Goal: Task Accomplishment & Management: Manage account settings

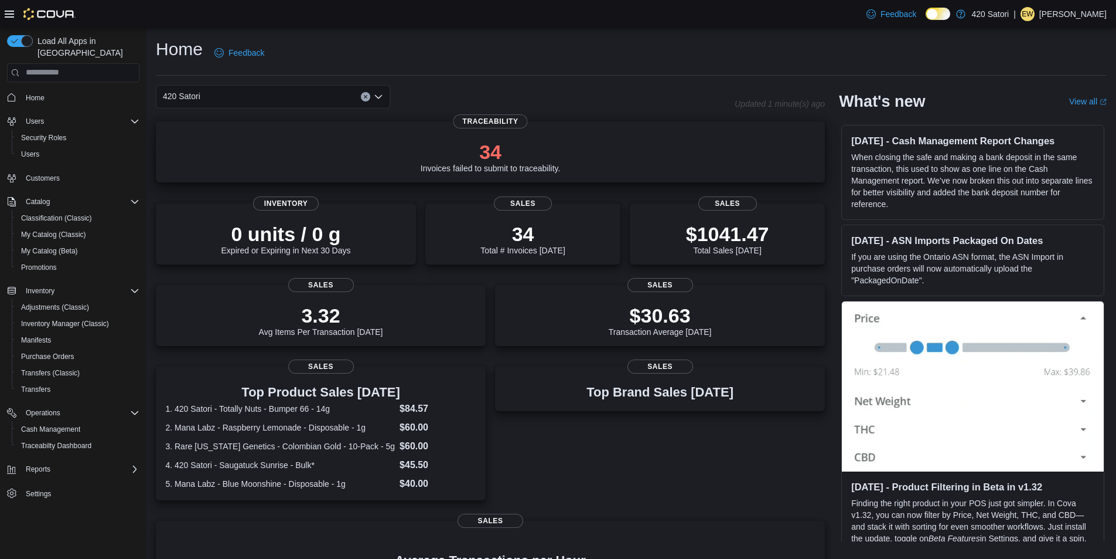
click at [502, 148] on p "34" at bounding box center [491, 151] width 140 height 23
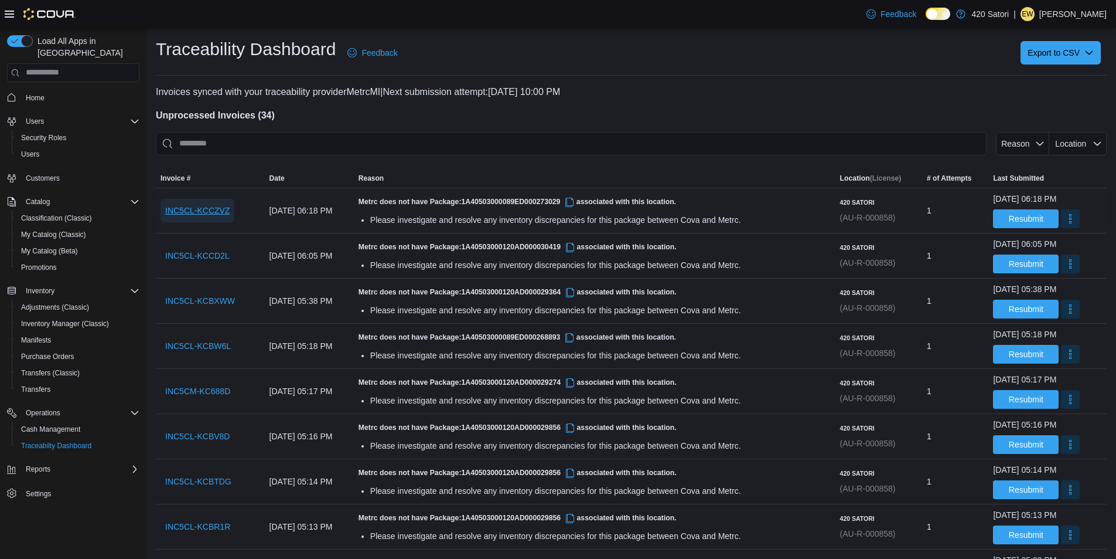
click at [209, 209] on span "INC5CL-KCCZVZ" at bounding box center [197, 211] width 64 height 12
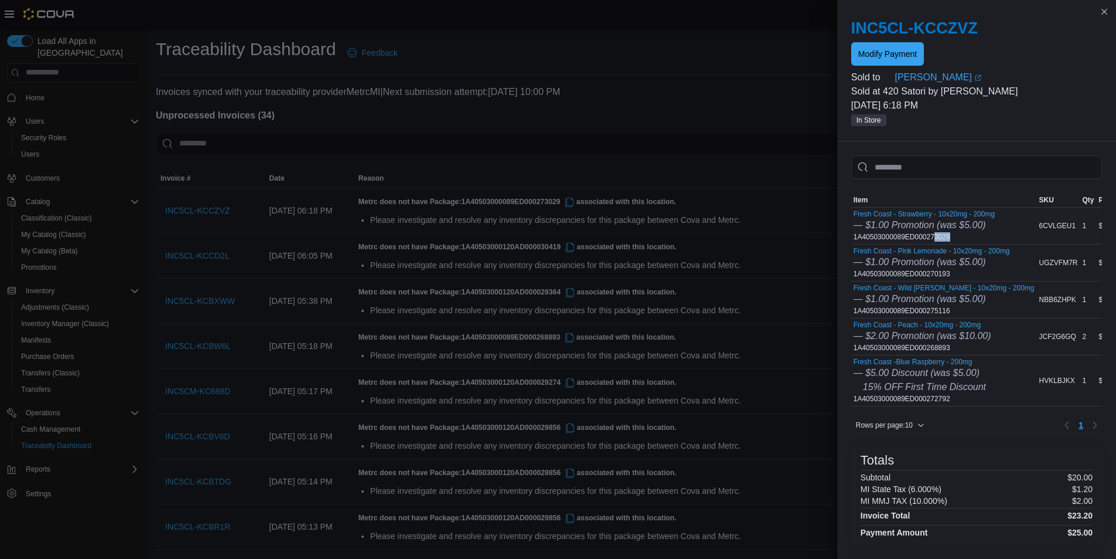
drag, startPoint x: 952, startPoint y: 237, endPoint x: 932, endPoint y: 238, distance: 20.0
click at [932, 238] on div "Fresh Coast - Strawberry - 10x20mg - 200mg — $1.00 Promotion (was $5.00) 1A4050…" at bounding box center [924, 226] width 141 height 32
click at [958, 272] on div "Fresh Coast - Pink Lemonade - 10x20mg - 200mg — $1.00 Promotion (was $5.00) 1A4…" at bounding box center [932, 263] width 156 height 32
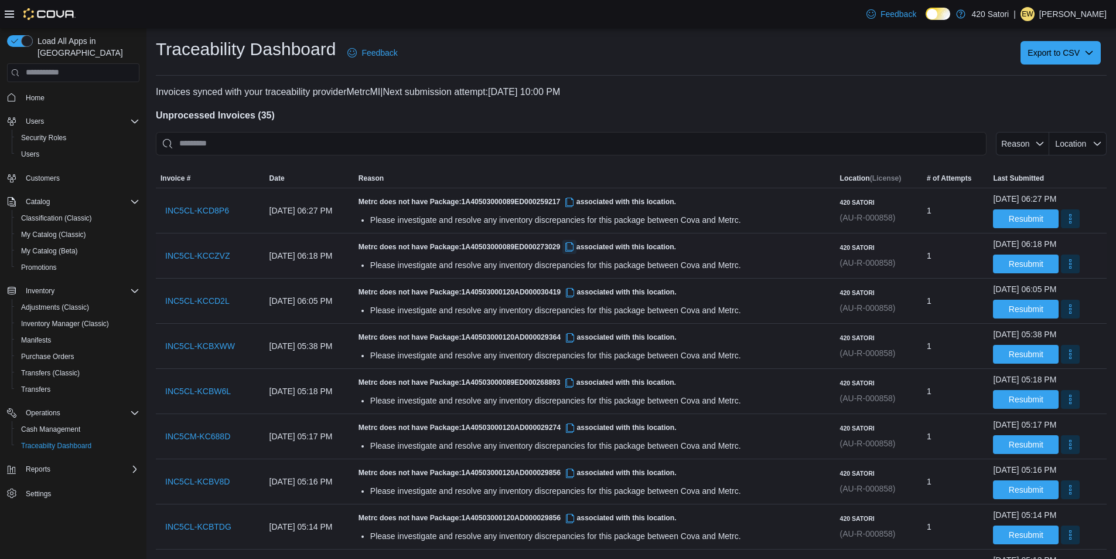
click at [577, 247] on button "button" at bounding box center [570, 247] width 14 height 14
click at [1065, 264] on button "More" at bounding box center [1070, 263] width 19 height 19
click at [63, 302] on span "Adjustments (Classic)" at bounding box center [55, 306] width 68 height 9
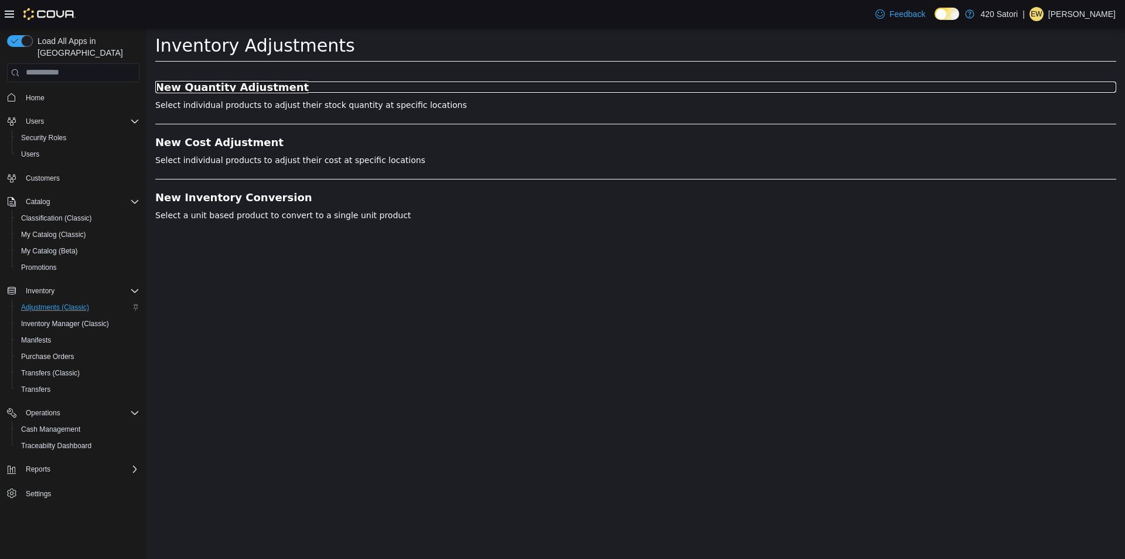
click at [251, 83] on h3 "New Quantity Adjustment" at bounding box center [635, 87] width 961 height 12
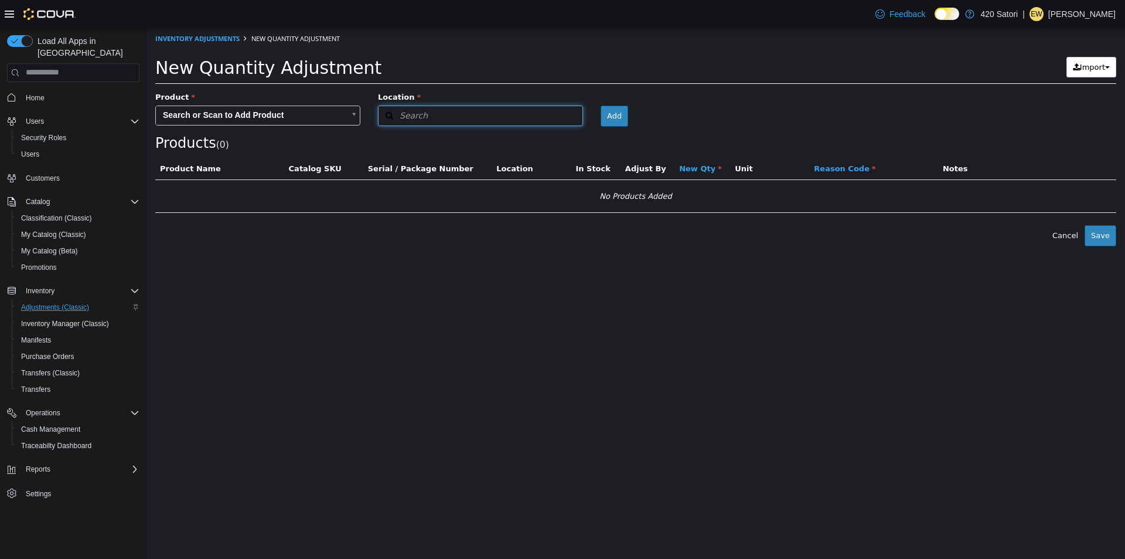
click at [429, 111] on button "Search" at bounding box center [480, 115] width 205 height 21
click at [542, 143] on span "or browse" at bounding box center [553, 136] width 57 height 20
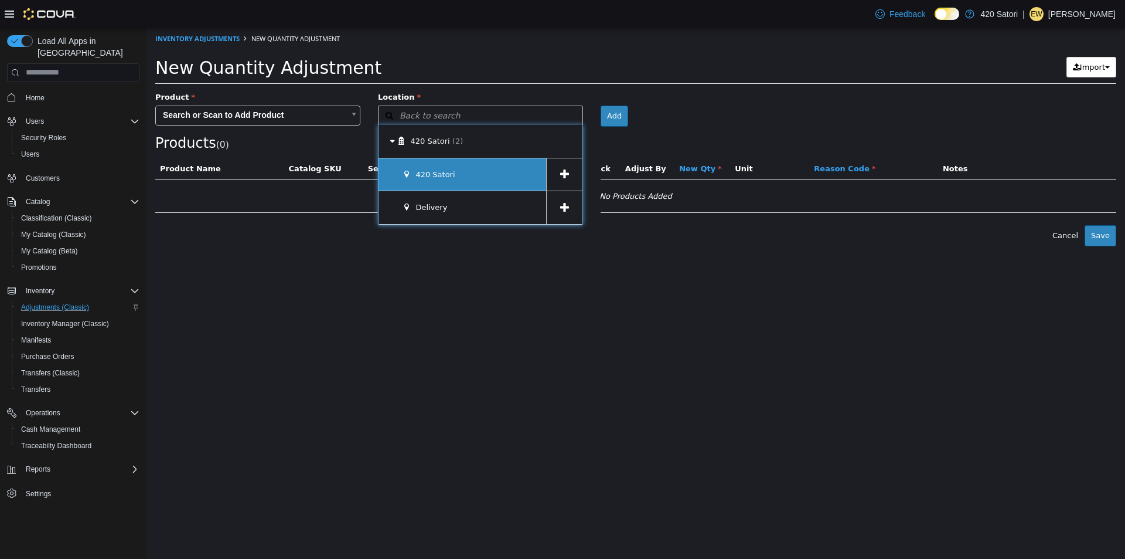
click at [466, 165] on div "420 Satori" at bounding box center [463, 174] width 168 height 33
click at [565, 173] on icon at bounding box center [564, 173] width 9 height 11
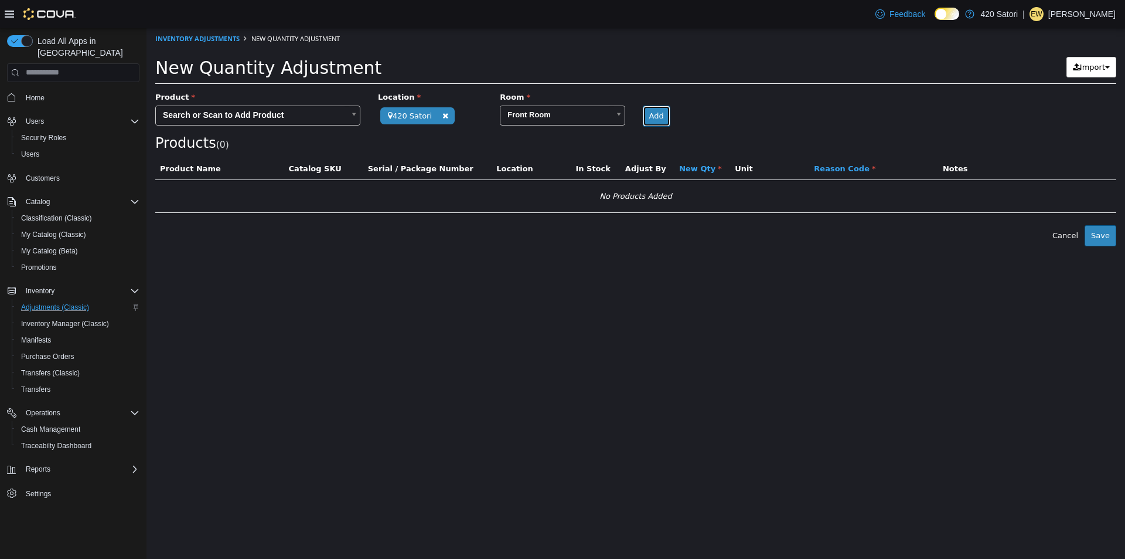
click at [646, 119] on button "Add" at bounding box center [657, 115] width 28 height 21
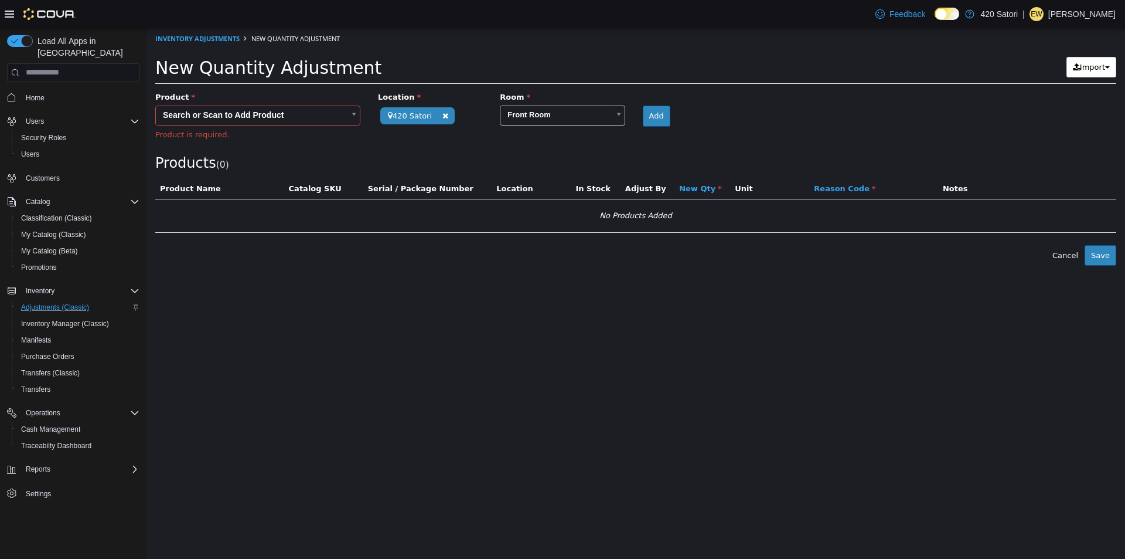
click at [304, 110] on body "**********" at bounding box center [636, 146] width 979 height 237
click at [461, 168] on body "**********" at bounding box center [636, 146] width 979 height 237
click at [339, 115] on body "**********" at bounding box center [636, 146] width 979 height 237
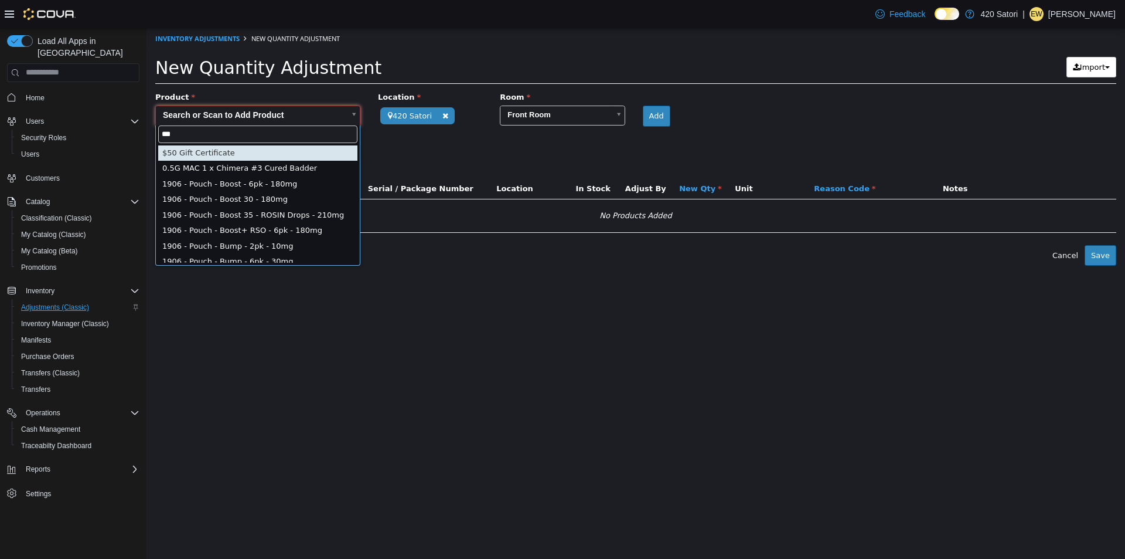
type input "****"
type input "**********"
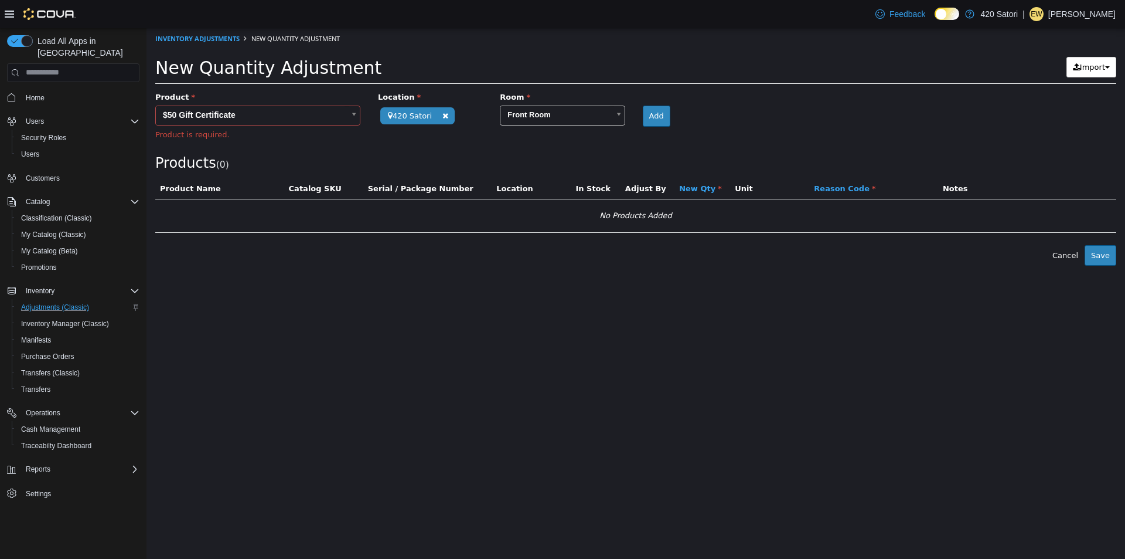
click at [352, 115] on body "**********" at bounding box center [636, 146] width 979 height 237
click at [451, 135] on body "**********" at bounding box center [636, 146] width 979 height 237
click at [339, 113] on body "**********" at bounding box center [636, 146] width 979 height 237
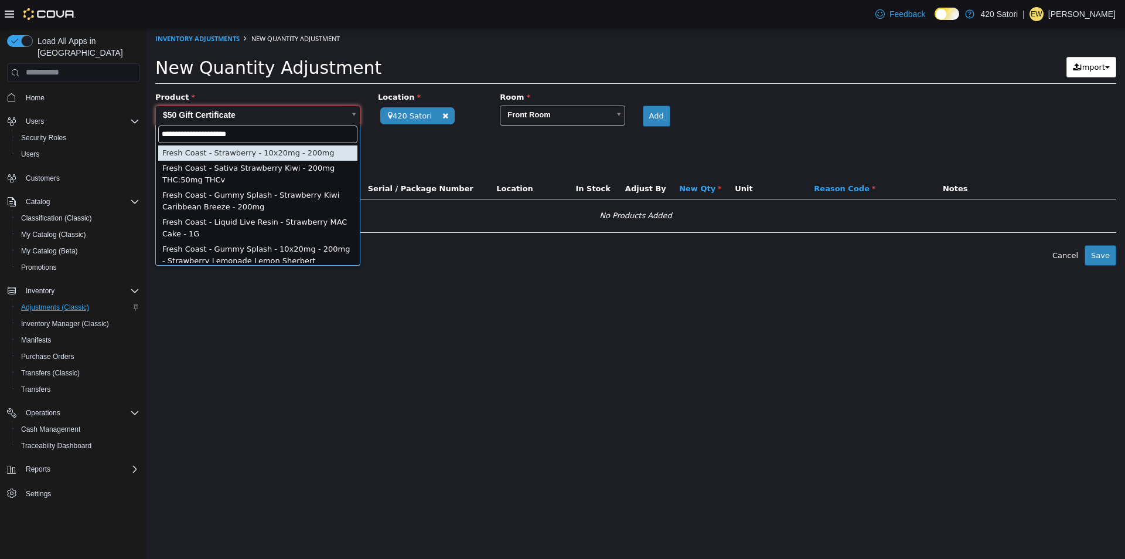
type input "**********"
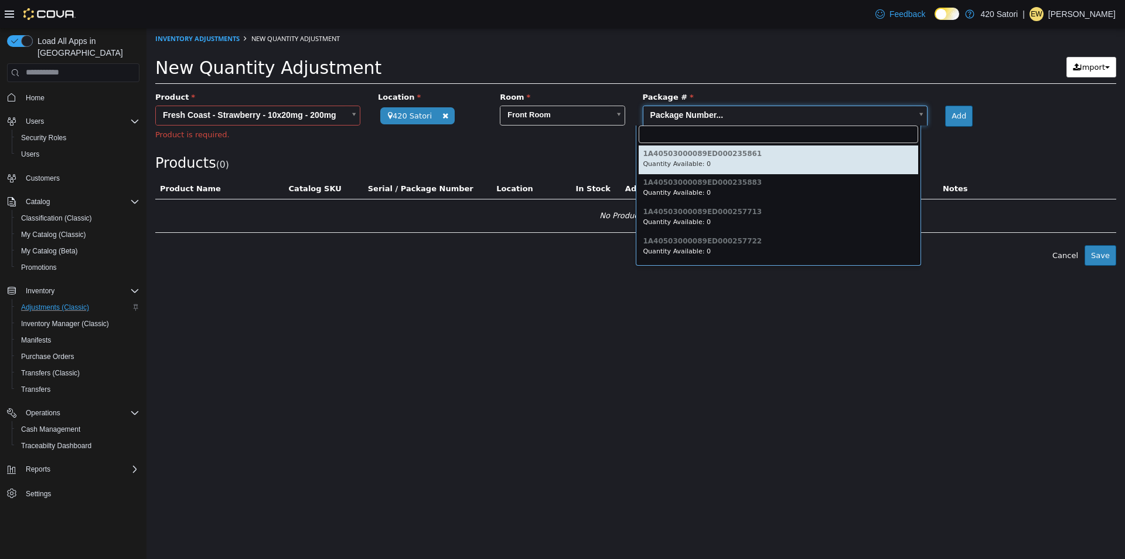
click at [766, 110] on body "**********" at bounding box center [636, 146] width 979 height 237
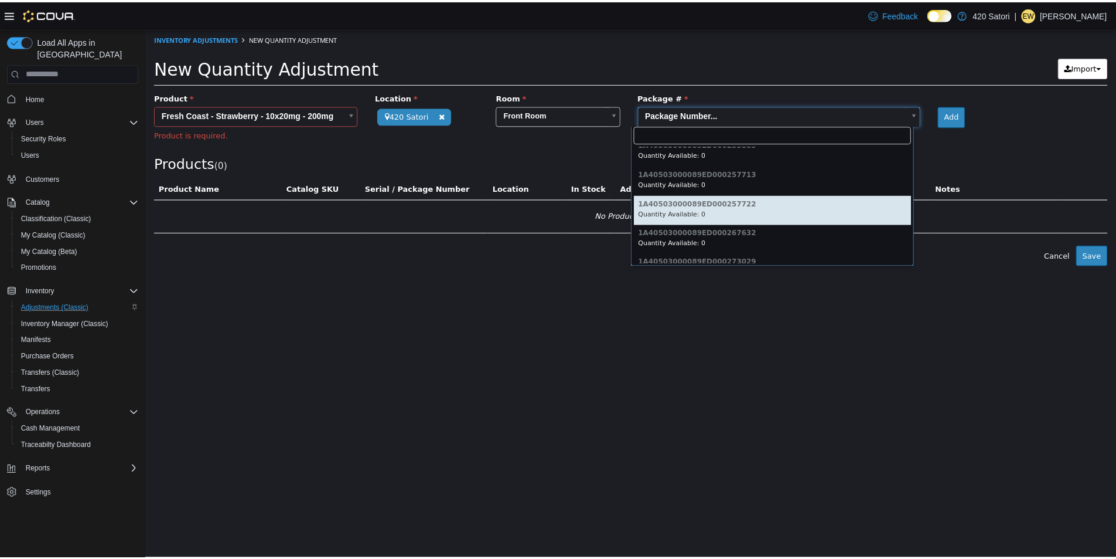
scroll to position [57, 0]
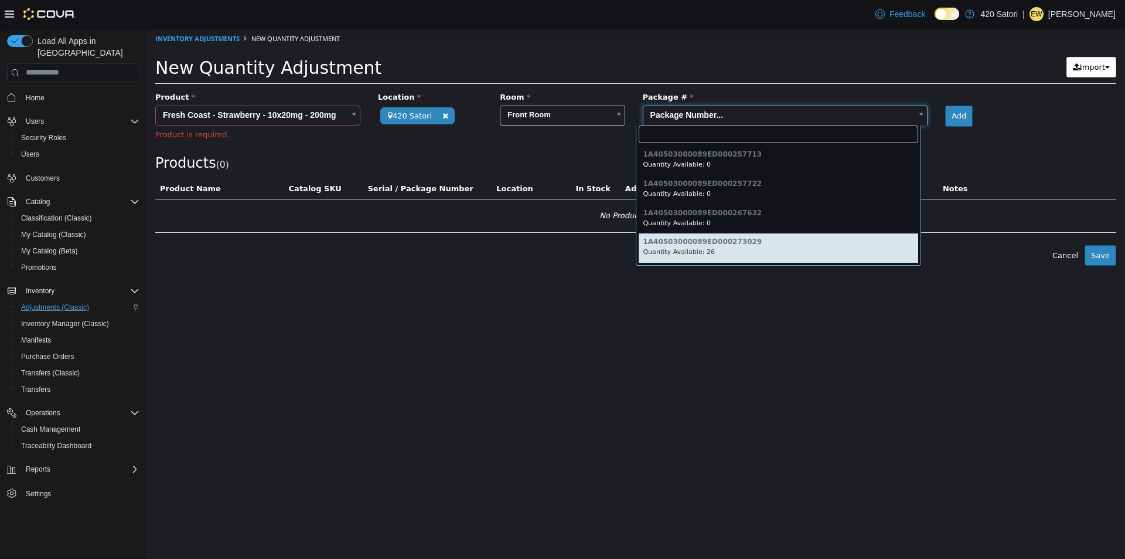
type input "**********"
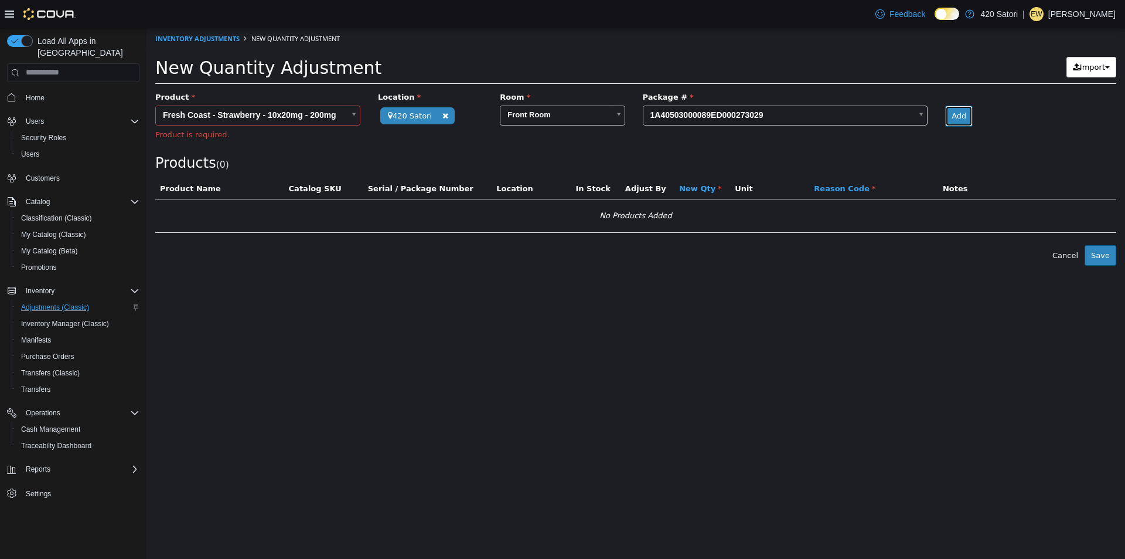
click at [958, 113] on button "Add" at bounding box center [959, 115] width 28 height 21
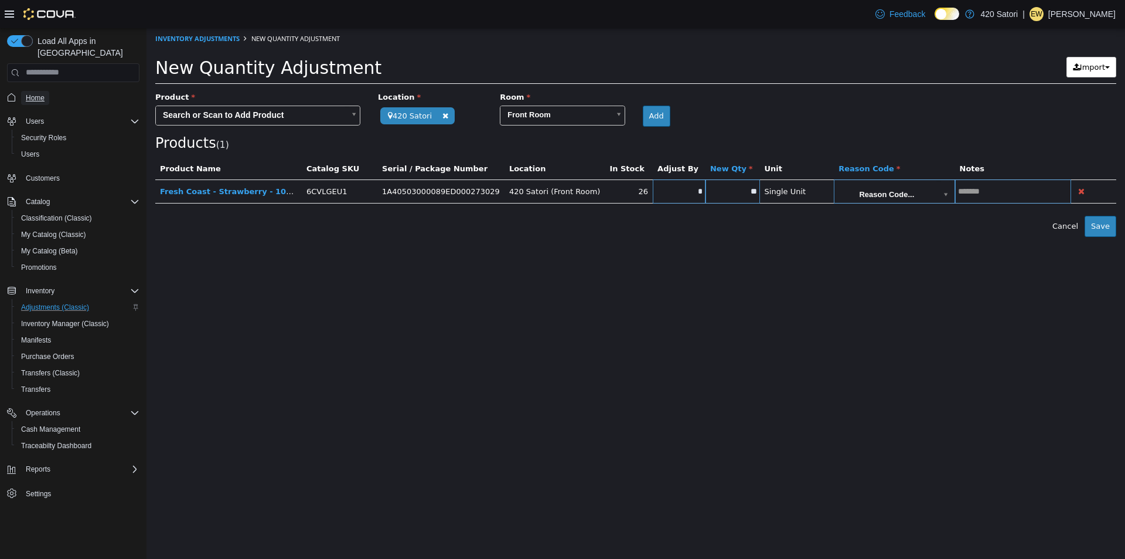
click at [32, 93] on span "Home" at bounding box center [35, 97] width 19 height 9
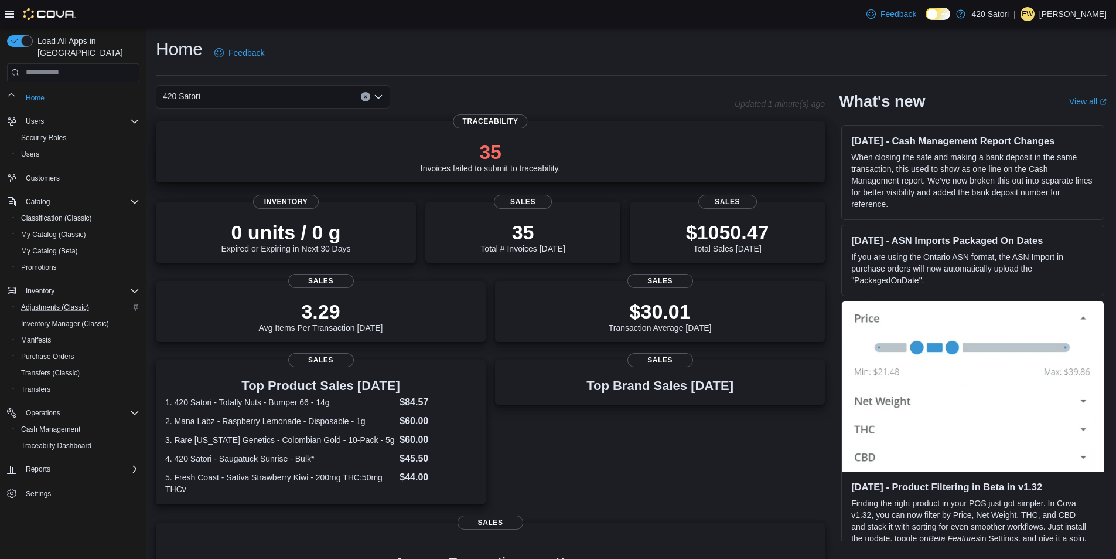
click at [487, 149] on p "35" at bounding box center [491, 151] width 140 height 23
click at [62, 246] on span "My Catalog (Beta)" at bounding box center [49, 250] width 57 height 9
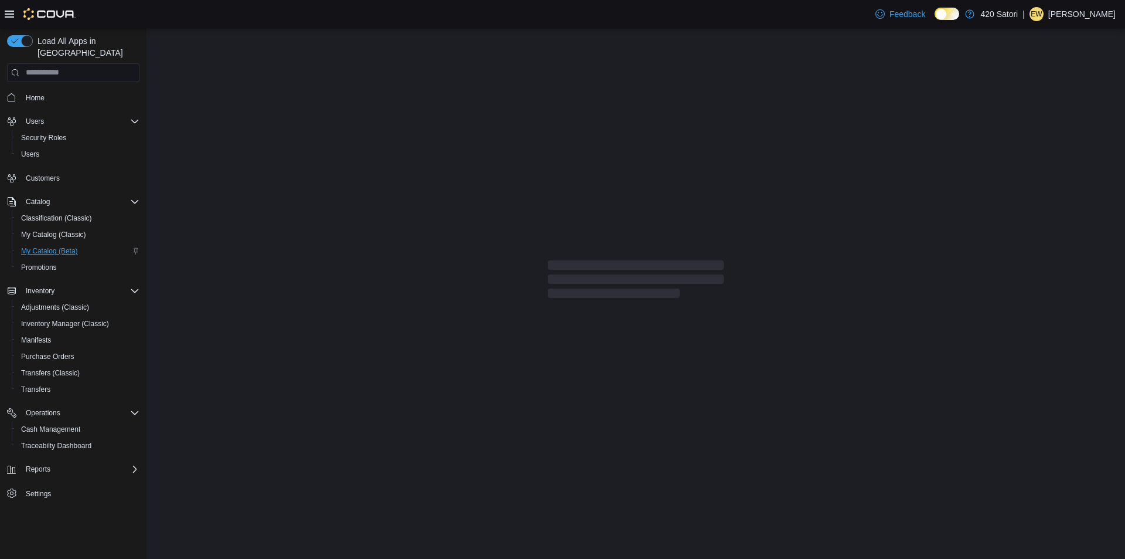
select select "**********"
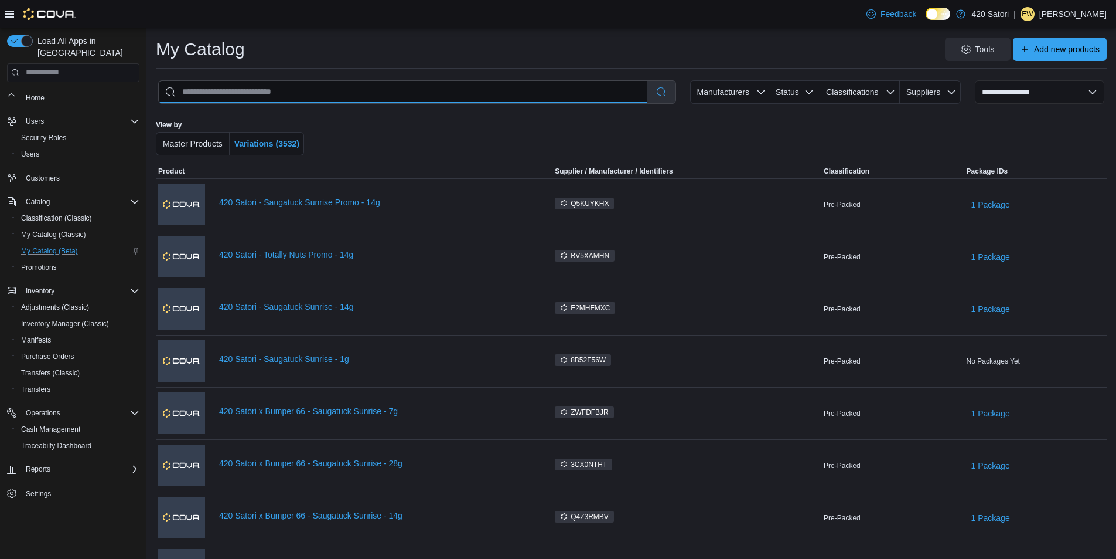
click at [298, 93] on input "search" at bounding box center [403, 92] width 489 height 22
paste input "**********"
type input "**********"
select select "*********"
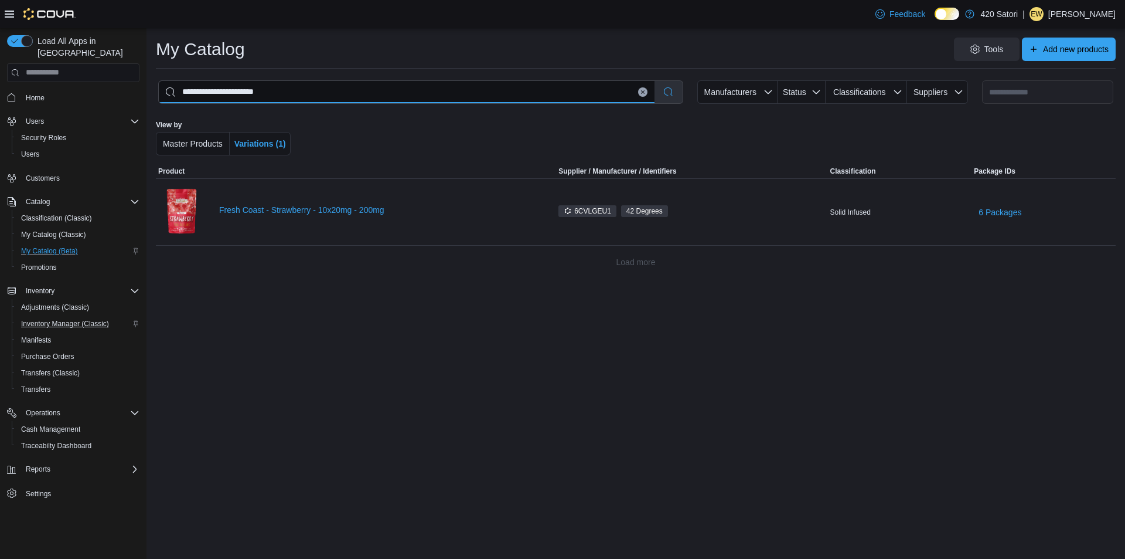
type input "**********"
click at [64, 319] on span "Inventory Manager (Classic)" at bounding box center [65, 323] width 88 height 9
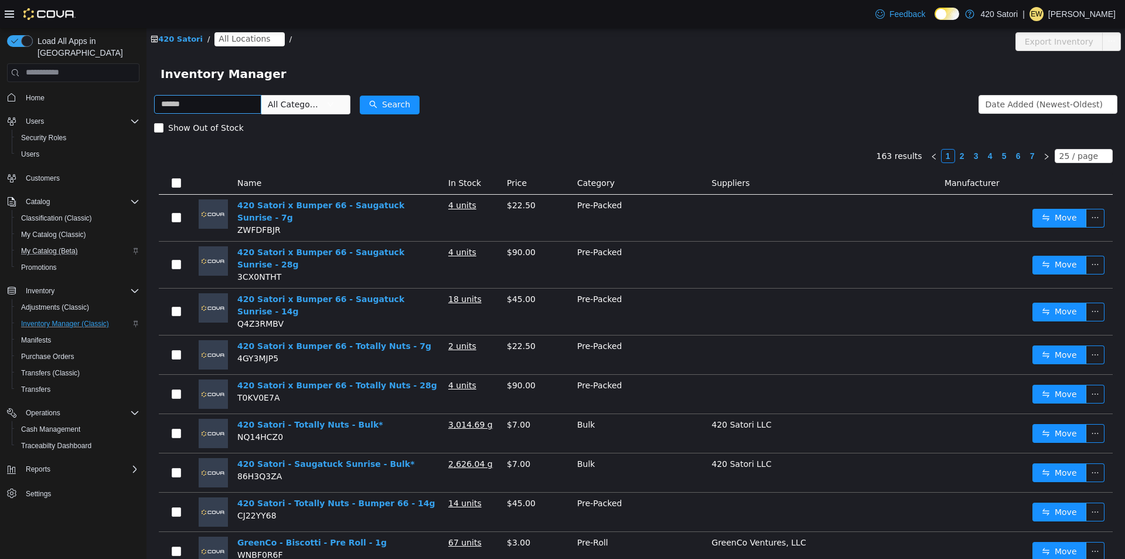
click at [208, 102] on input "text" at bounding box center [207, 103] width 107 height 19
type input "**********"
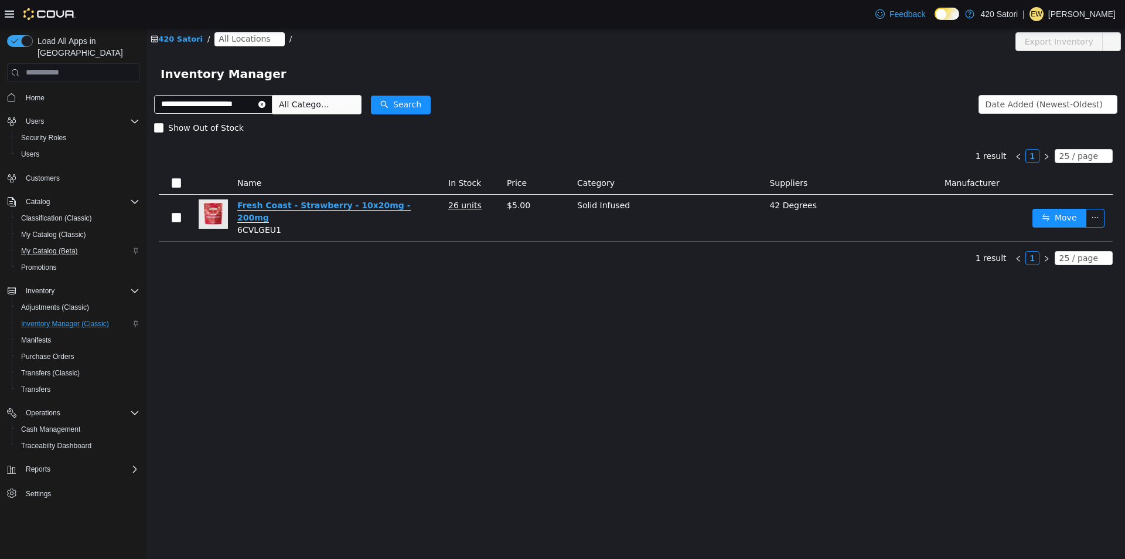
click at [290, 206] on link "Fresh Coast - Strawberry - 10x20mg - 200mg" at bounding box center [323, 211] width 173 height 22
click at [1098, 213] on button "button" at bounding box center [1095, 217] width 19 height 19
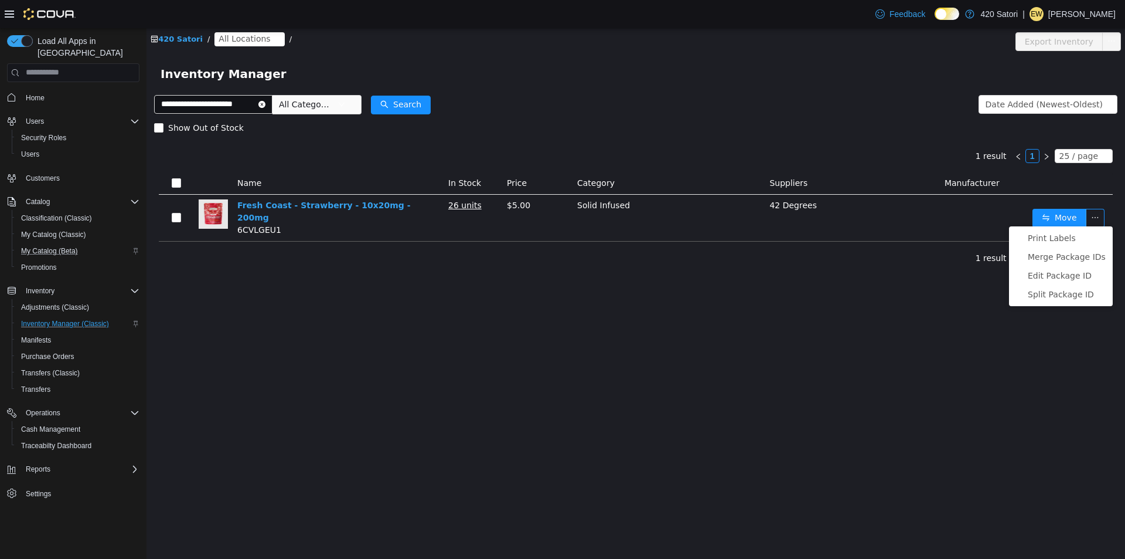
click at [958, 209] on td at bounding box center [984, 217] width 88 height 47
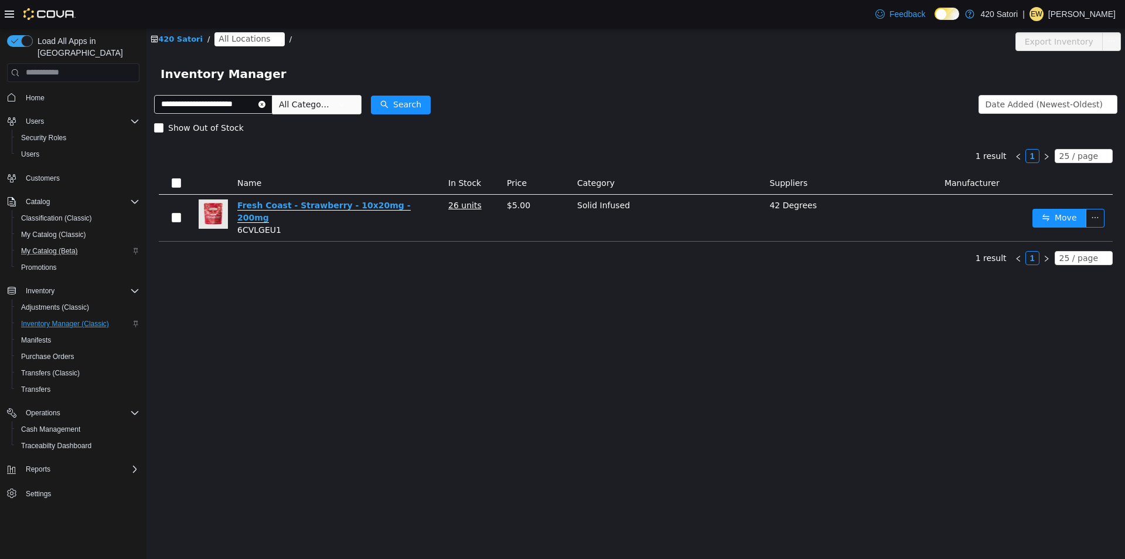
click at [316, 205] on link "Fresh Coast - Strawberry - 10x20mg - 200mg" at bounding box center [323, 211] width 173 height 22
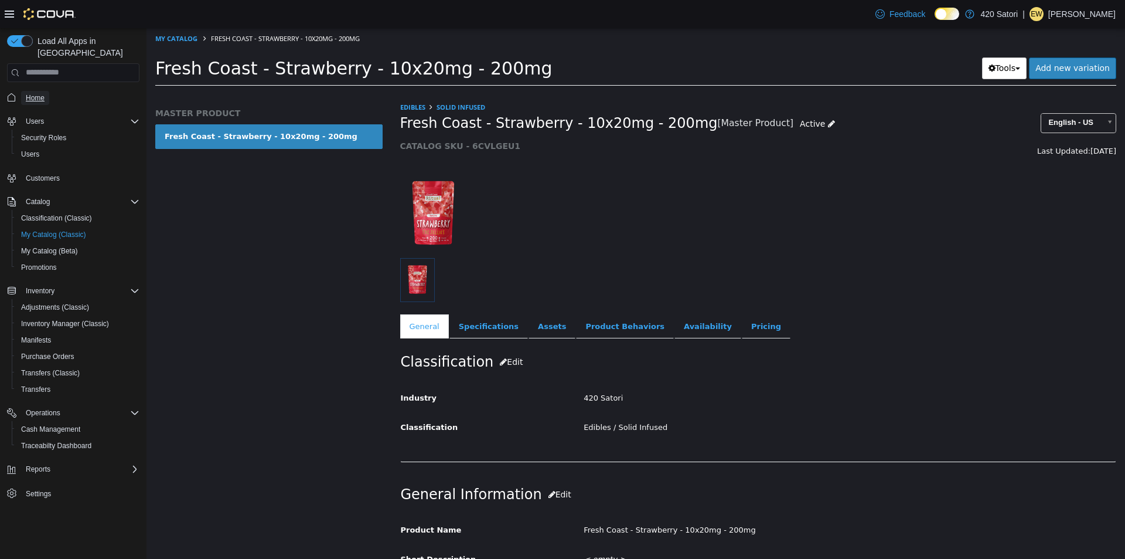
click at [30, 93] on span "Home" at bounding box center [35, 97] width 19 height 9
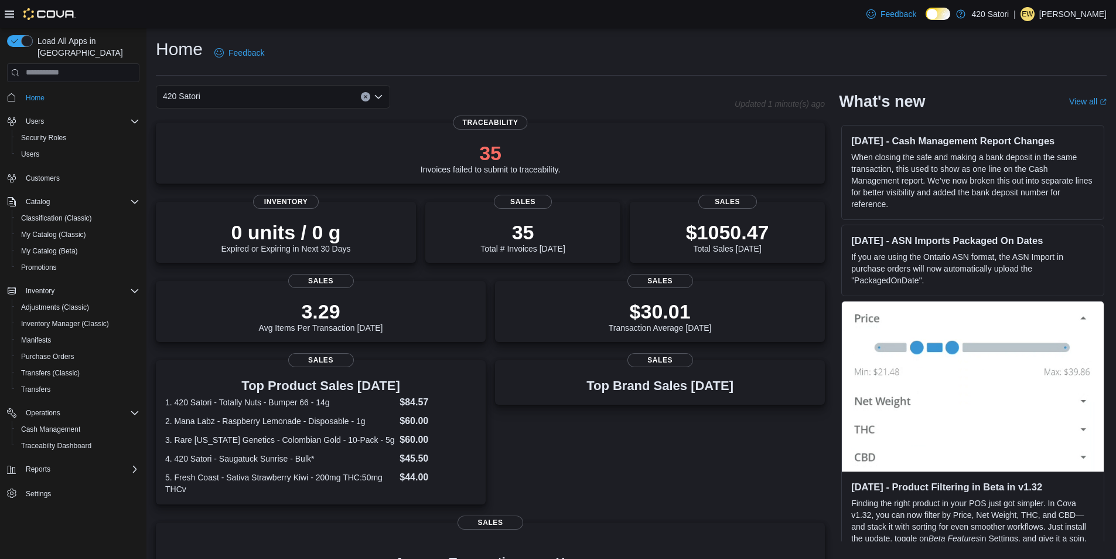
click at [825, 478] on div "Top Brand Sales Today Sales" at bounding box center [660, 434] width 330 height 148
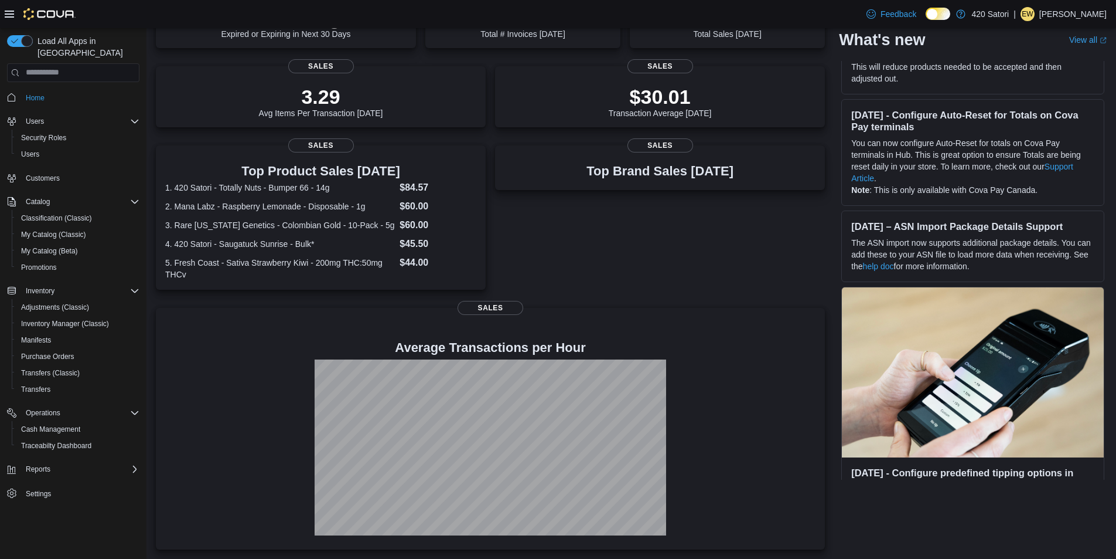
scroll to position [3539, 0]
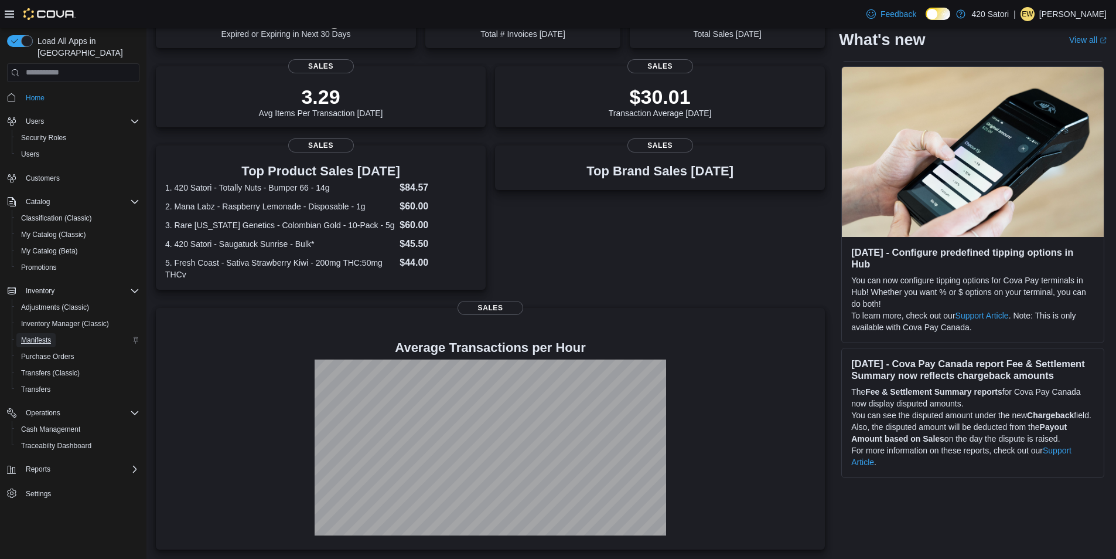
click at [32, 335] on span "Manifests" at bounding box center [36, 339] width 30 height 9
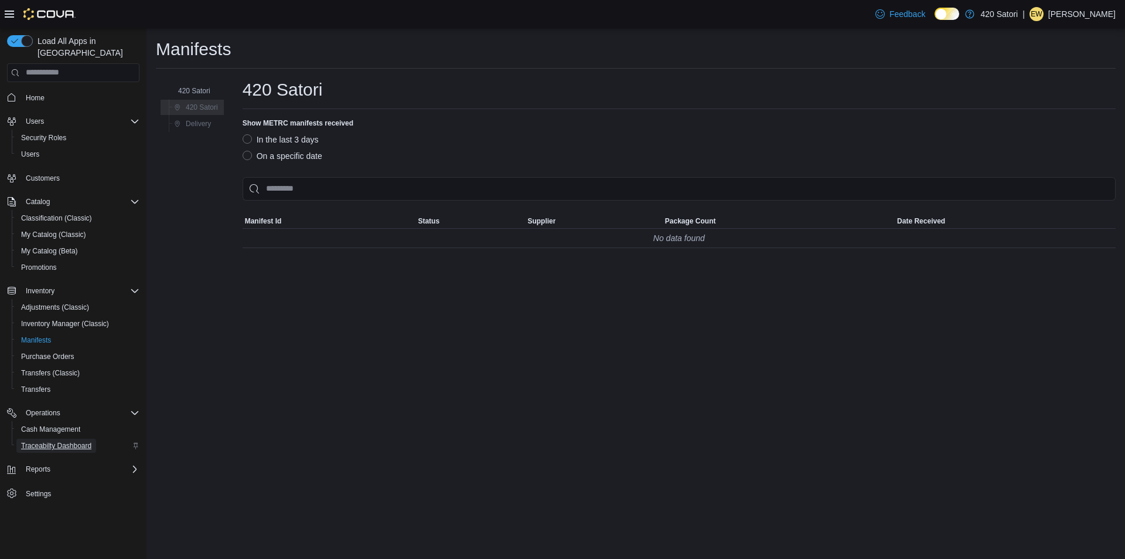
click at [43, 441] on span "Traceabilty Dashboard" at bounding box center [56, 445] width 70 height 9
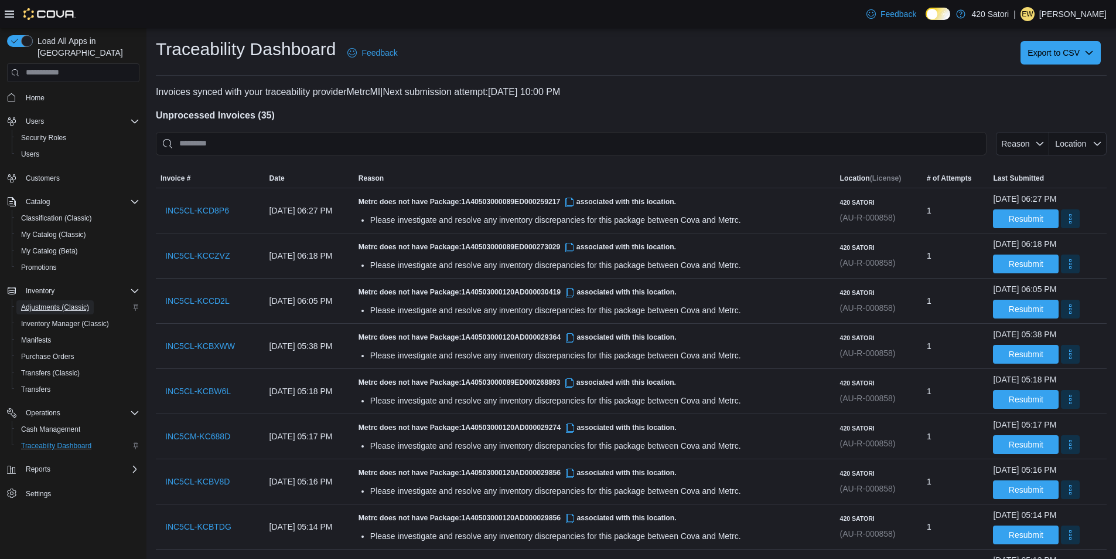
click at [57, 302] on span "Adjustments (Classic)" at bounding box center [55, 306] width 68 height 9
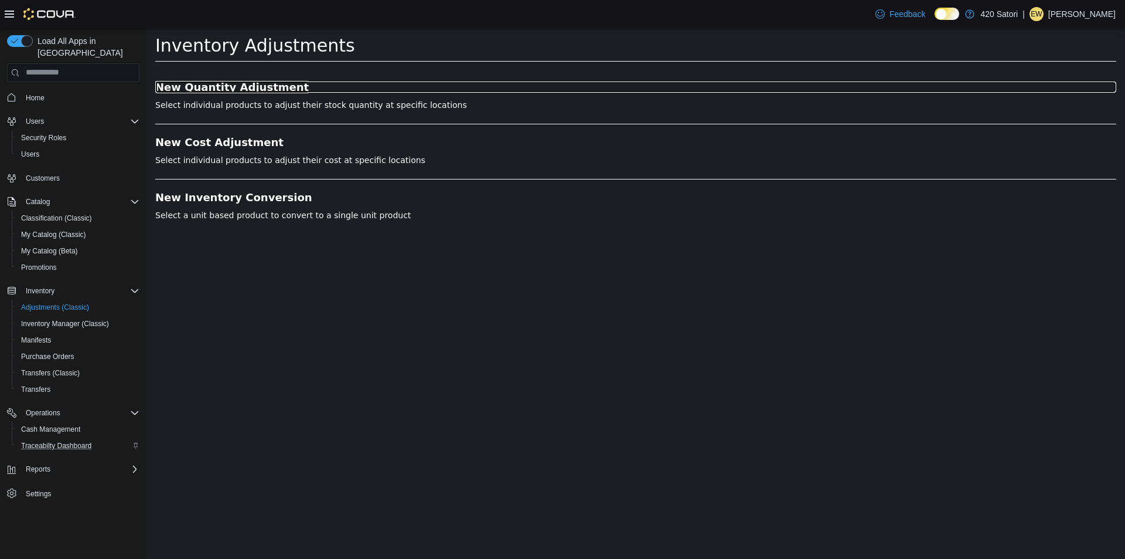
click at [223, 86] on h3 "New Quantity Adjustment" at bounding box center [635, 87] width 961 height 12
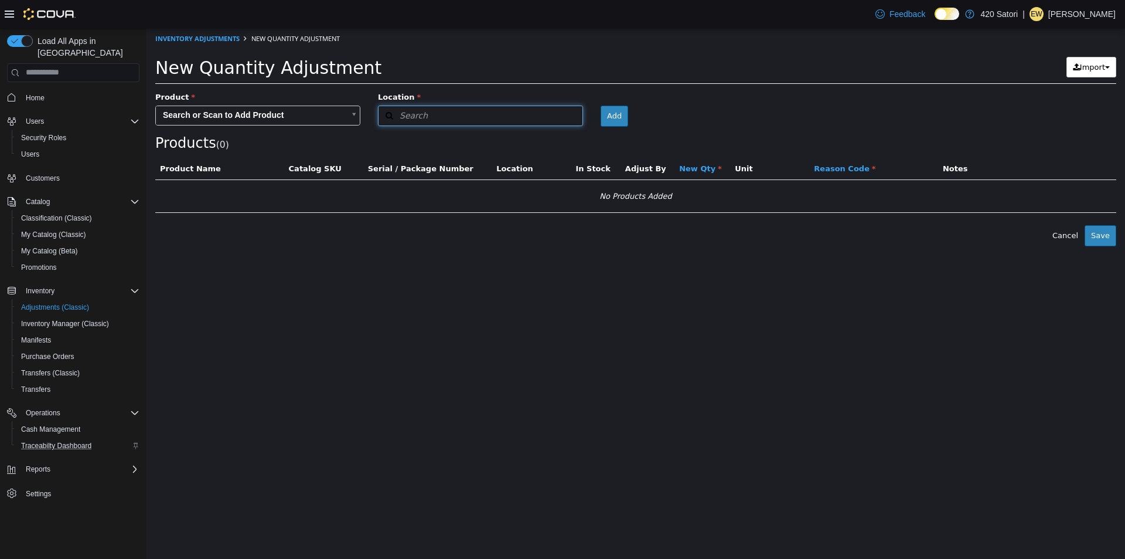
click at [425, 118] on button "Search" at bounding box center [480, 115] width 205 height 21
click at [621, 111] on button "Add" at bounding box center [615, 115] width 28 height 21
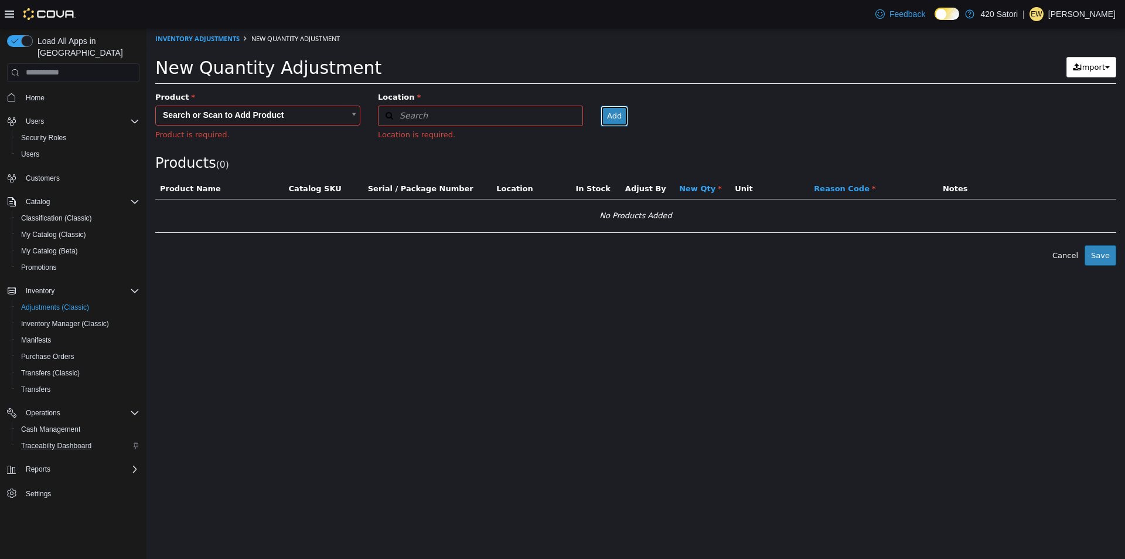
click at [610, 116] on button "Add" at bounding box center [615, 115] width 28 height 21
click at [397, 115] on icon "button" at bounding box center [389, 115] width 21 height 8
click at [271, 118] on body "× Inventory Adjustments New Quantity Adjustment New Quantity Adjustment Import …" at bounding box center [636, 147] width 979 height 239
type input "*"
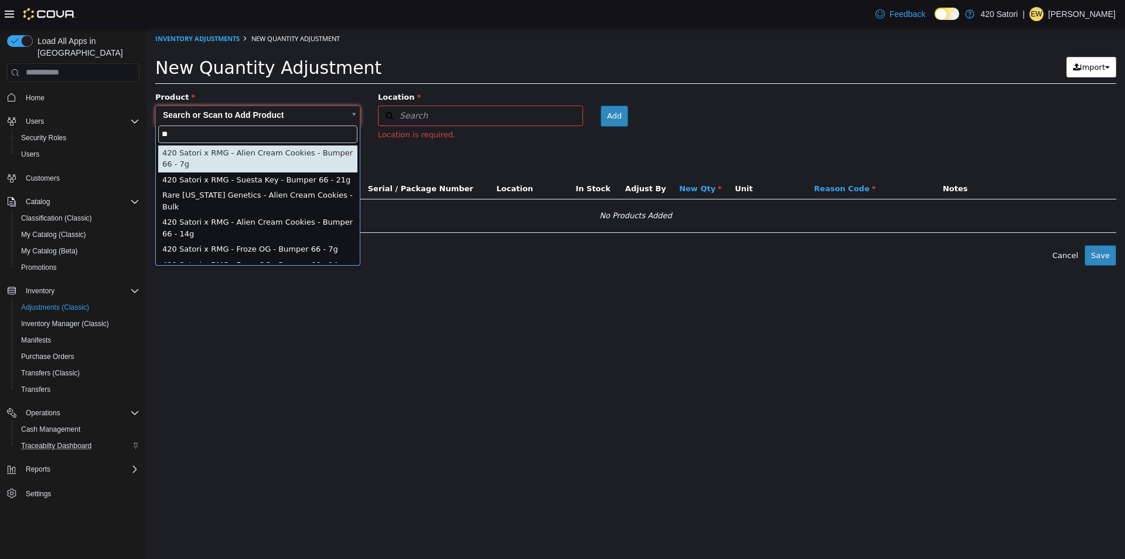
type input "*"
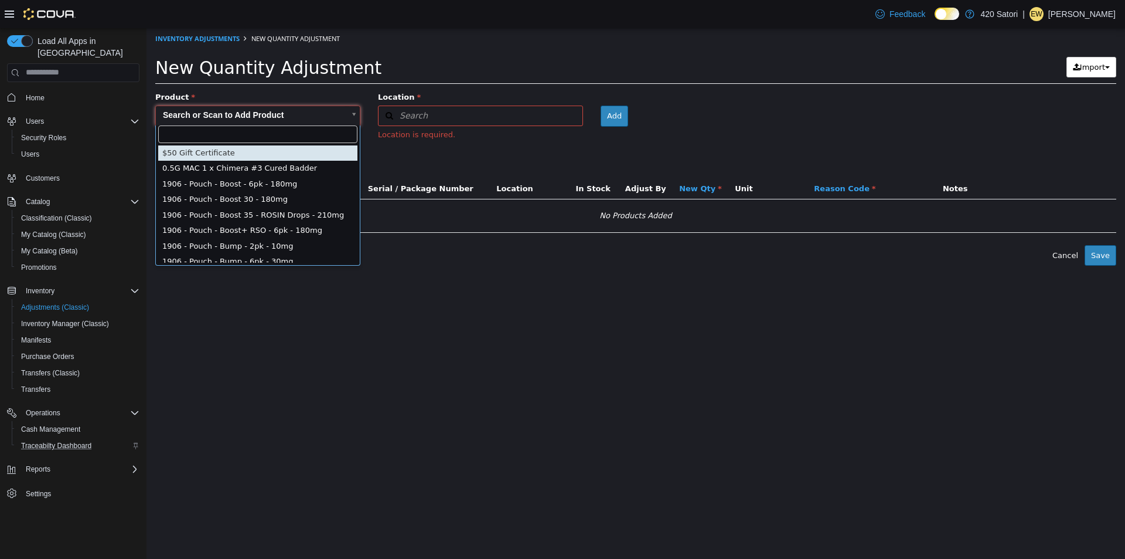
click at [287, 112] on body "× Inventory Adjustments New Quantity Adjustment New Quantity Adjustment Import …" at bounding box center [636, 146] width 979 height 237
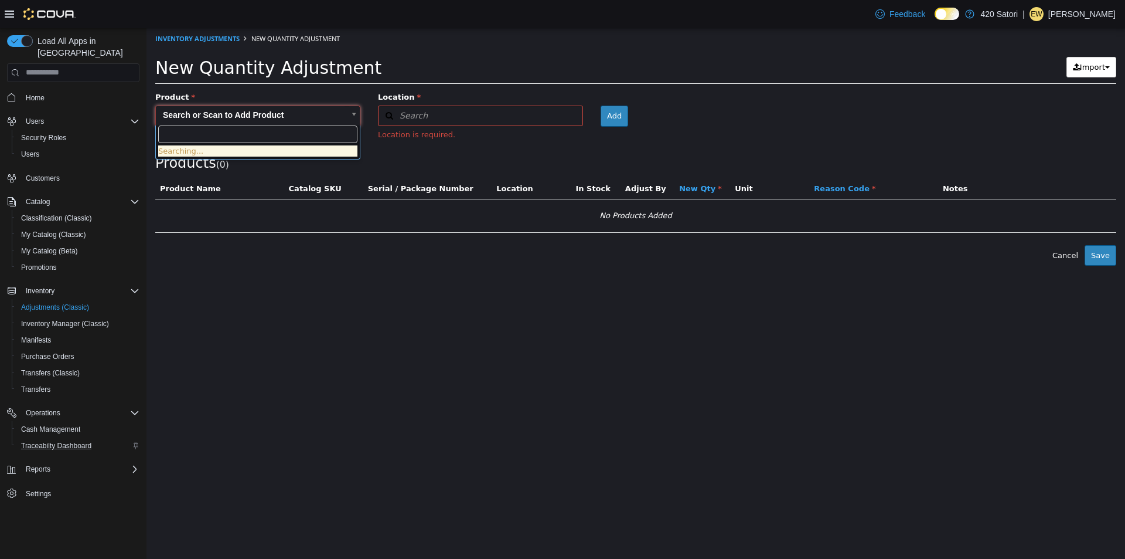
click at [284, 113] on body "× Inventory Adjustments New Quantity Adjustment New Quantity Adjustment Import …" at bounding box center [636, 146] width 979 height 237
paste input "**********"
type input "**********"
click at [557, 115] on button "Search" at bounding box center [480, 115] width 205 height 21
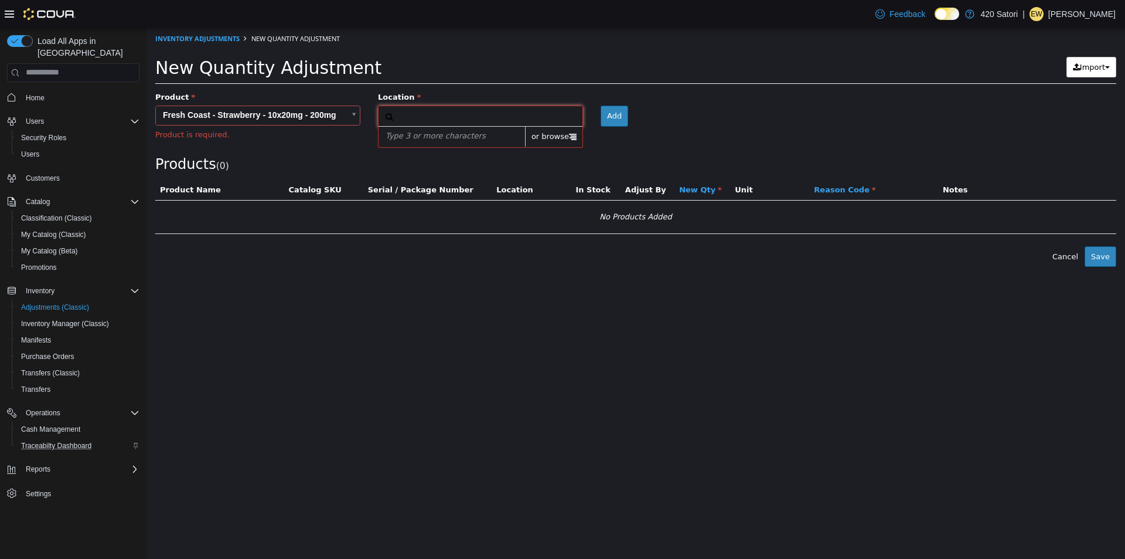
click at [567, 143] on span "or browse" at bounding box center [553, 136] width 57 height 20
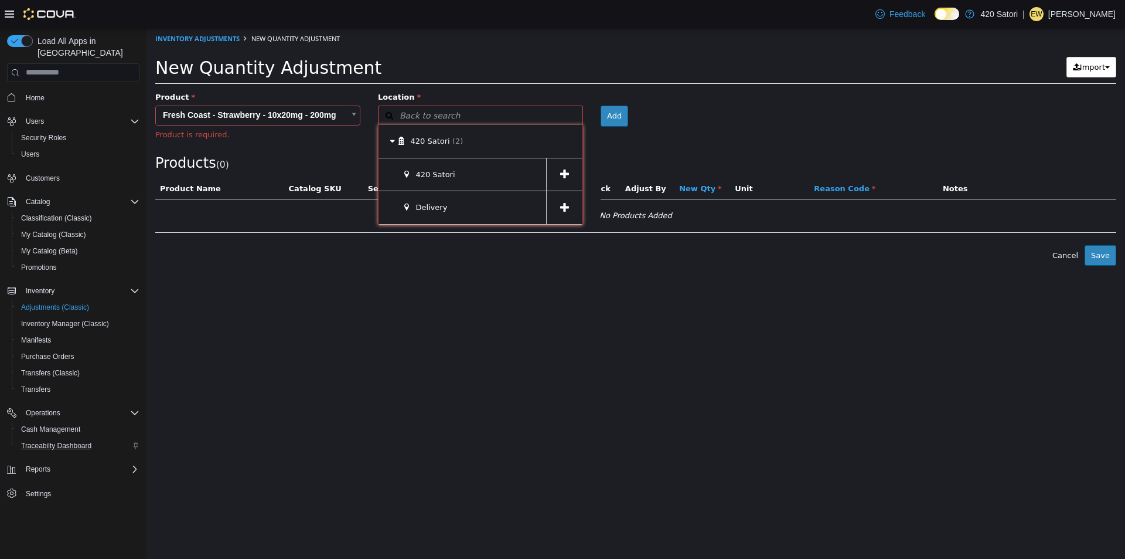
click at [558, 172] on span at bounding box center [564, 174] width 36 height 33
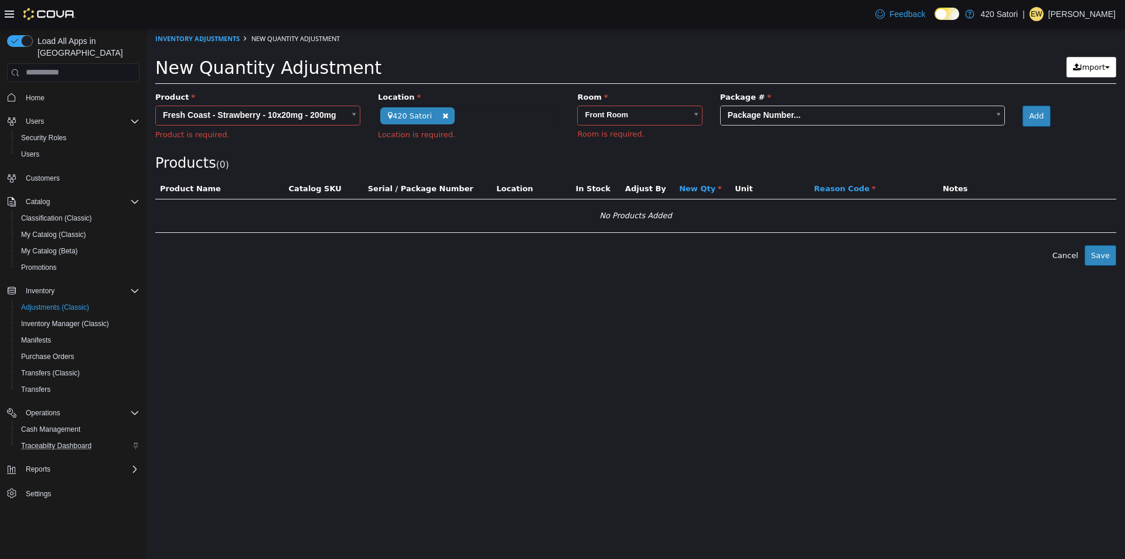
click at [675, 111] on body "**********" at bounding box center [636, 146] width 979 height 237
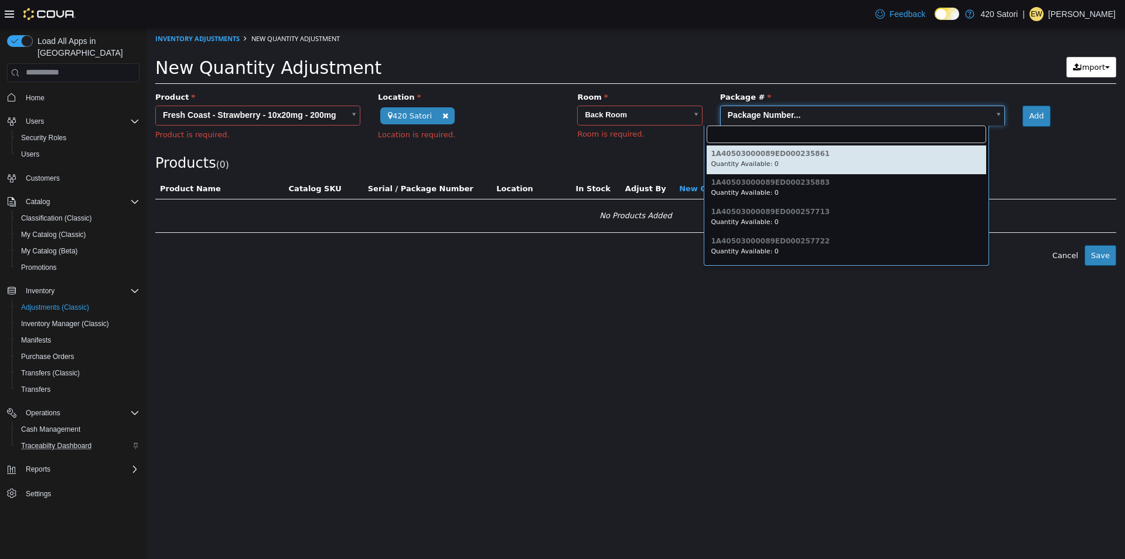
click at [867, 117] on body "**********" at bounding box center [636, 146] width 979 height 237
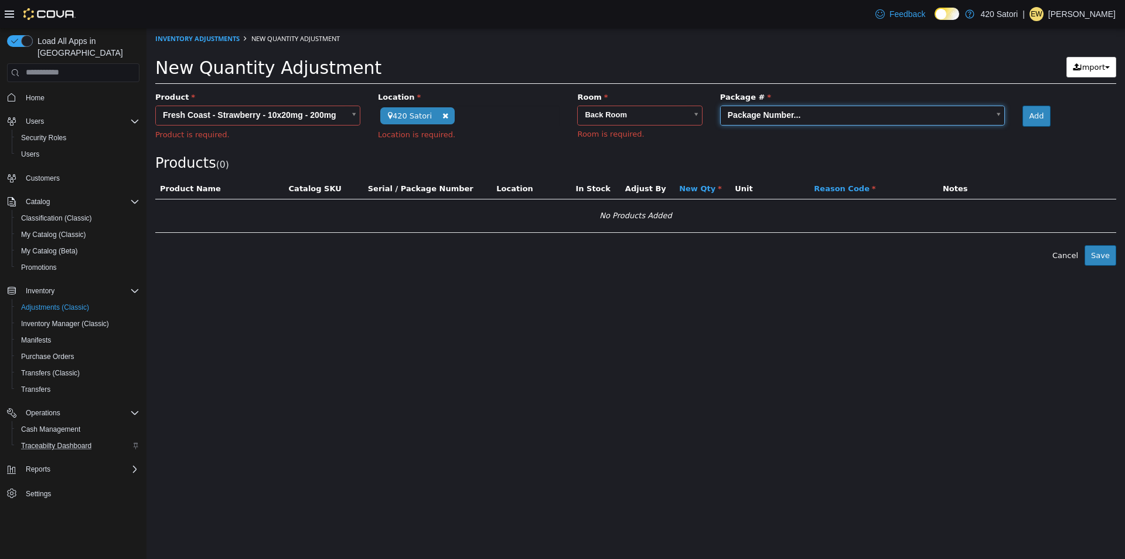
click at [628, 117] on body "**********" at bounding box center [636, 146] width 979 height 237
click at [629, 121] on body "**********" at bounding box center [636, 146] width 979 height 237
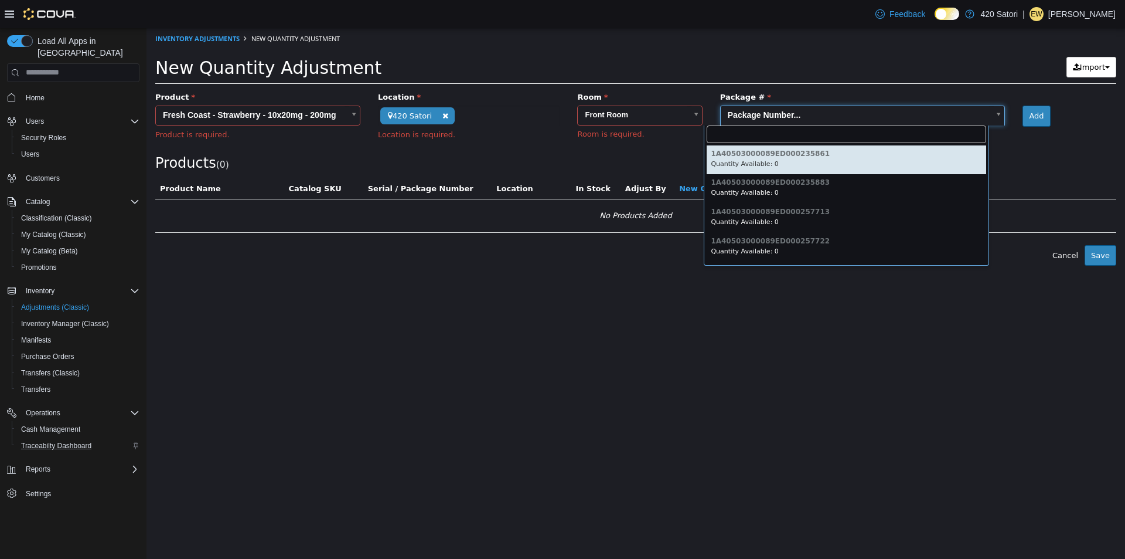
click at [773, 115] on body "**********" at bounding box center [636, 146] width 979 height 237
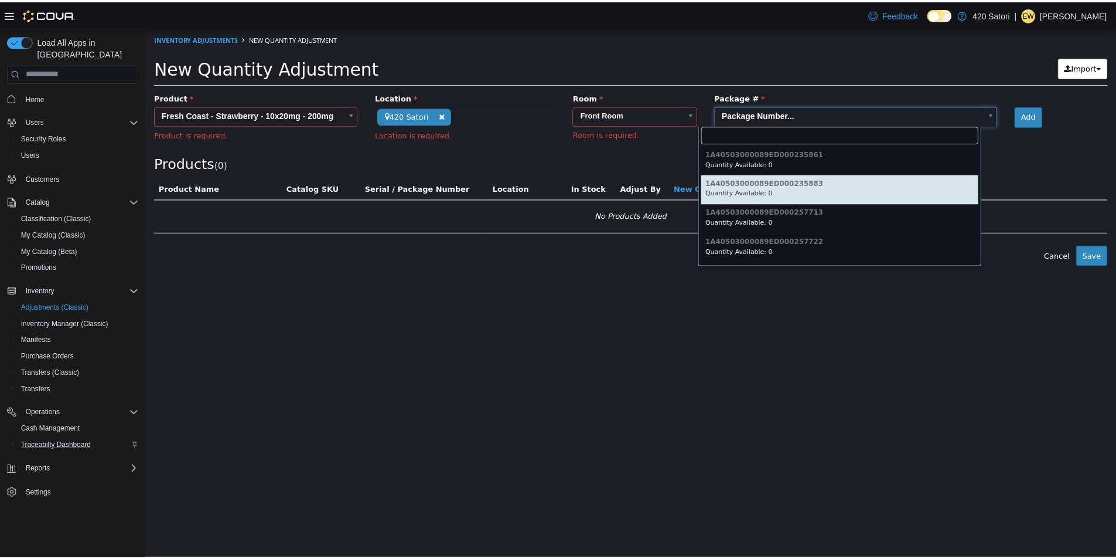
scroll to position [57, 0]
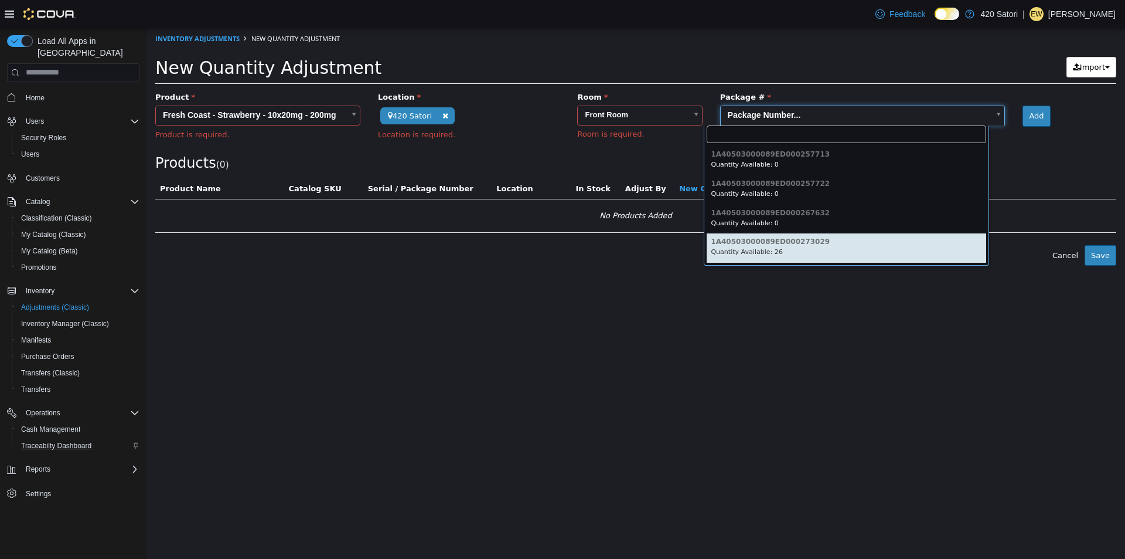
type input "**********"
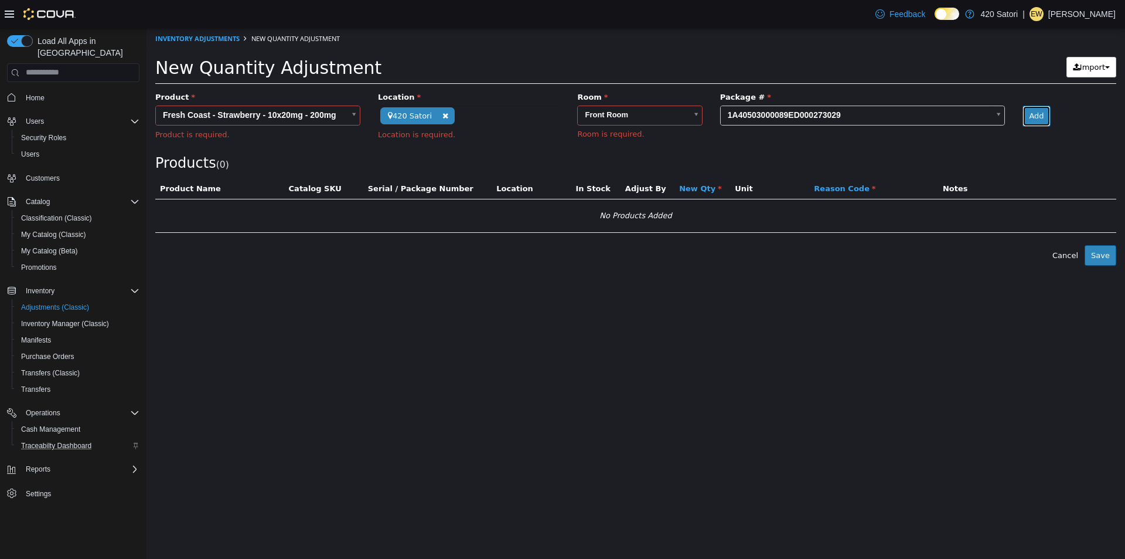
click at [1023, 116] on button "Add" at bounding box center [1037, 115] width 28 height 21
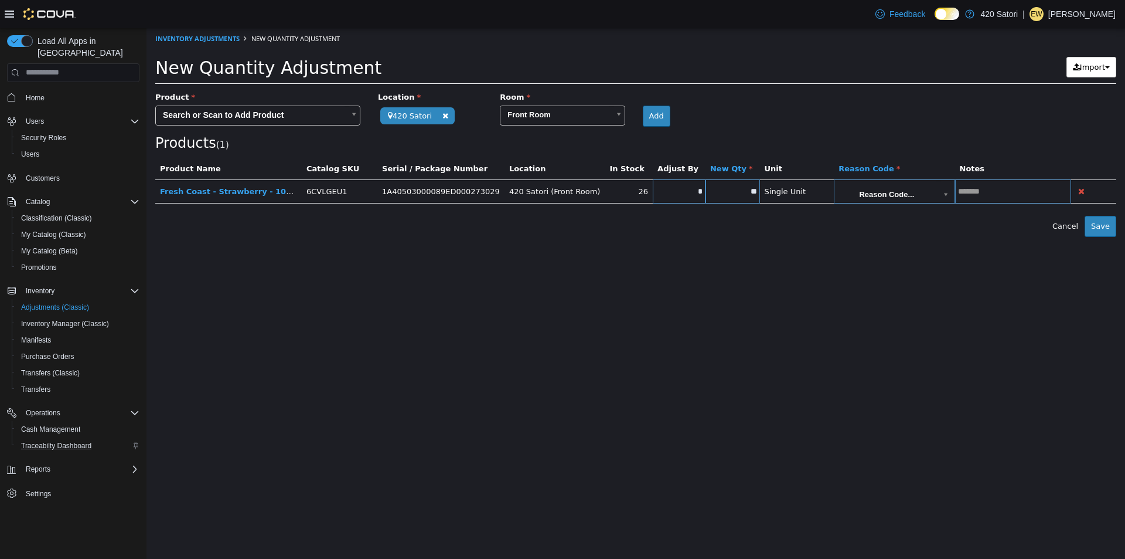
click at [685, 190] on input "*" at bounding box center [679, 190] width 53 height 9
type input "*"
type input "**"
click at [673, 230] on div "Error saving adjustment please resolve the errors above. Cancel Save" at bounding box center [636, 225] width 979 height 21
click at [897, 188] on body "**********" at bounding box center [636, 132] width 979 height 209
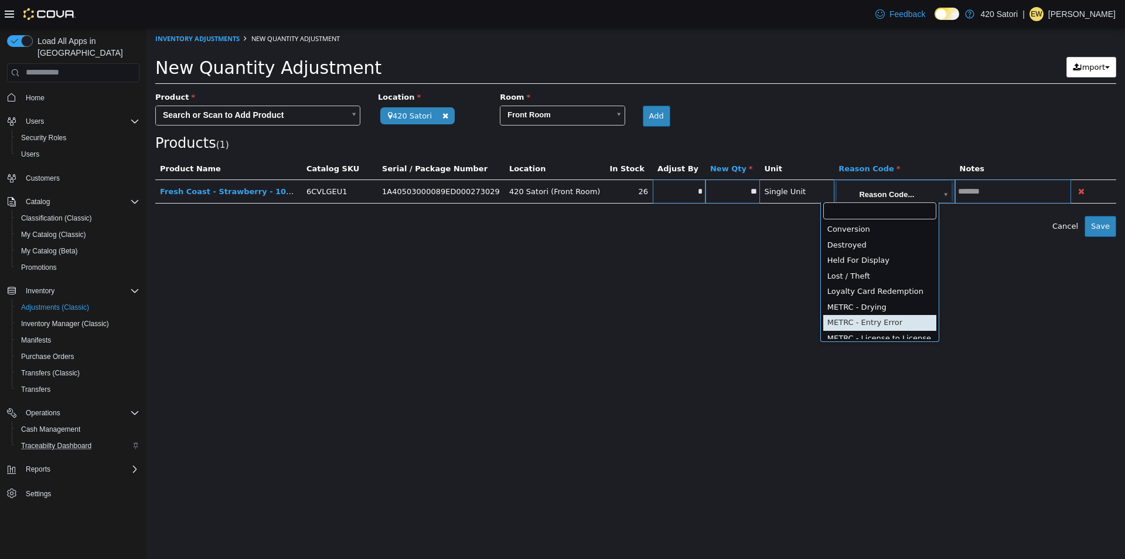
type input "**********"
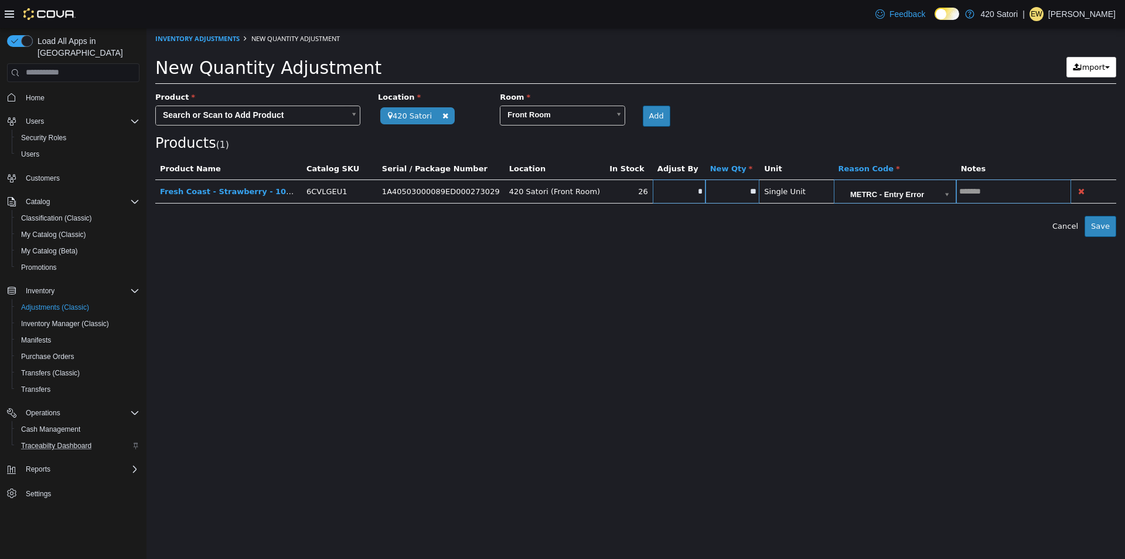
click at [1017, 190] on input "text" at bounding box center [1013, 190] width 115 height 9
type input "**********"
click at [1102, 228] on button "Save" at bounding box center [1101, 225] width 32 height 21
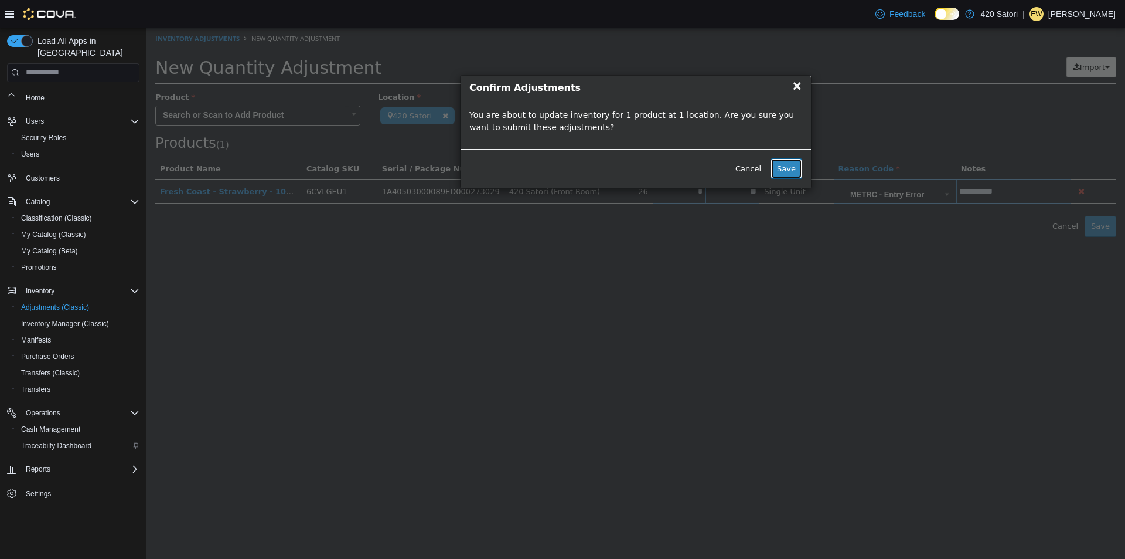
click at [790, 165] on button "Save" at bounding box center [787, 168] width 32 height 21
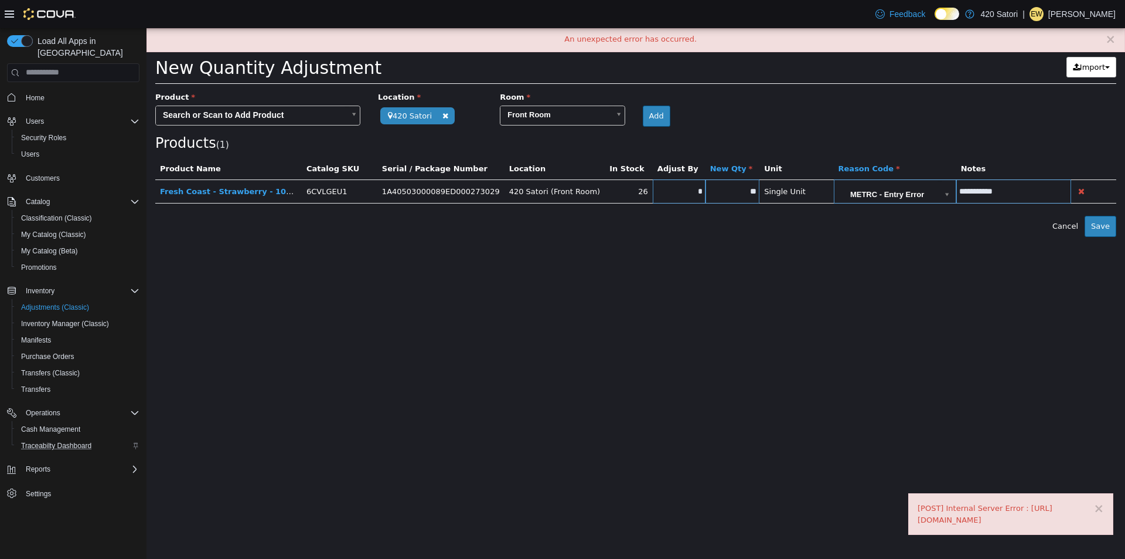
click at [981, 520] on div "[POST] Internal Server Error : https://webapi.covasoft.net/api/inventoryadjustm…" at bounding box center [1011, 513] width 186 height 23
click at [980, 236] on html "**********" at bounding box center [636, 132] width 979 height 209
click at [683, 190] on input "*" at bounding box center [679, 190] width 53 height 9
click at [1044, 236] on html "**********" at bounding box center [636, 132] width 979 height 209
click at [1109, 222] on button "Save" at bounding box center [1101, 225] width 32 height 21
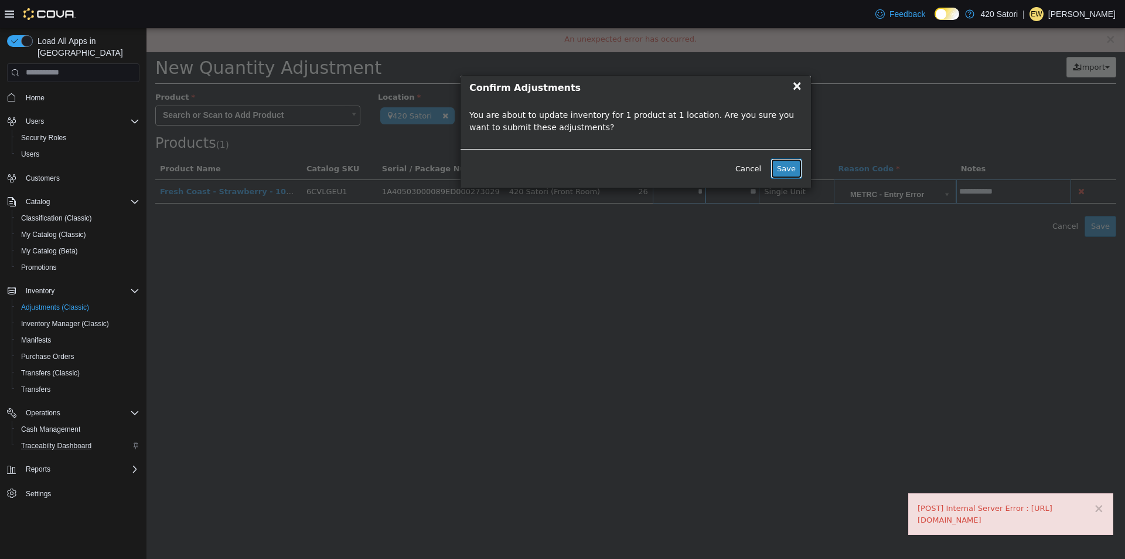
click at [795, 163] on button "Save" at bounding box center [787, 168] width 32 height 21
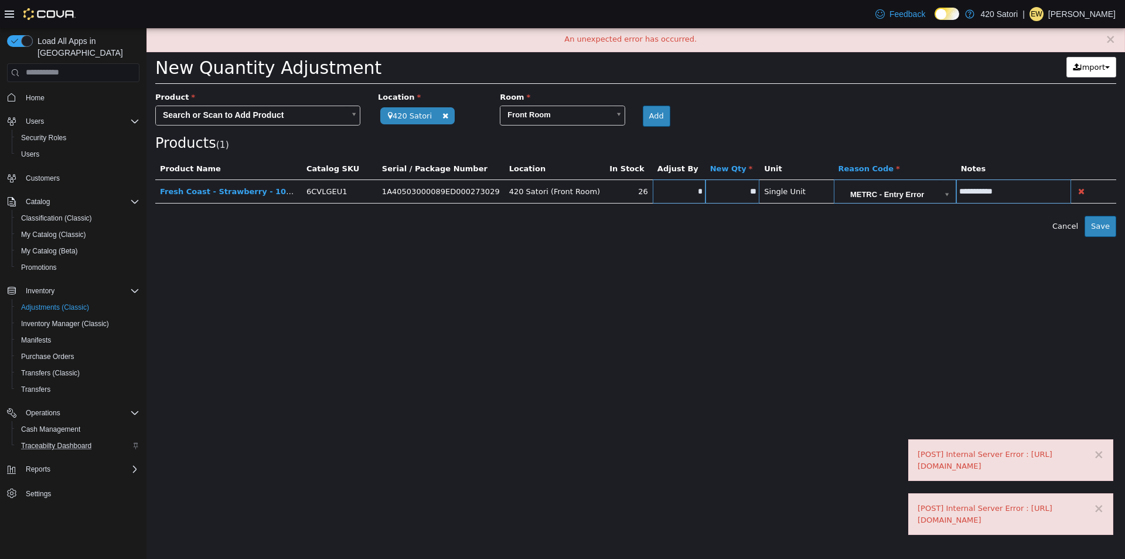
click at [687, 236] on html "**********" at bounding box center [636, 132] width 979 height 209
click at [29, 93] on span "Home" at bounding box center [35, 97] width 19 height 9
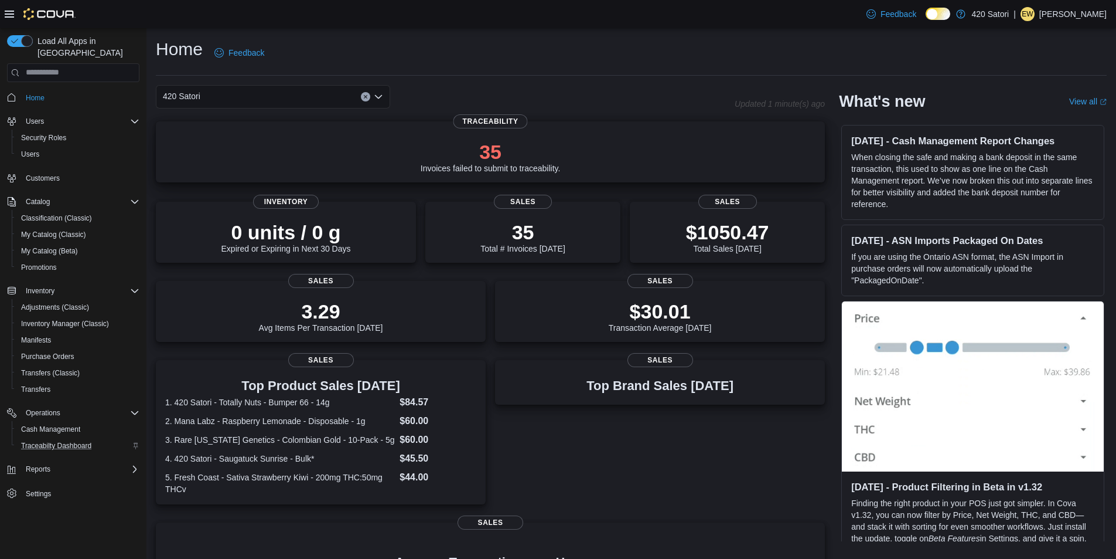
click at [483, 157] on p "35" at bounding box center [491, 151] width 140 height 23
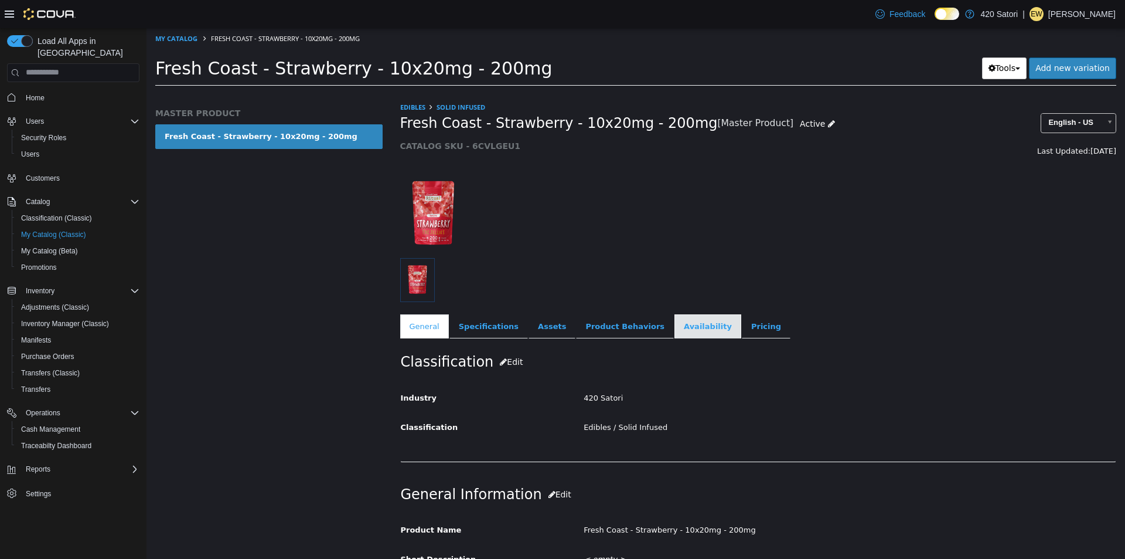
click at [675, 331] on link "Availability" at bounding box center [708, 326] width 67 height 25
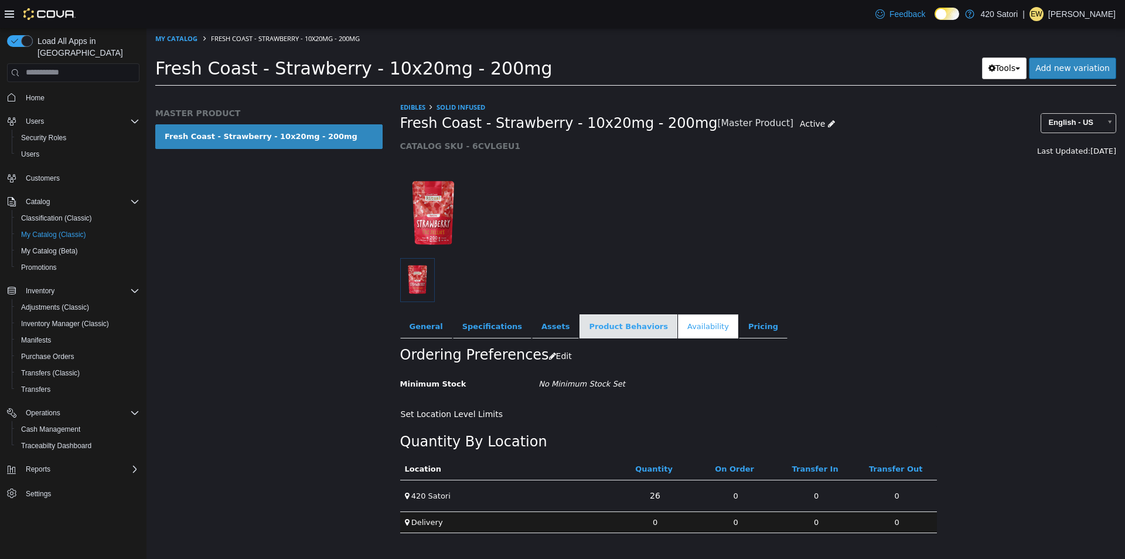
click at [595, 321] on link "Product Behaviors" at bounding box center [629, 326] width 98 height 25
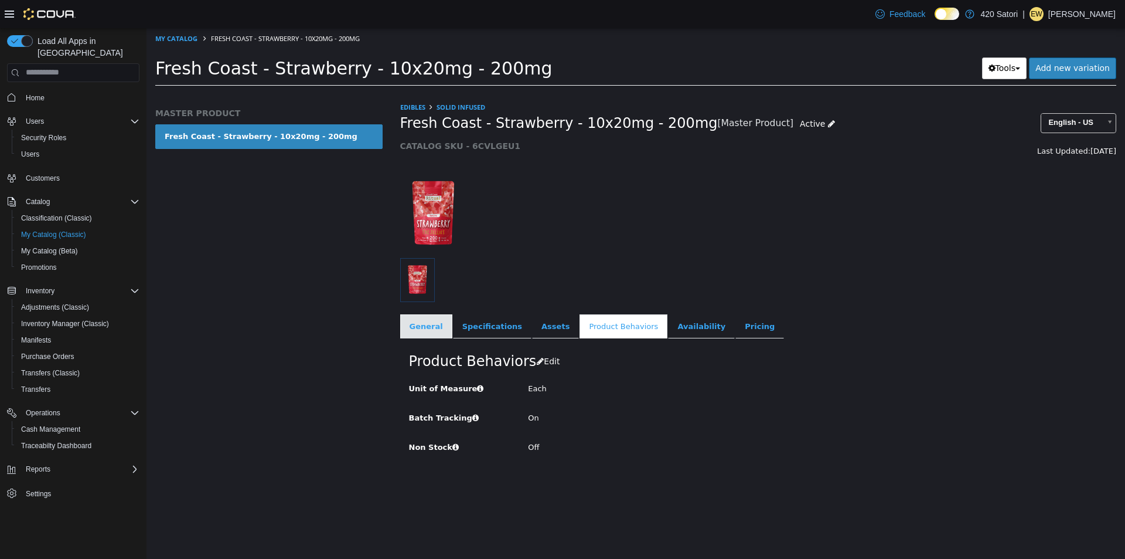
click at [435, 324] on link "General" at bounding box center [426, 326] width 52 height 25
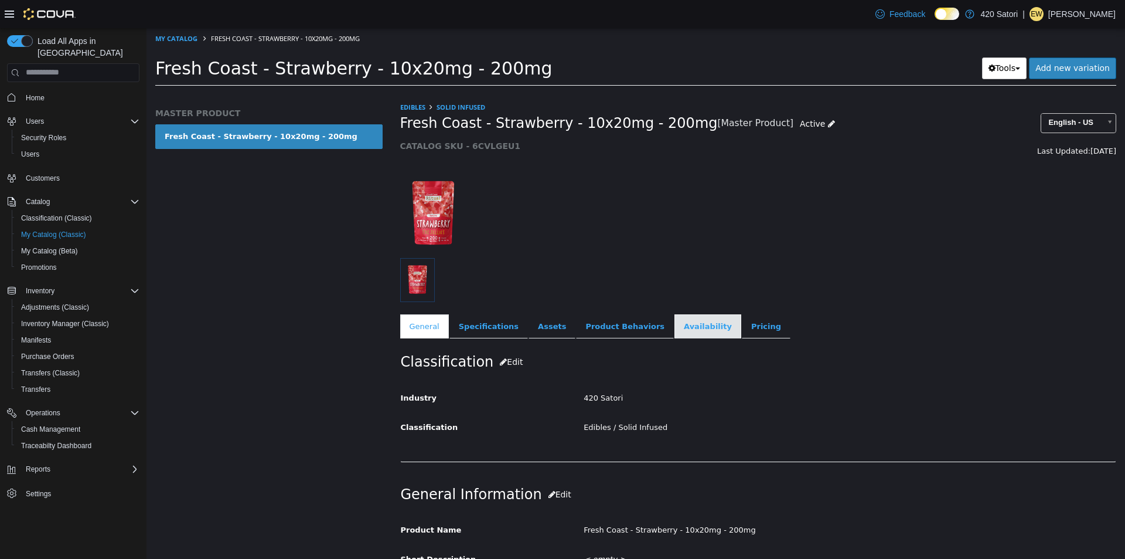
click at [679, 325] on link "Availability" at bounding box center [708, 326] width 67 height 25
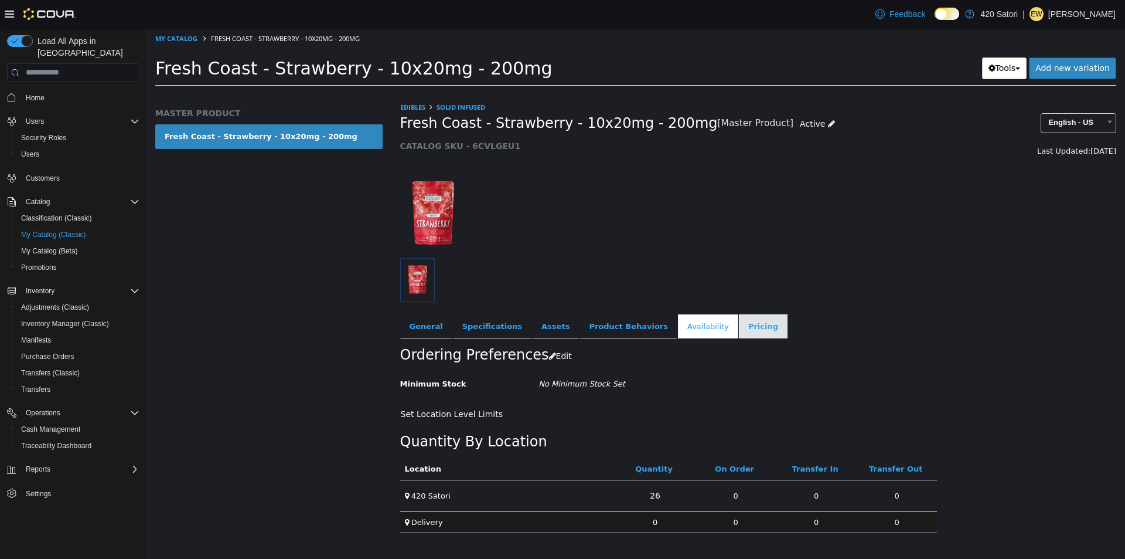
click at [739, 329] on link "Pricing" at bounding box center [763, 326] width 49 height 25
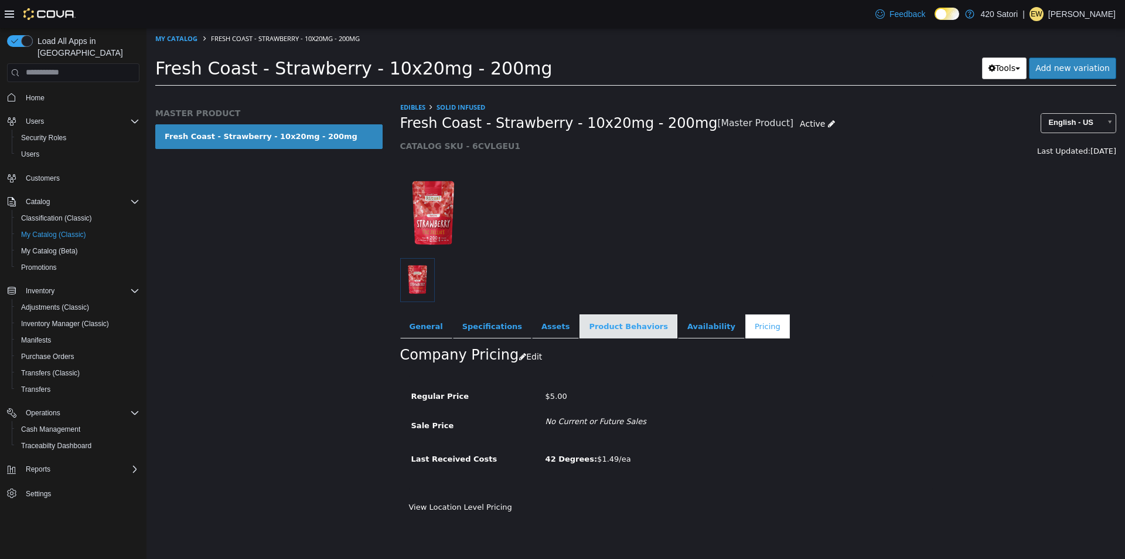
click at [590, 322] on link "Product Behaviors" at bounding box center [629, 326] width 98 height 25
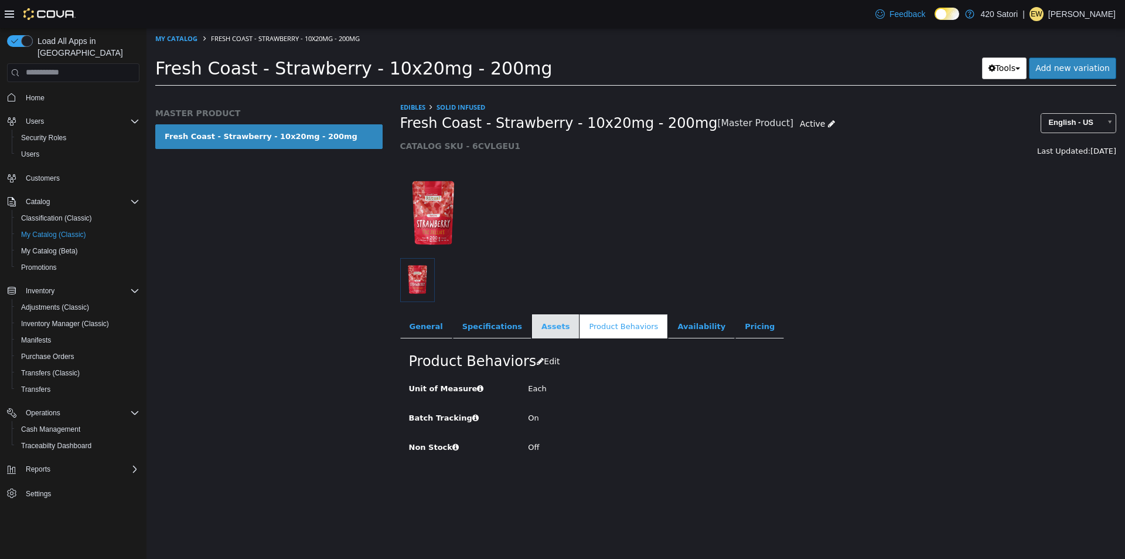
click at [532, 332] on link "Assets" at bounding box center [555, 326] width 47 height 25
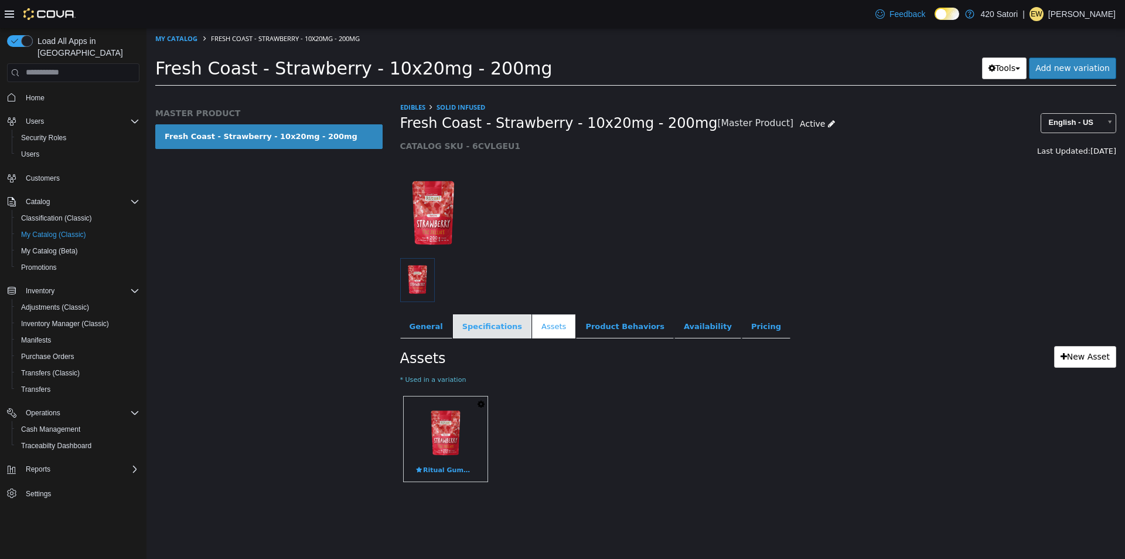
click at [483, 321] on link "Specifications" at bounding box center [492, 326] width 79 height 25
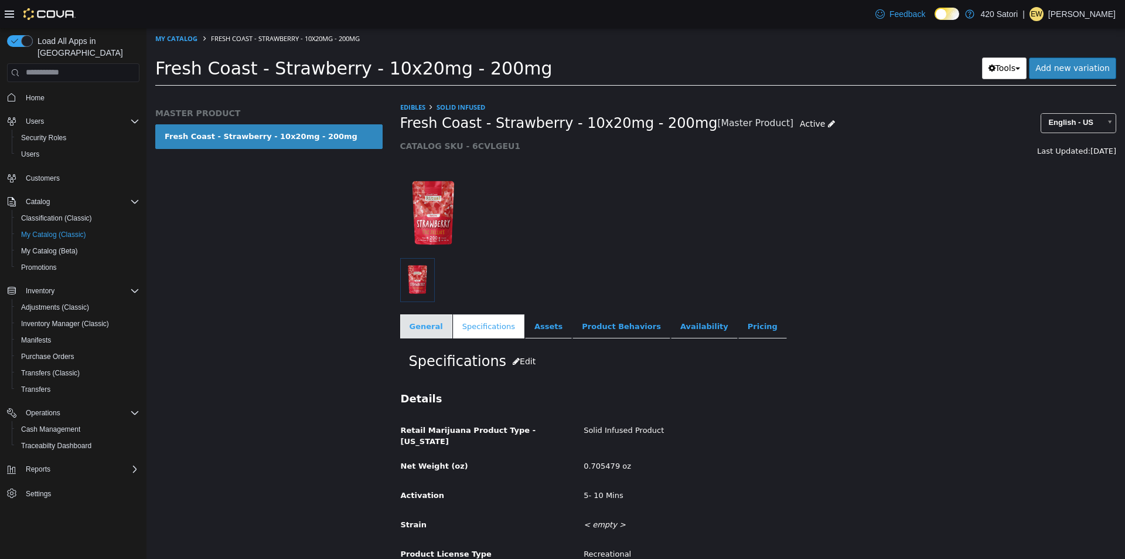
click at [421, 329] on link "General" at bounding box center [426, 326] width 52 height 25
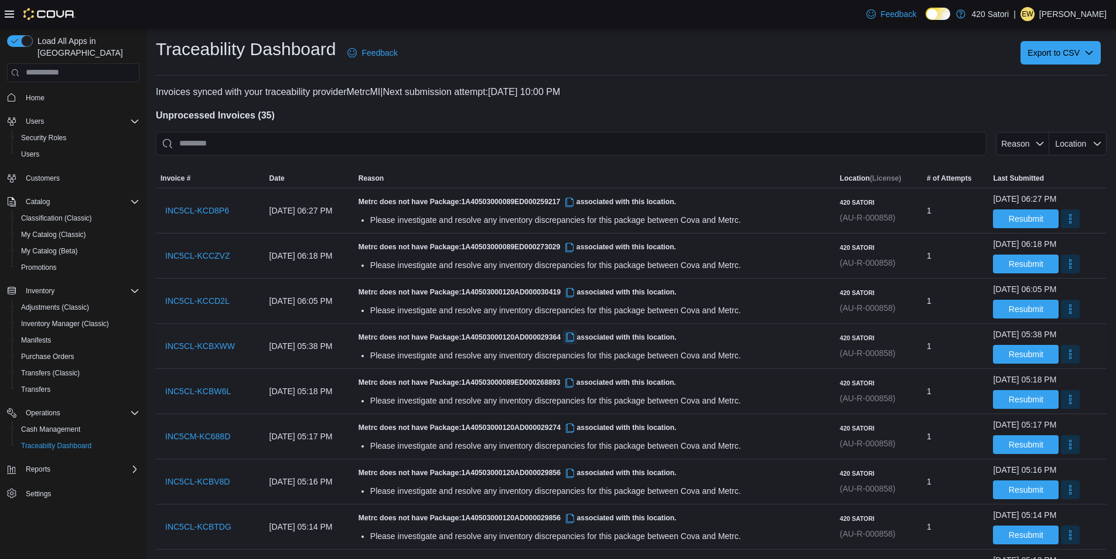
click at [577, 340] on button "button" at bounding box center [570, 337] width 14 height 14
click at [577, 248] on button "button" at bounding box center [570, 247] width 14 height 14
click at [1063, 56] on span "Export to CSV" at bounding box center [1061, 51] width 66 height 23
click at [1049, 77] on span "Failed Invoices" at bounding box center [1065, 75] width 69 height 9
click at [557, 55] on div "Traceability Dashboard Feedback Export to CSV" at bounding box center [631, 53] width 951 height 30
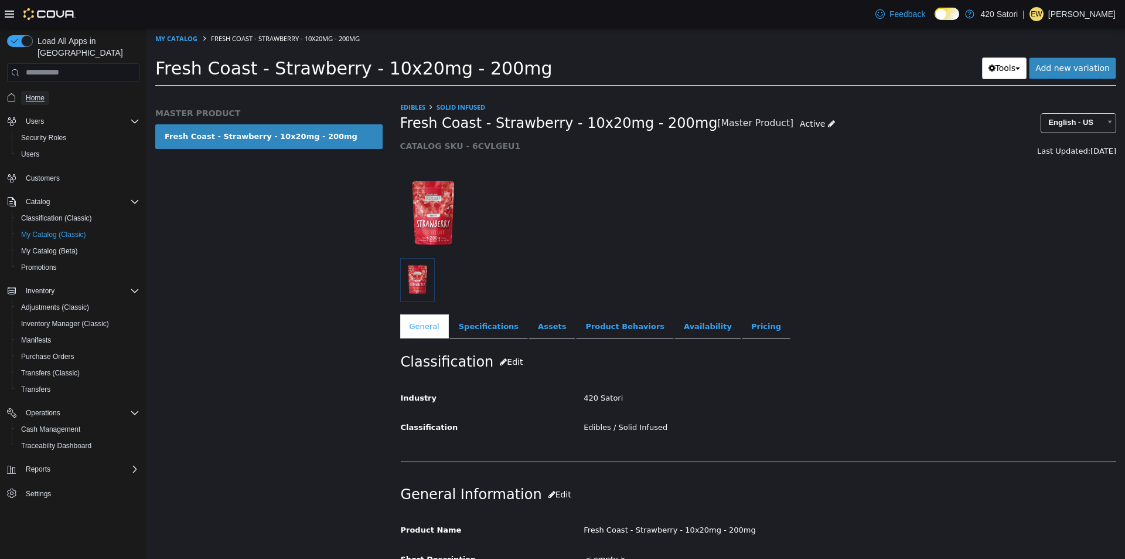
click at [43, 93] on span "Home" at bounding box center [35, 97] width 19 height 9
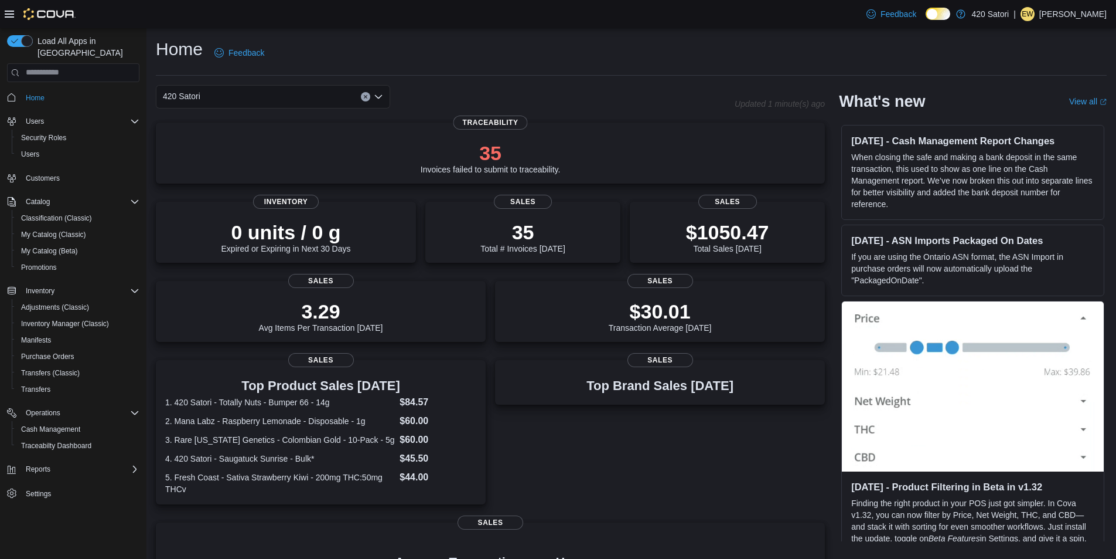
click at [649, 488] on div "Top Brand Sales [DATE] Sales" at bounding box center [660, 434] width 330 height 148
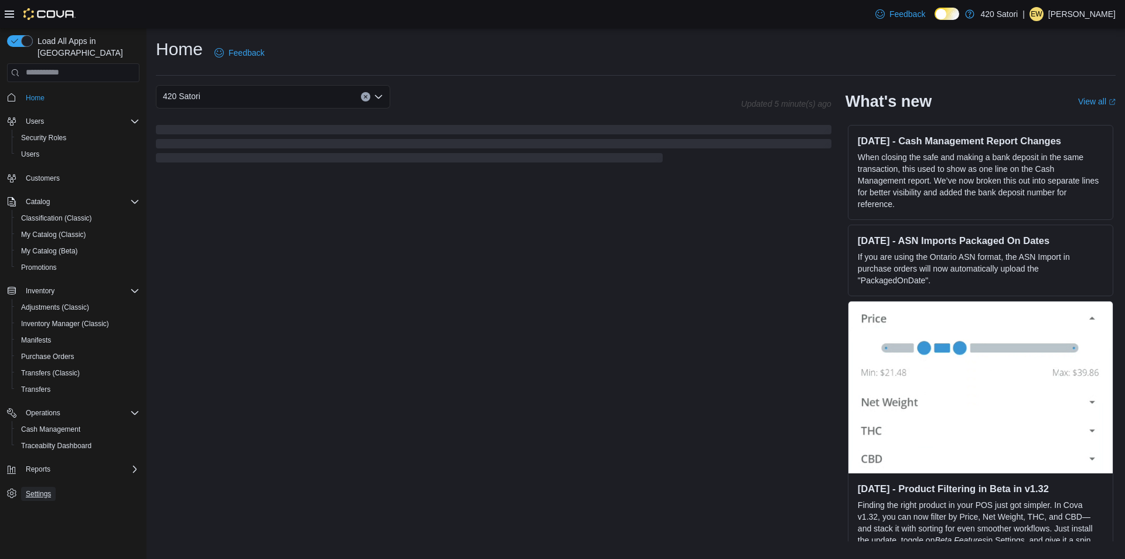
click at [40, 489] on span "Settings" at bounding box center [38, 493] width 25 height 9
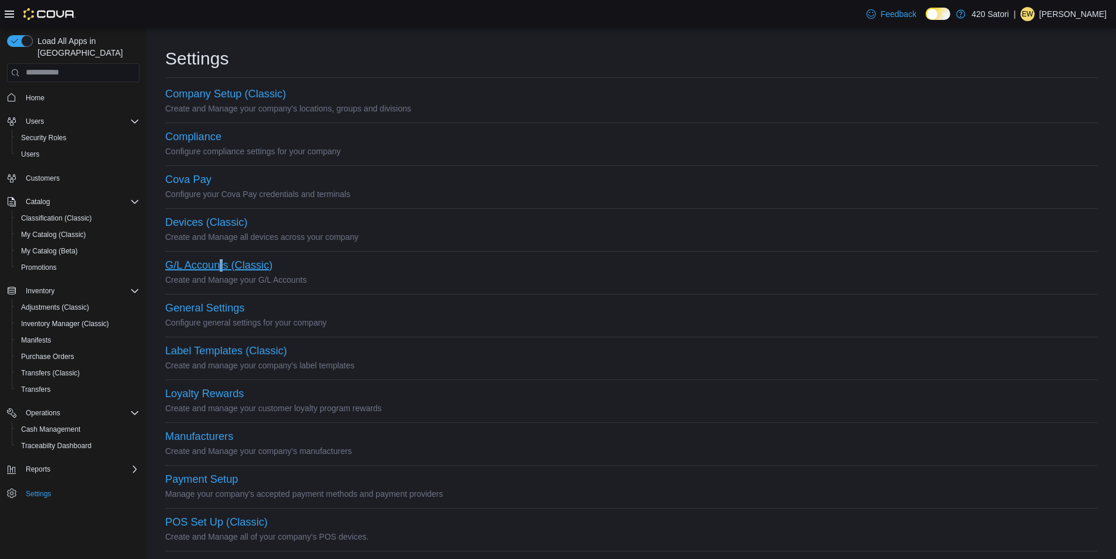
click at [220, 267] on button "G/L Accounts (Classic)" at bounding box center [218, 265] width 107 height 12
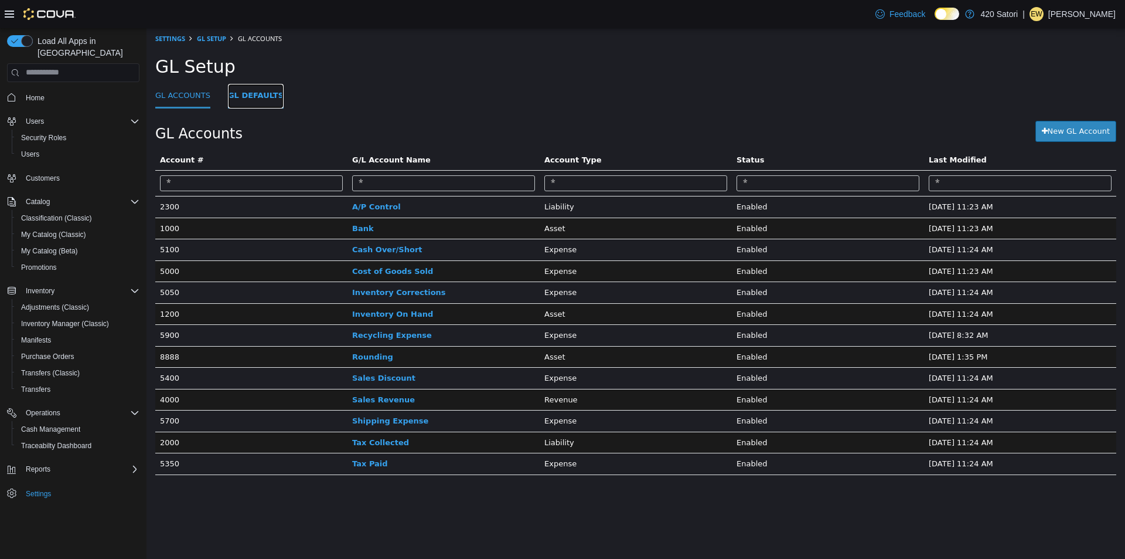
click at [242, 98] on link "GL Defaults" at bounding box center [256, 95] width 56 height 25
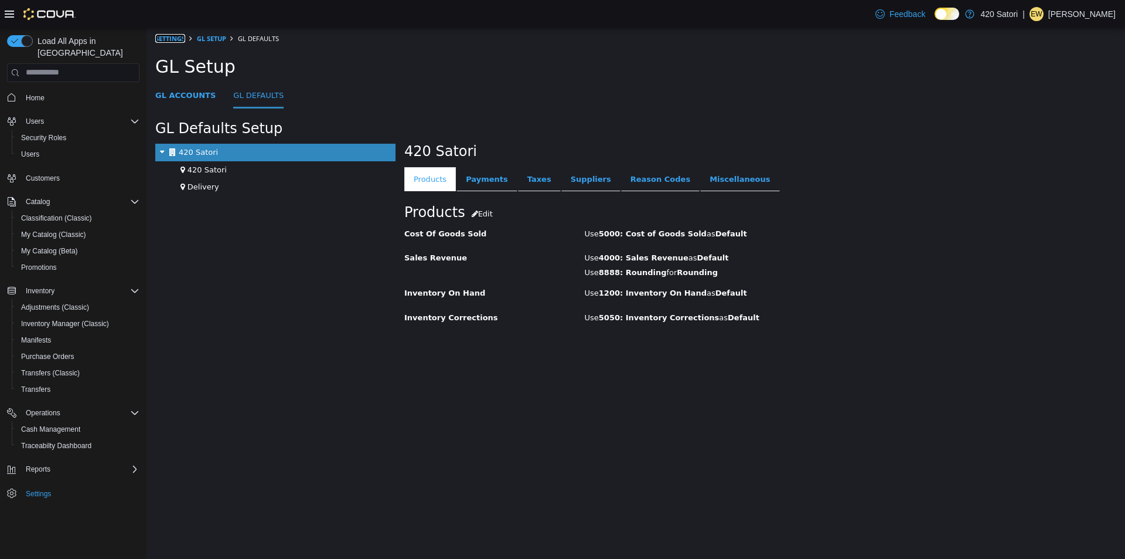
click at [174, 39] on link "Settings" at bounding box center [170, 37] width 30 height 9
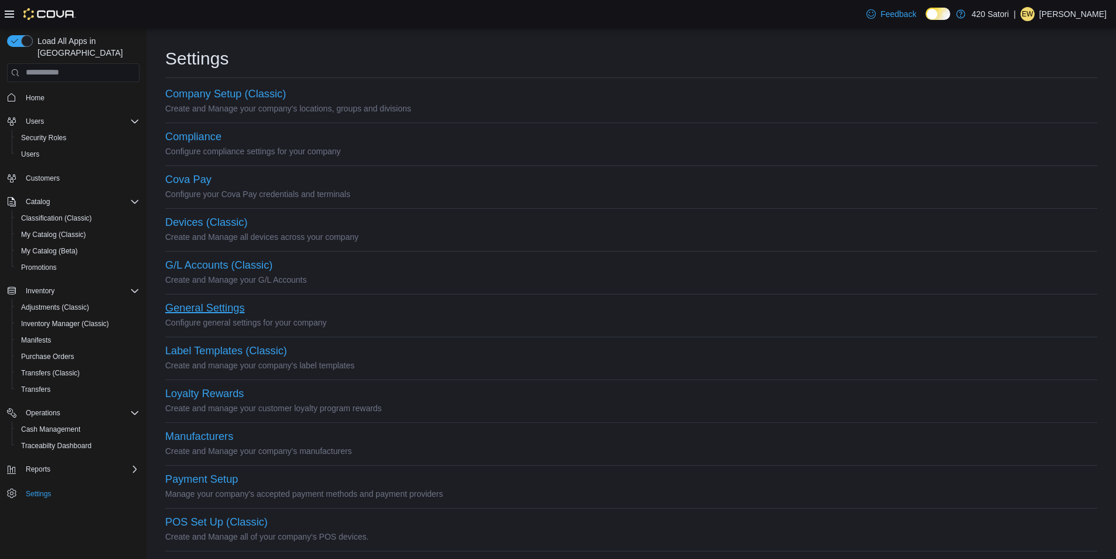
click at [213, 309] on button "General Settings" at bounding box center [204, 308] width 79 height 12
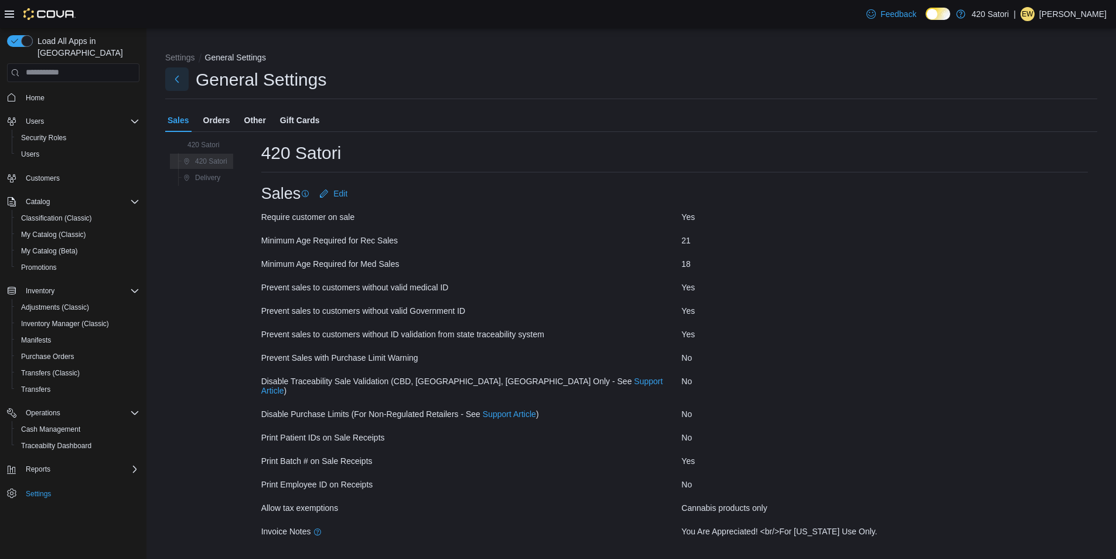
click at [179, 78] on button "Next" at bounding box center [176, 78] width 23 height 23
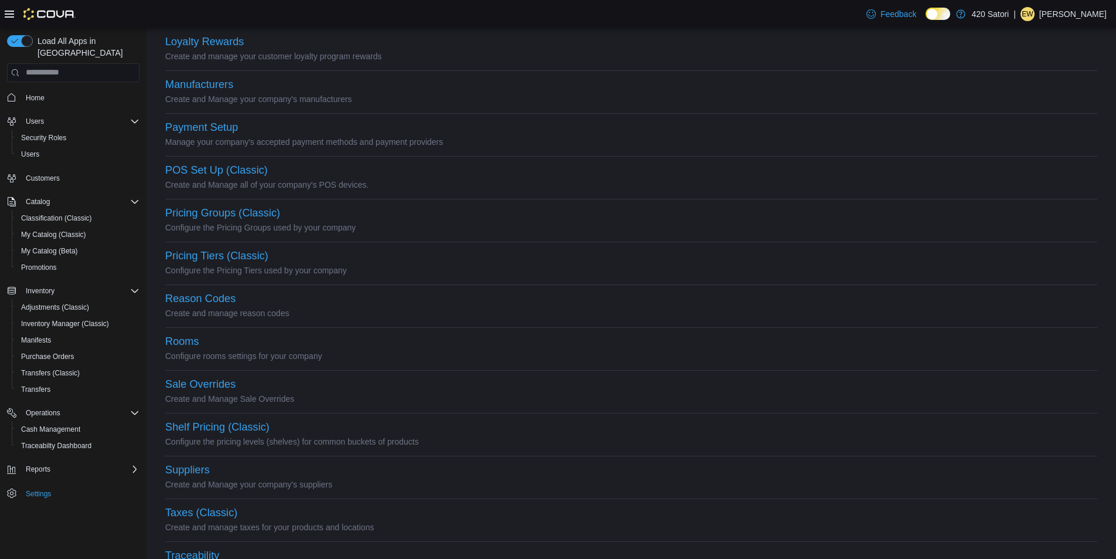
scroll to position [403, 0]
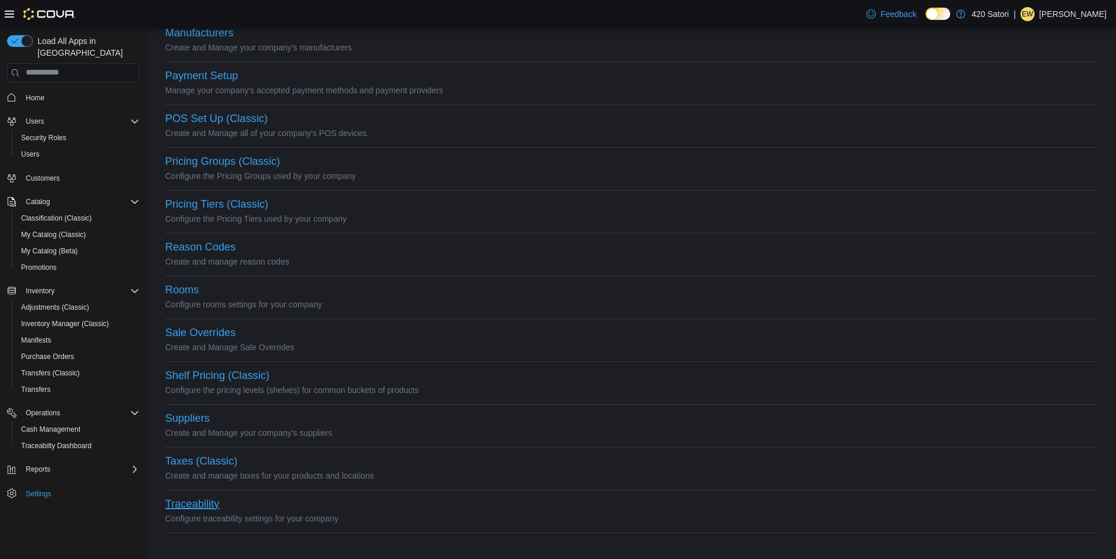
click at [204, 504] on button "Traceability" at bounding box center [192, 504] width 54 height 12
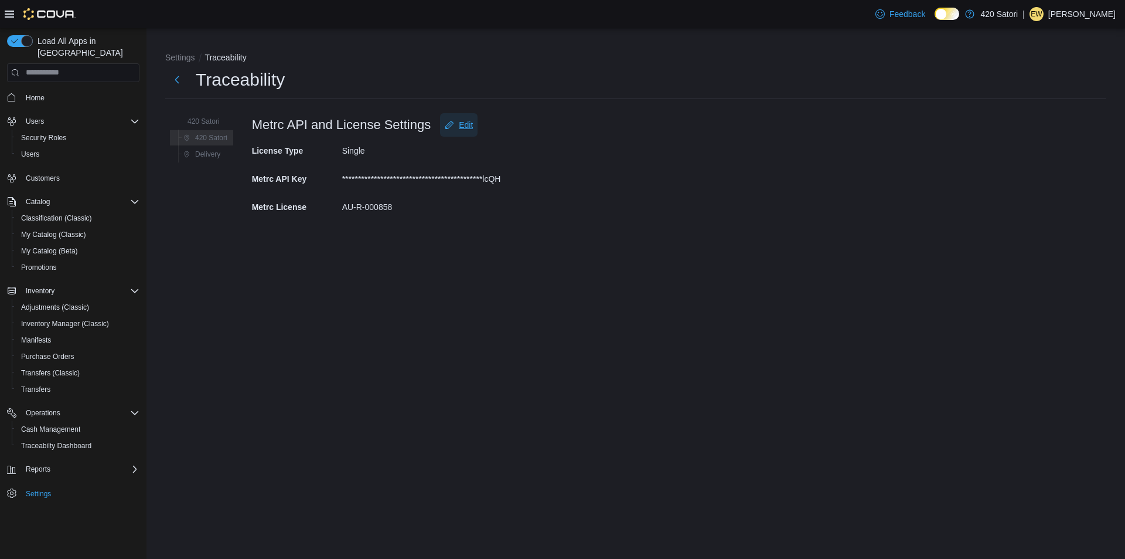
click at [463, 124] on span "Edit" at bounding box center [466, 125] width 14 height 12
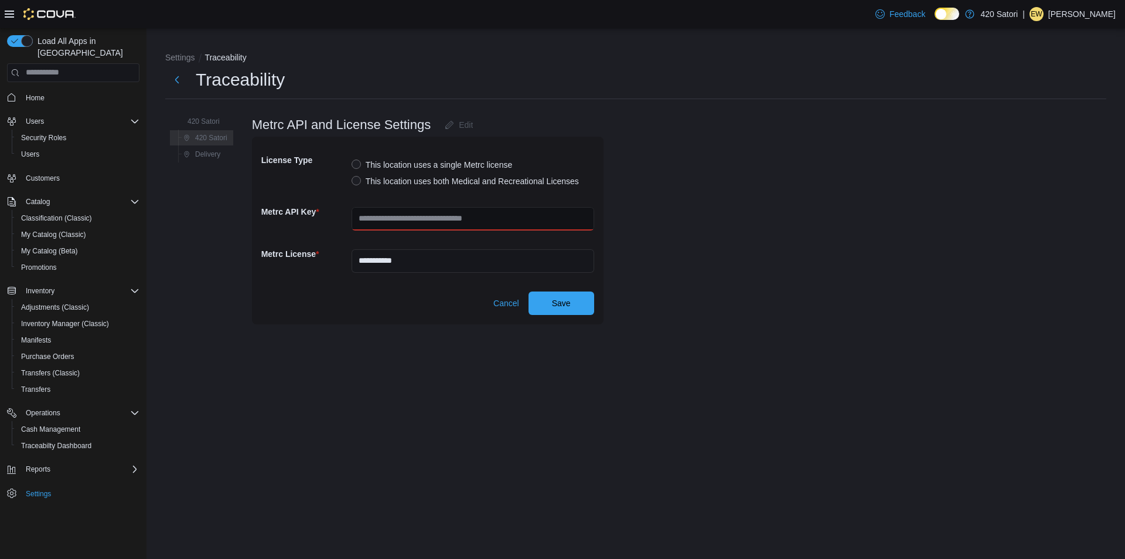
click at [397, 222] on input "text" at bounding box center [473, 218] width 243 height 23
paste input "**********"
type input "**********"
click at [559, 302] on span "Save" at bounding box center [561, 303] width 19 height 12
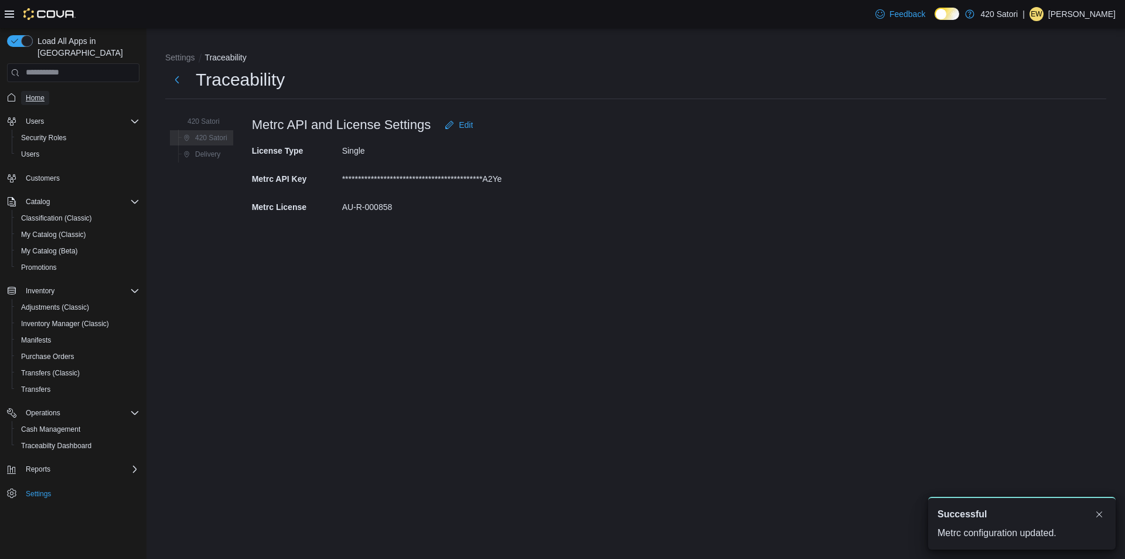
click at [32, 93] on span "Home" at bounding box center [35, 98] width 19 height 14
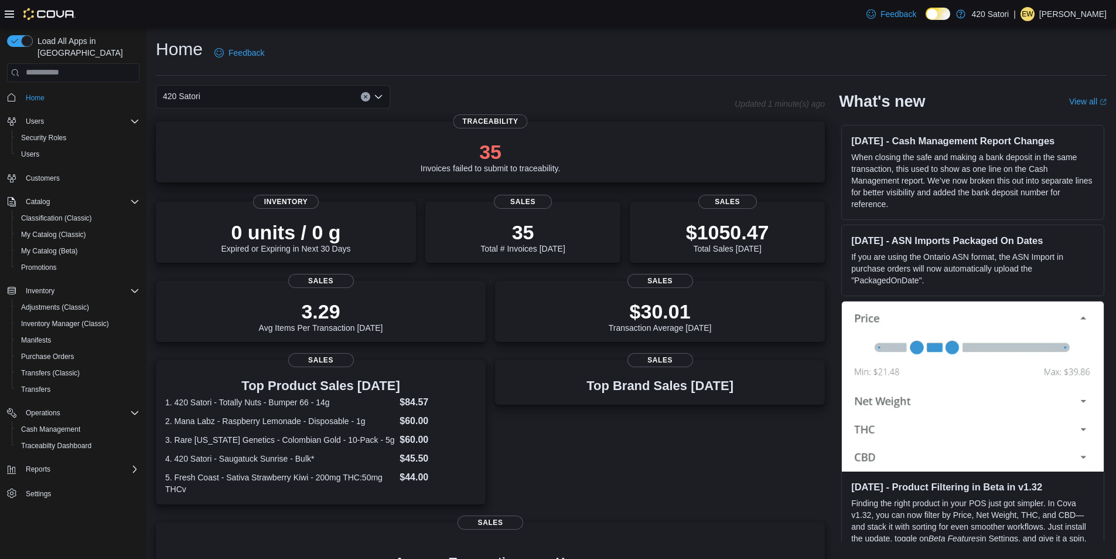
click at [489, 158] on p "35" at bounding box center [491, 151] width 140 height 23
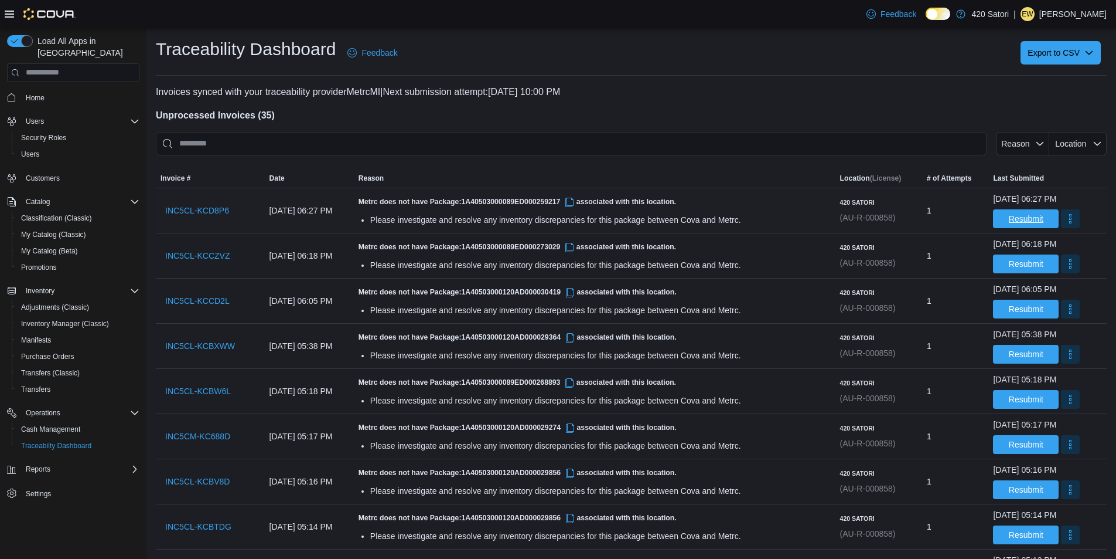
click at [1011, 219] on span "Resubmit" at bounding box center [1026, 219] width 35 height 12
click at [1009, 220] on span "Resubmit" at bounding box center [1026, 218] width 35 height 12
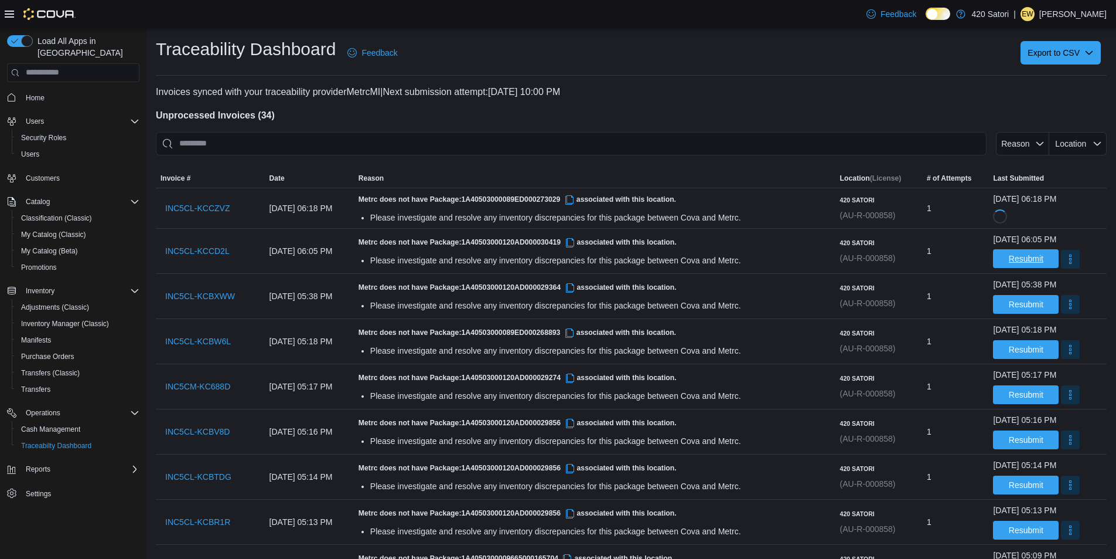
click at [1013, 256] on span "Resubmit" at bounding box center [1026, 259] width 35 height 12
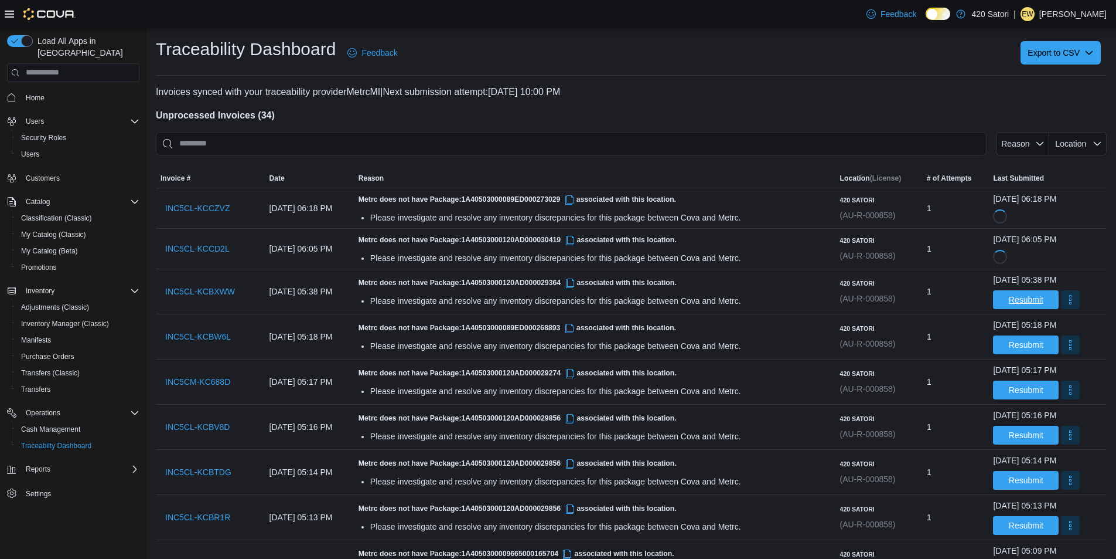
click at [1012, 301] on span "Resubmit" at bounding box center [1026, 300] width 35 height 12
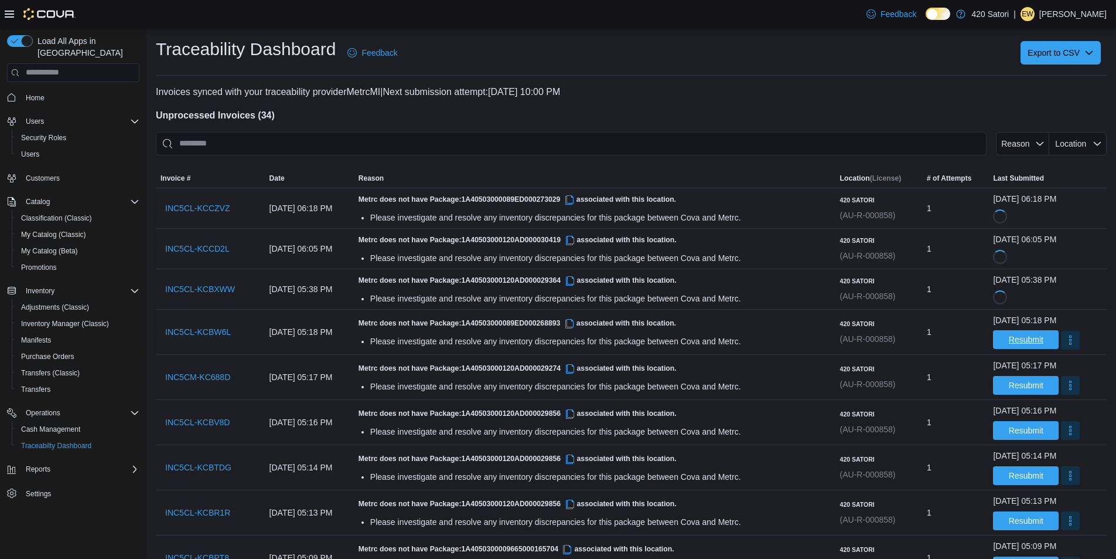
click at [1009, 340] on span "Resubmit" at bounding box center [1026, 339] width 35 height 12
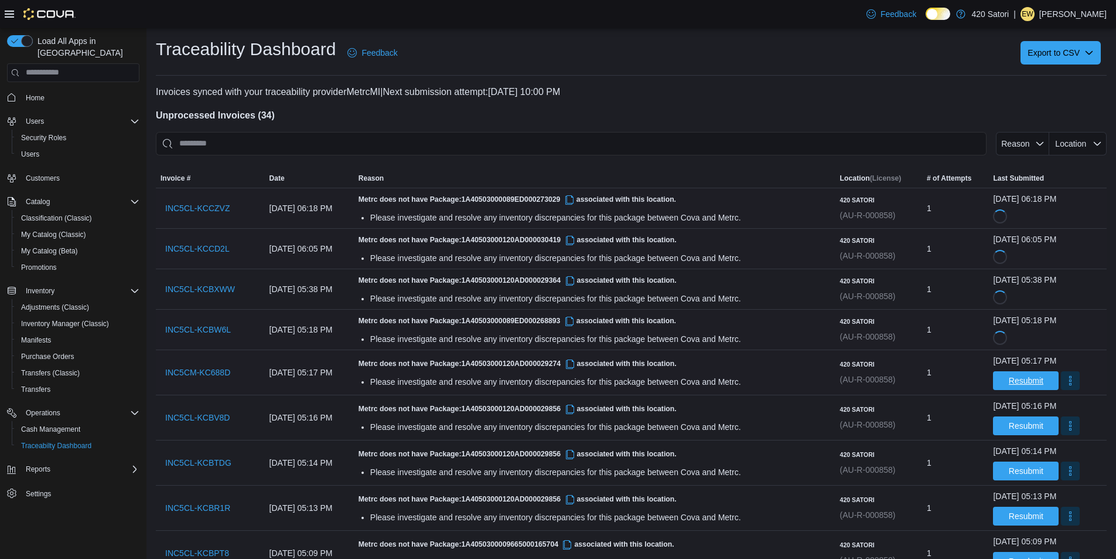
click at [1009, 384] on span "Resubmit" at bounding box center [1026, 380] width 35 height 12
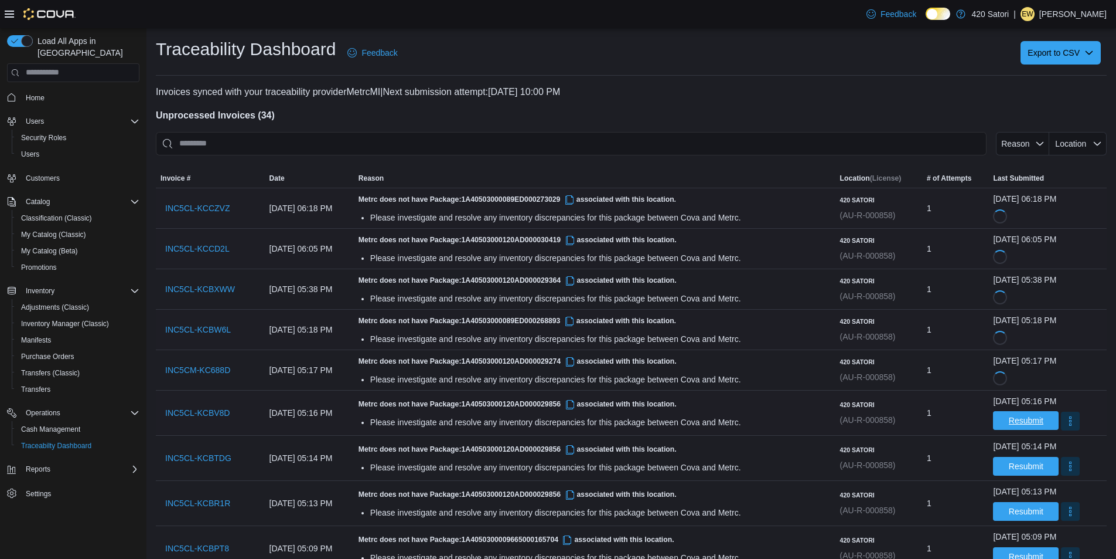
click at [1009, 423] on span "Resubmit" at bounding box center [1026, 420] width 35 height 12
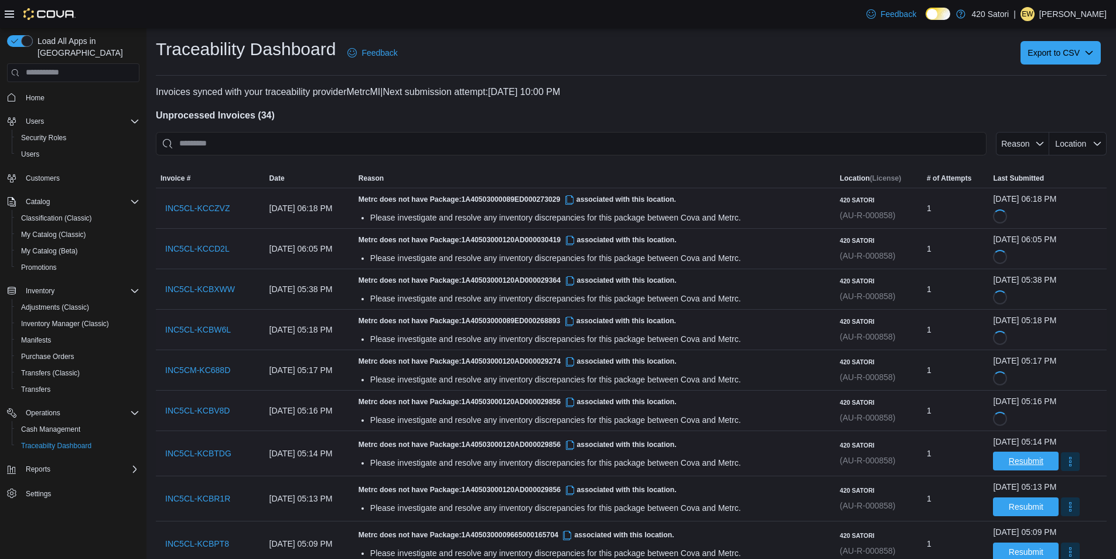
click at [1013, 458] on span "Resubmit" at bounding box center [1026, 461] width 35 height 12
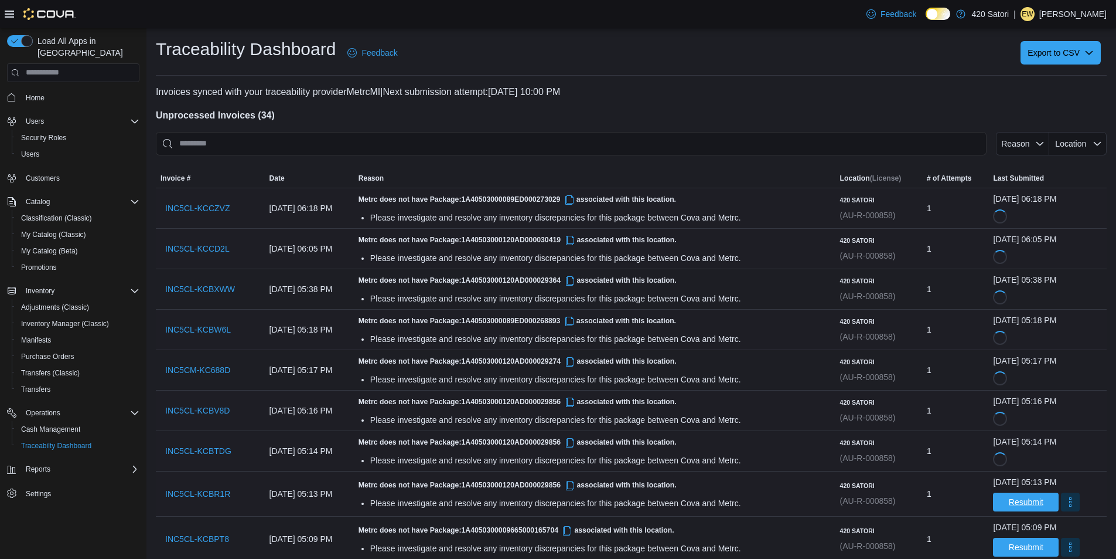
click at [1009, 500] on span "Resubmit" at bounding box center [1026, 502] width 35 height 12
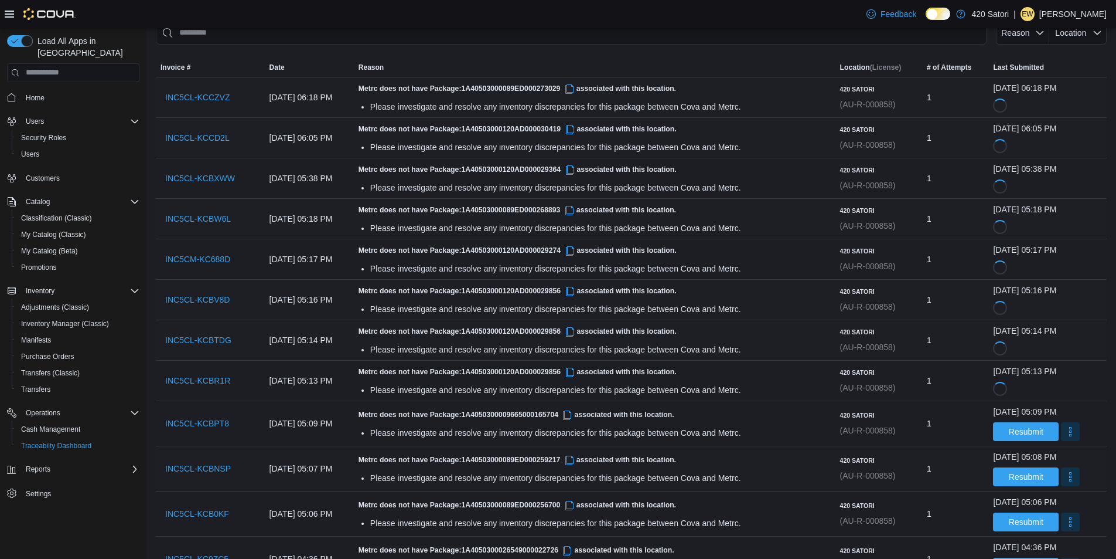
scroll to position [293, 0]
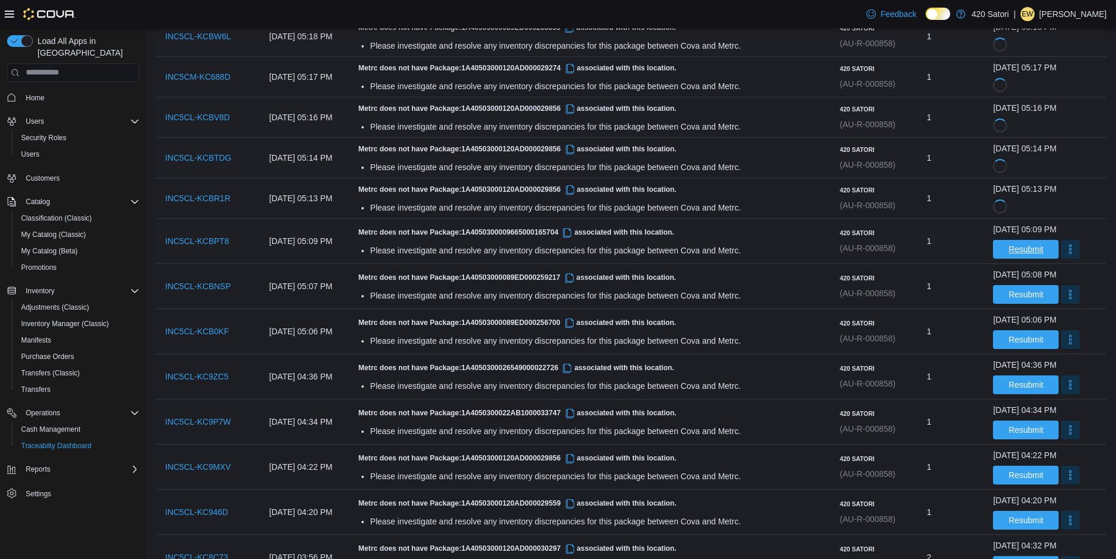
click at [1024, 250] on span "Resubmit" at bounding box center [1026, 249] width 35 height 12
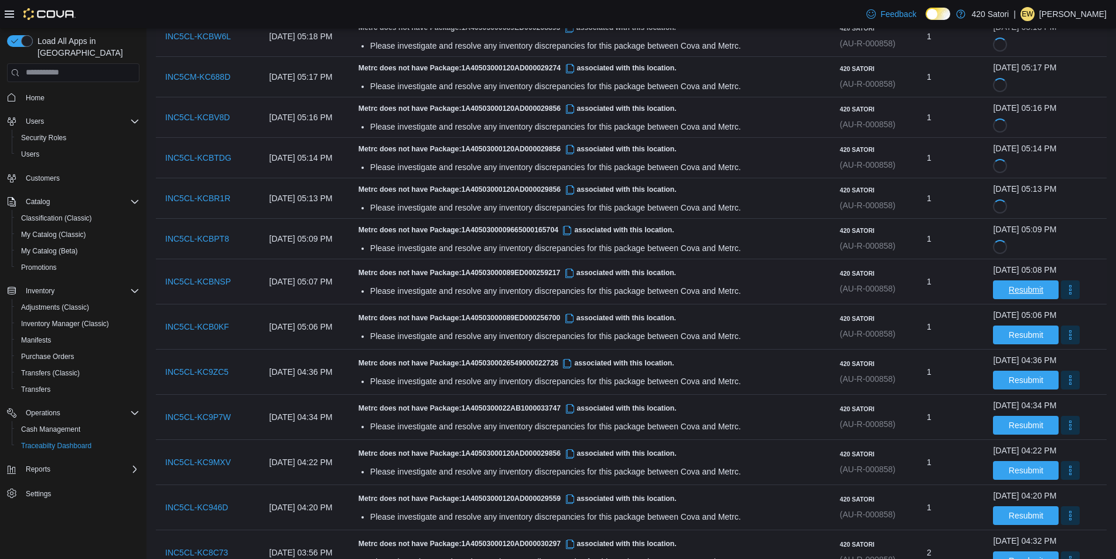
click at [1021, 294] on span "Resubmit" at bounding box center [1026, 290] width 35 height 12
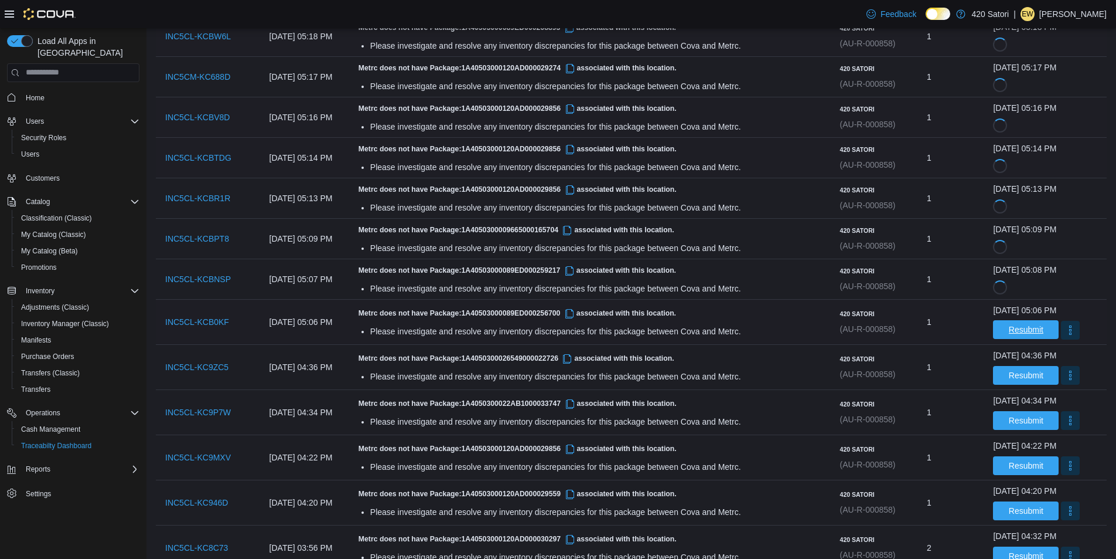
click at [1019, 328] on span "Resubmit" at bounding box center [1026, 330] width 35 height 12
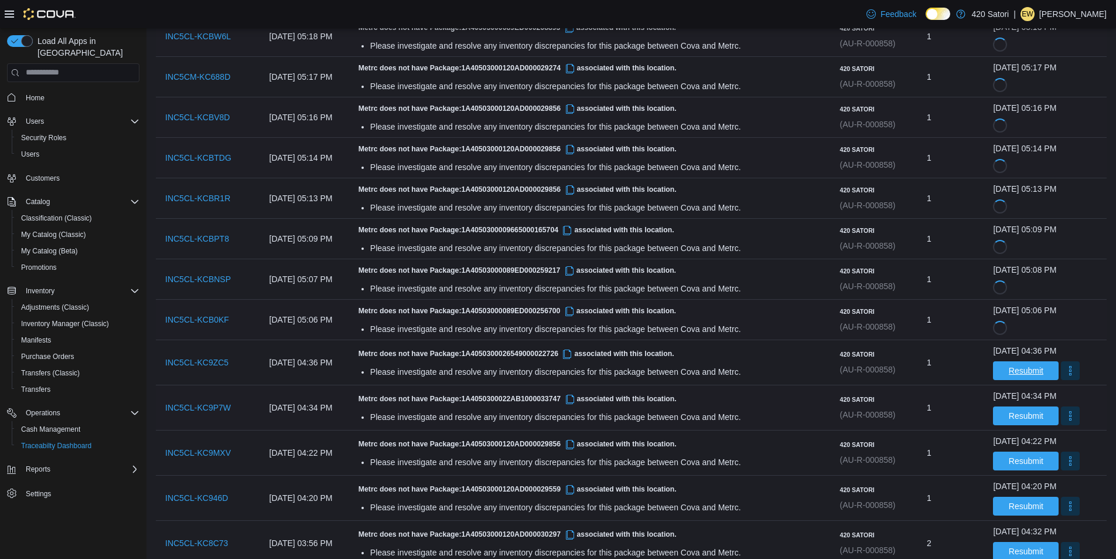
drag, startPoint x: 1016, startPoint y: 370, endPoint x: 1021, endPoint y: 393, distance: 23.3
click at [1016, 370] on span "Resubmit" at bounding box center [1026, 371] width 35 height 12
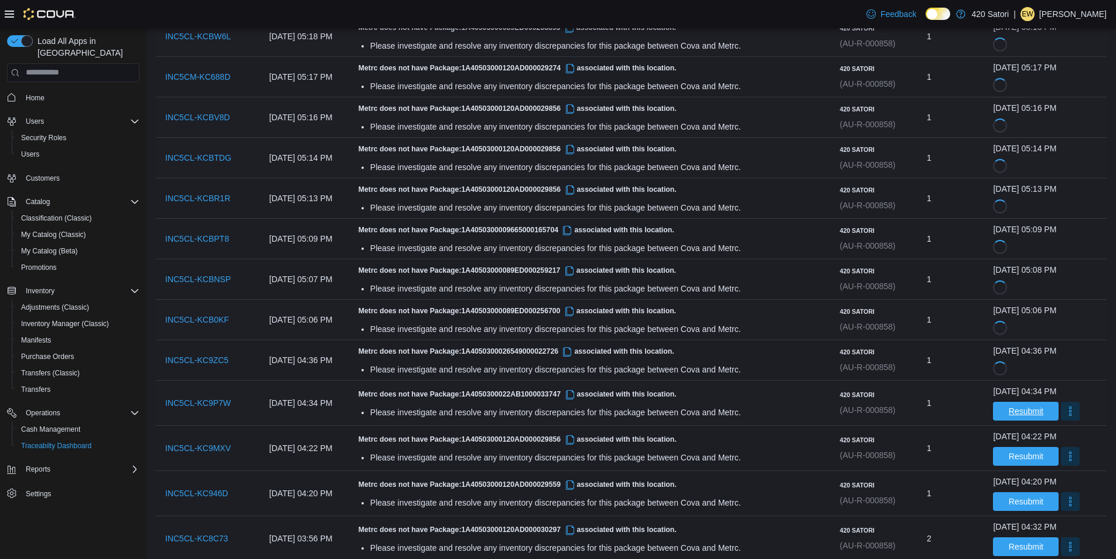
click at [1021, 410] on span "Resubmit" at bounding box center [1026, 411] width 35 height 12
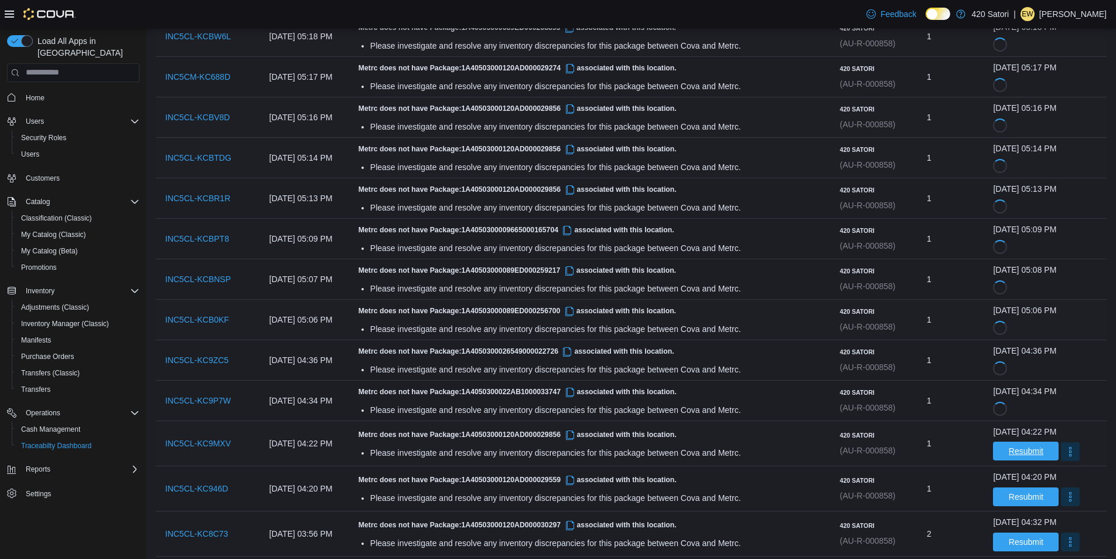
click at [1009, 450] on span "Resubmit" at bounding box center [1026, 451] width 35 height 12
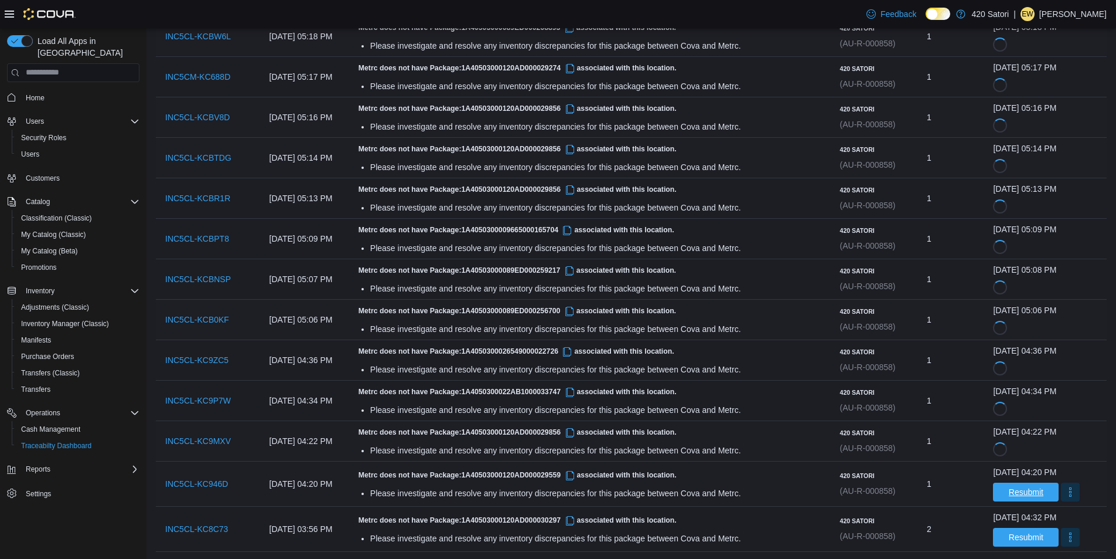
click at [1018, 489] on span "Resubmit" at bounding box center [1026, 492] width 35 height 12
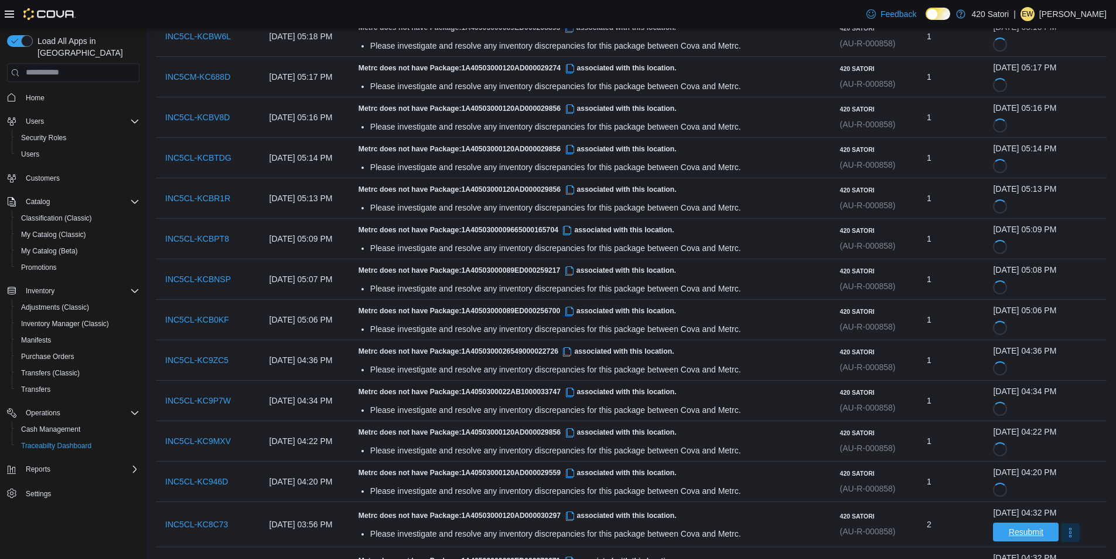
click at [1019, 532] on span "Resubmit" at bounding box center [1026, 532] width 35 height 12
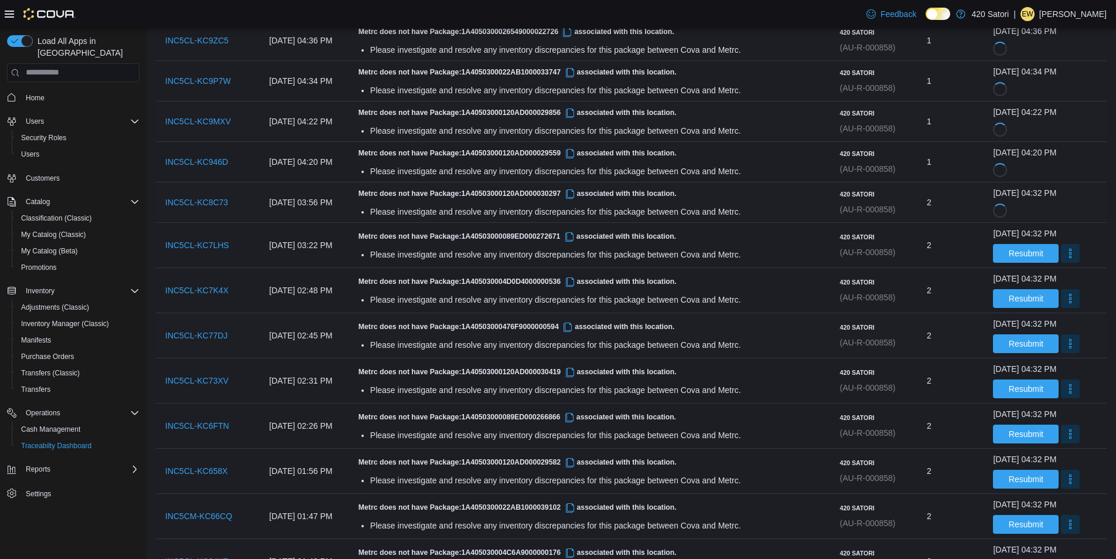
scroll to position [645, 0]
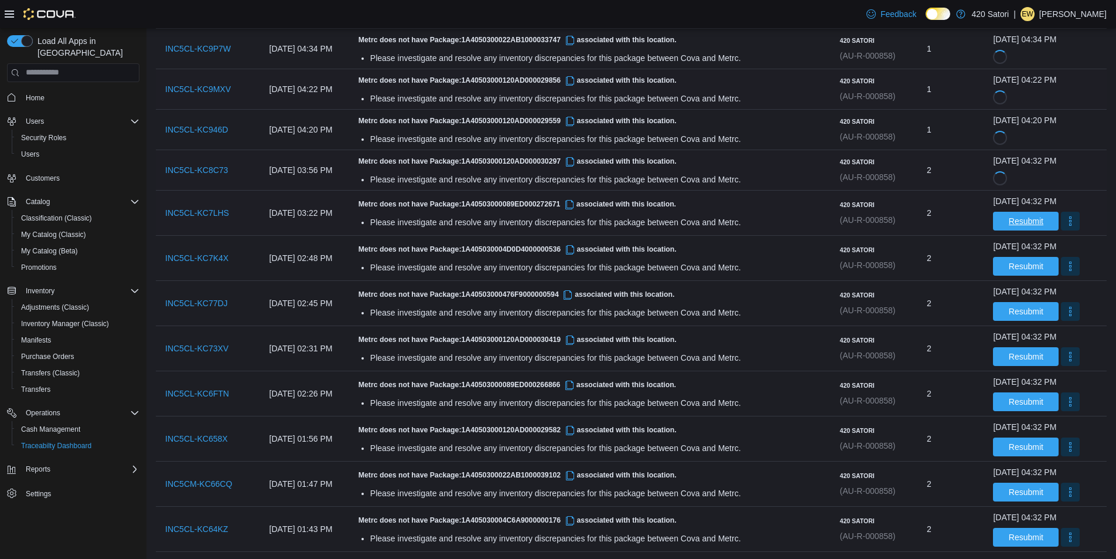
click at [1012, 224] on span "Resubmit" at bounding box center [1026, 221] width 35 height 12
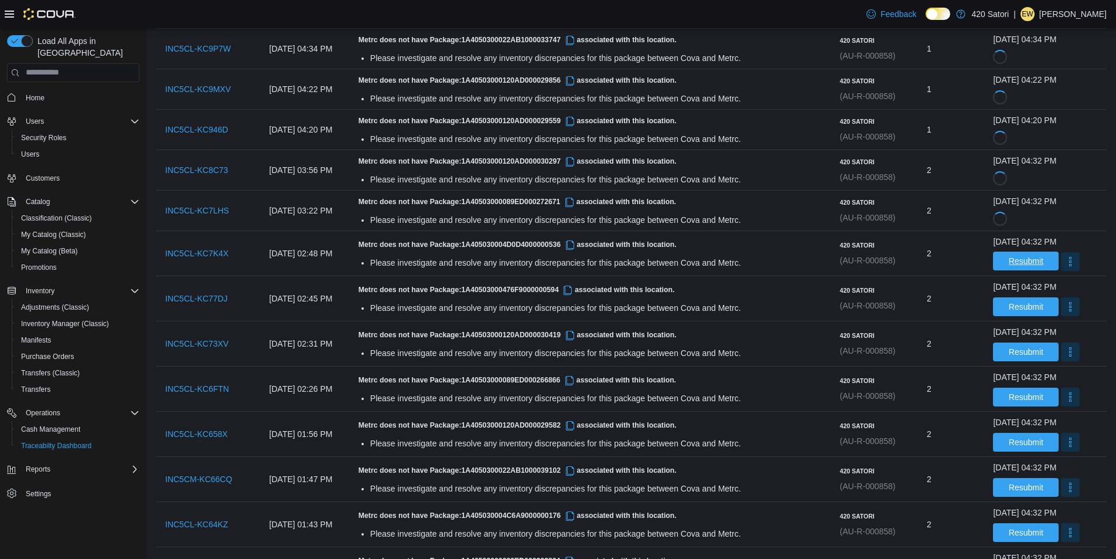
click at [1013, 257] on span "Resubmit" at bounding box center [1026, 261] width 35 height 12
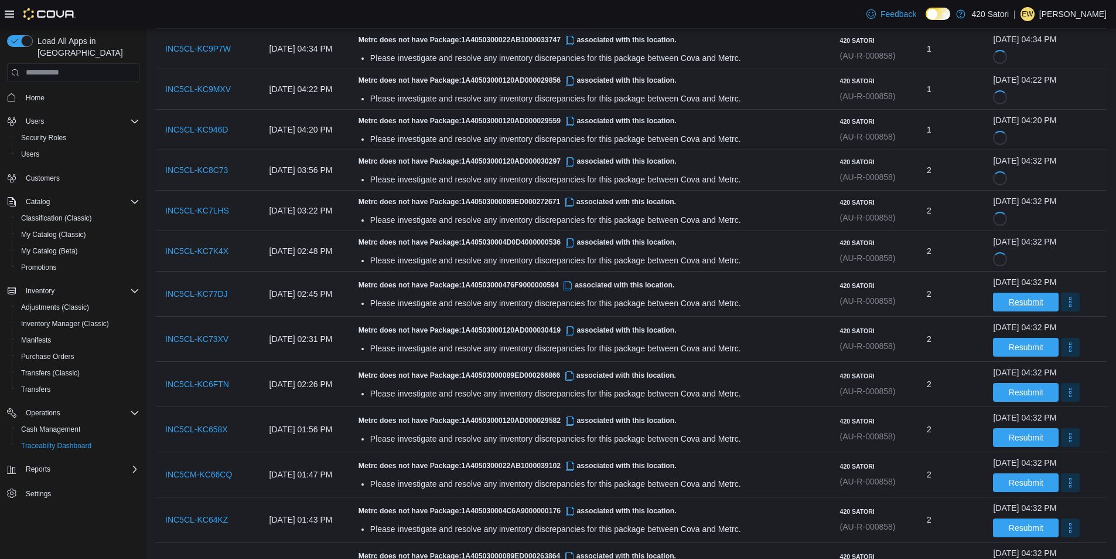
click at [1015, 297] on span "Resubmit" at bounding box center [1026, 302] width 35 height 12
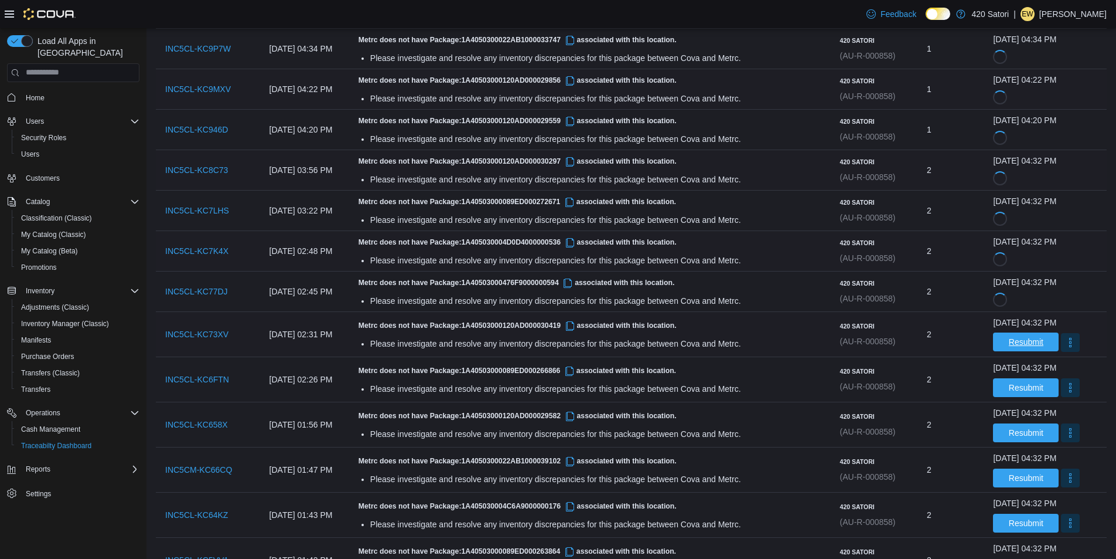
click at [1019, 342] on span "Resubmit" at bounding box center [1026, 342] width 35 height 12
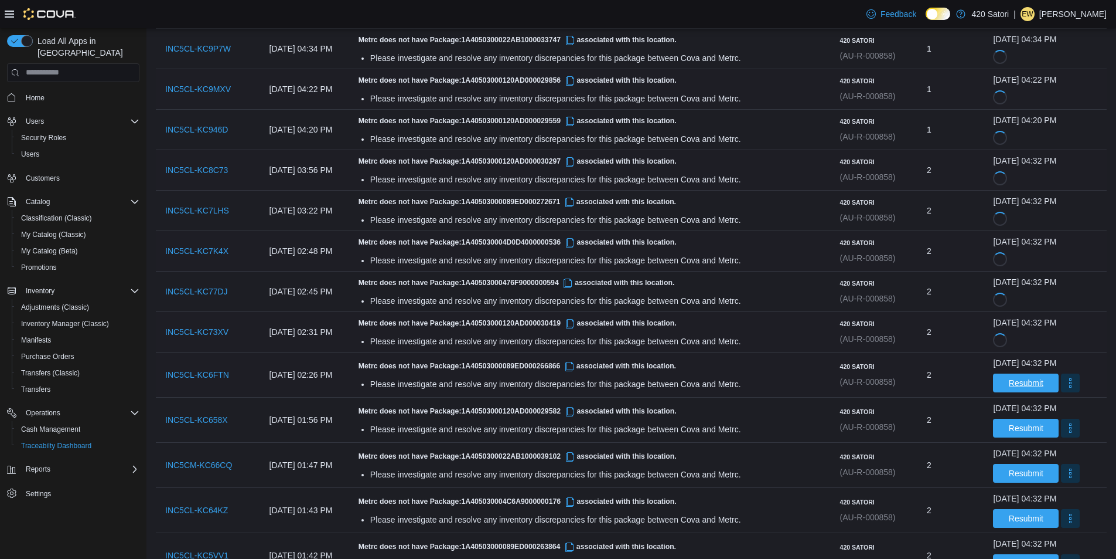
click at [1019, 385] on span "Resubmit" at bounding box center [1026, 383] width 35 height 12
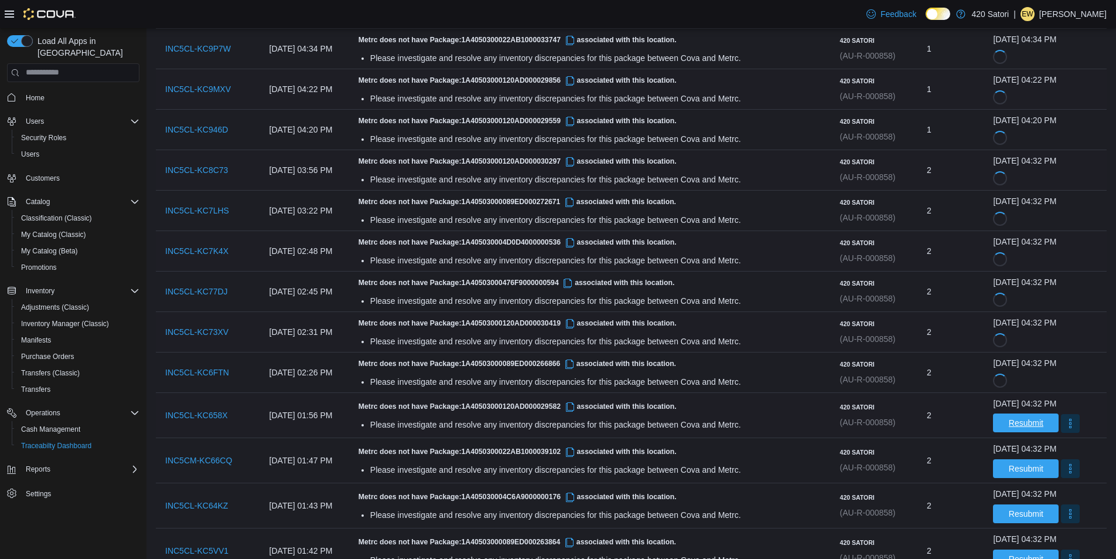
click at [1017, 425] on span "Resubmit" at bounding box center [1026, 423] width 35 height 12
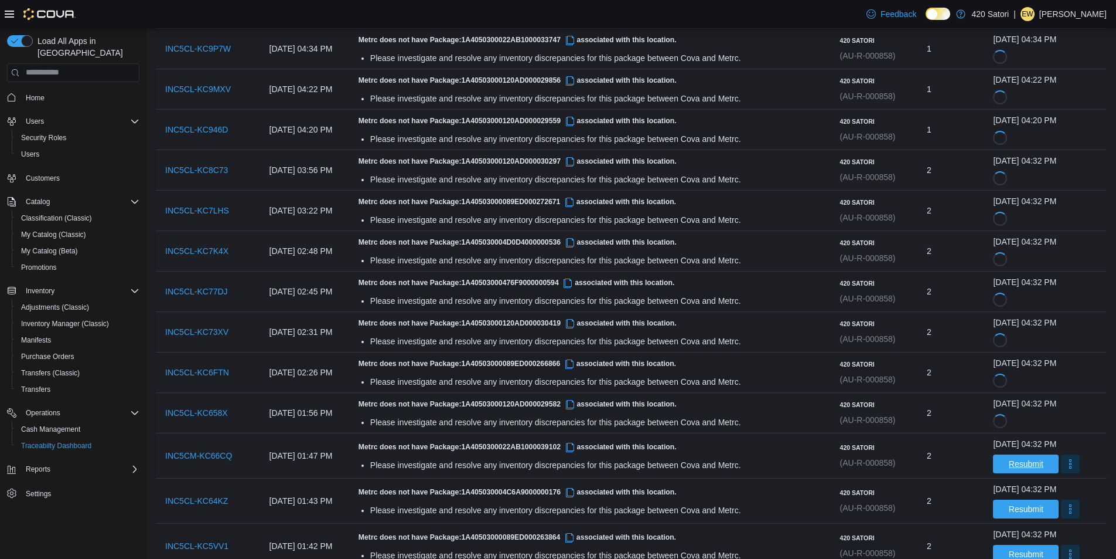
click at [1014, 468] on span "Resubmit" at bounding box center [1026, 464] width 35 height 12
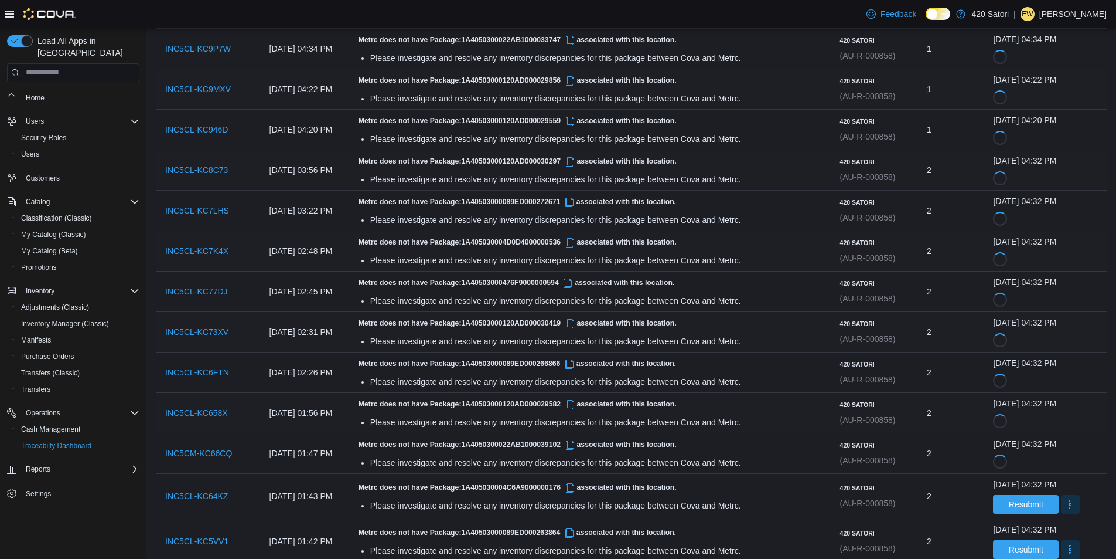
scroll to position [687, 0]
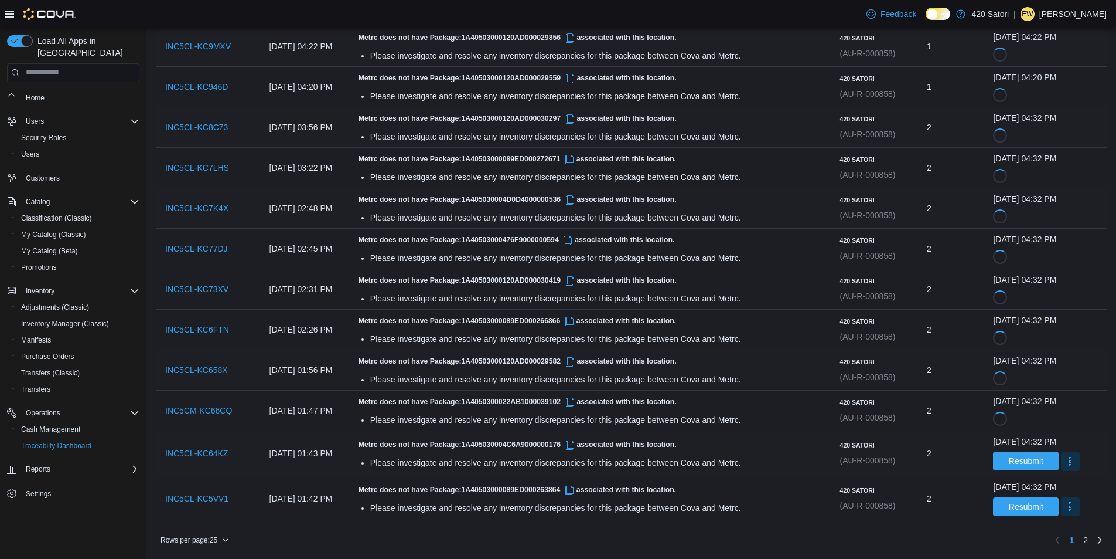
click at [1012, 459] on span "Resubmit" at bounding box center [1026, 461] width 35 height 12
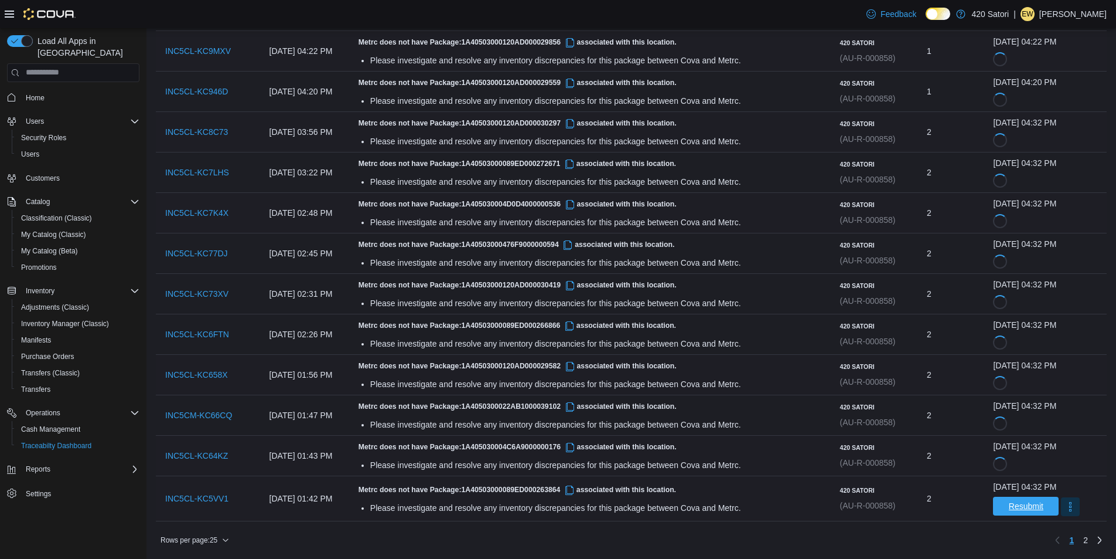
click at [1009, 504] on span "Resubmit" at bounding box center [1026, 506] width 35 height 12
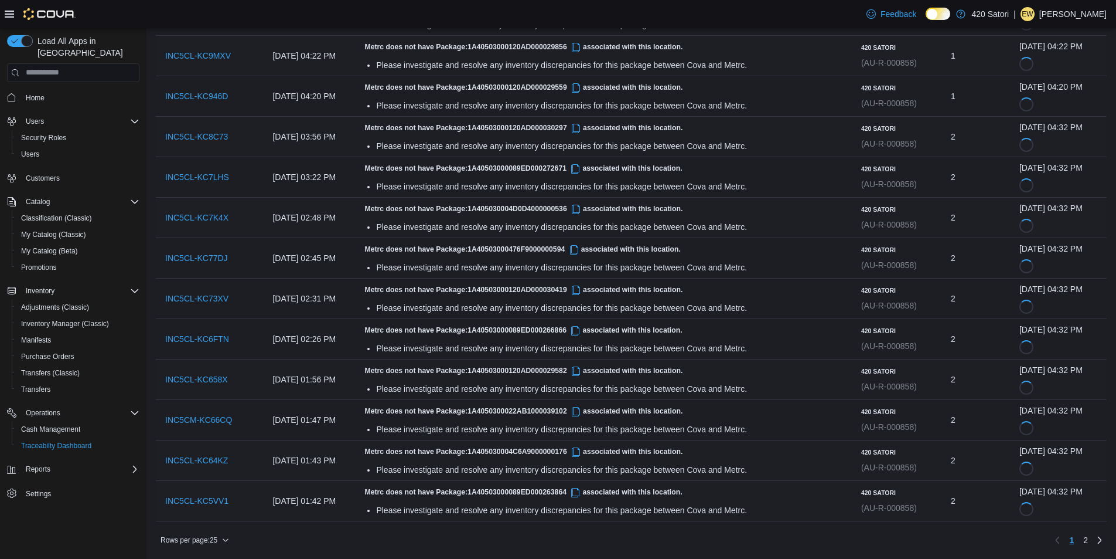
scroll to position [678, 0]
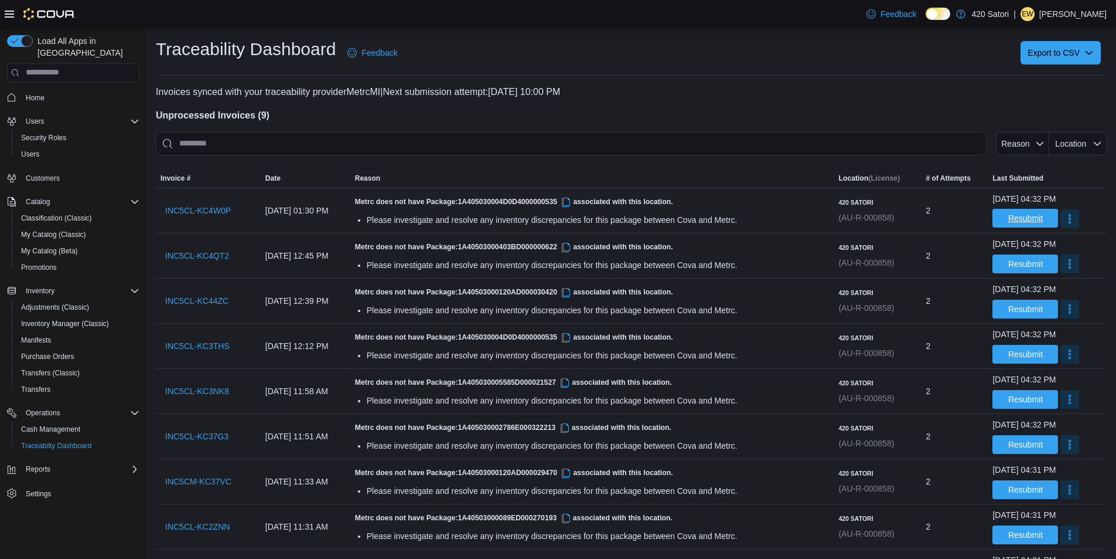
click at [1009, 218] on span "Resubmit" at bounding box center [1026, 218] width 35 height 12
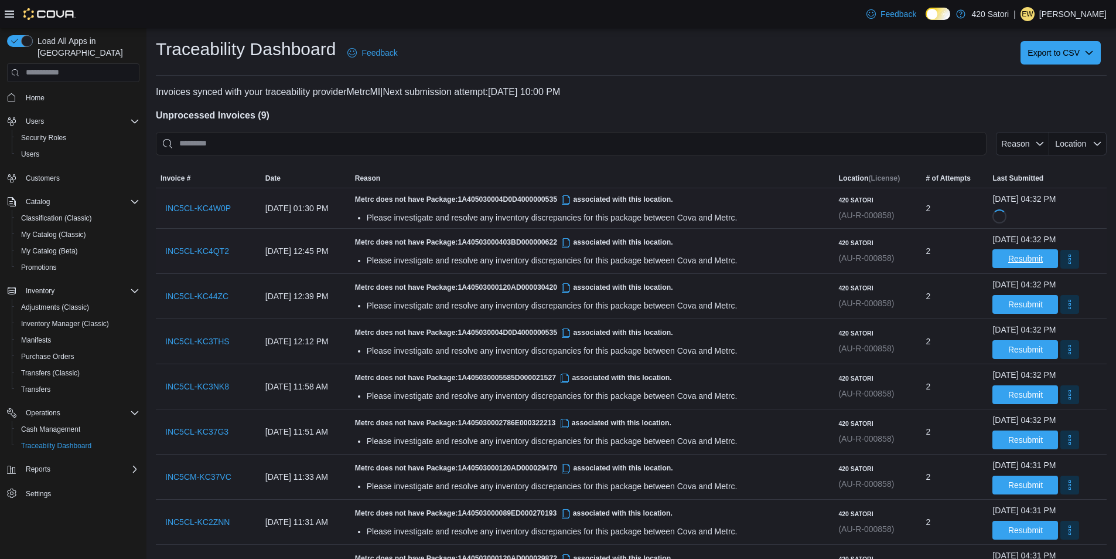
click at [1023, 260] on span "Resubmit" at bounding box center [1026, 259] width 35 height 12
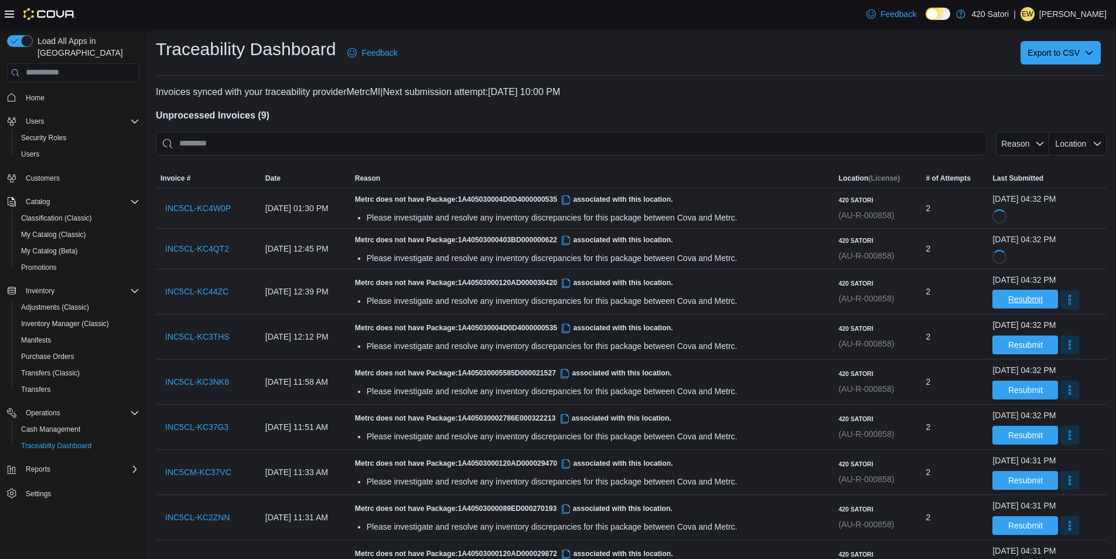
drag, startPoint x: 1019, startPoint y: 299, endPoint x: 1013, endPoint y: 326, distance: 27.0
click at [1019, 300] on span "Resubmit" at bounding box center [1026, 299] width 35 height 12
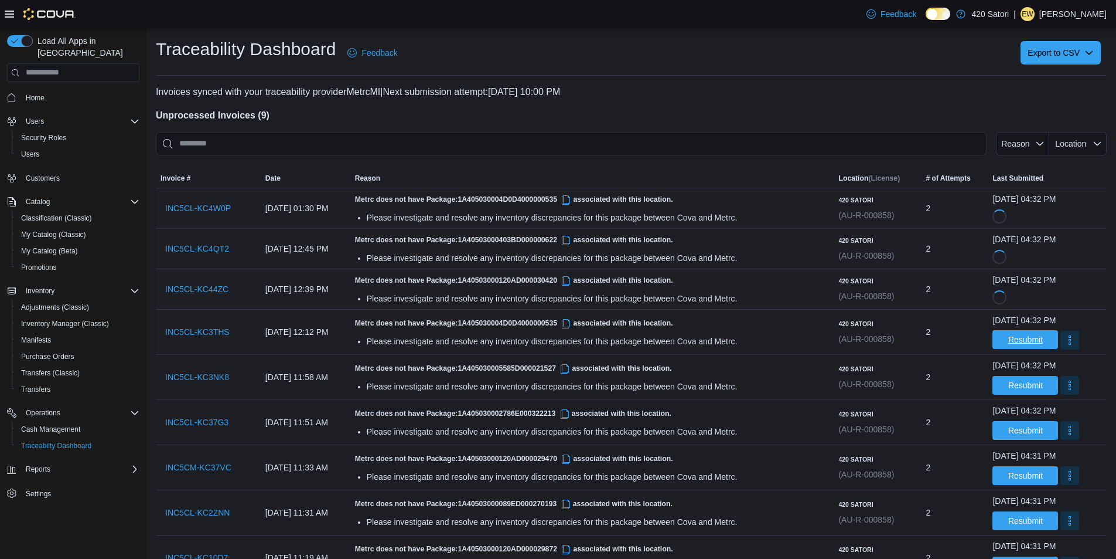
click at [1014, 339] on span "Resubmit" at bounding box center [1026, 339] width 35 height 12
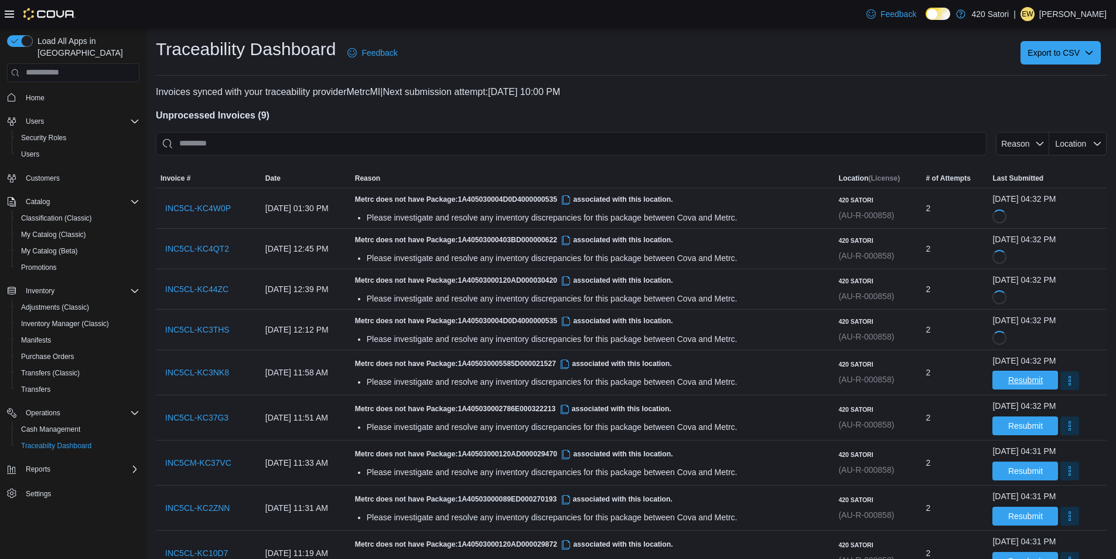
click at [1009, 384] on span "Resubmit" at bounding box center [1026, 380] width 35 height 12
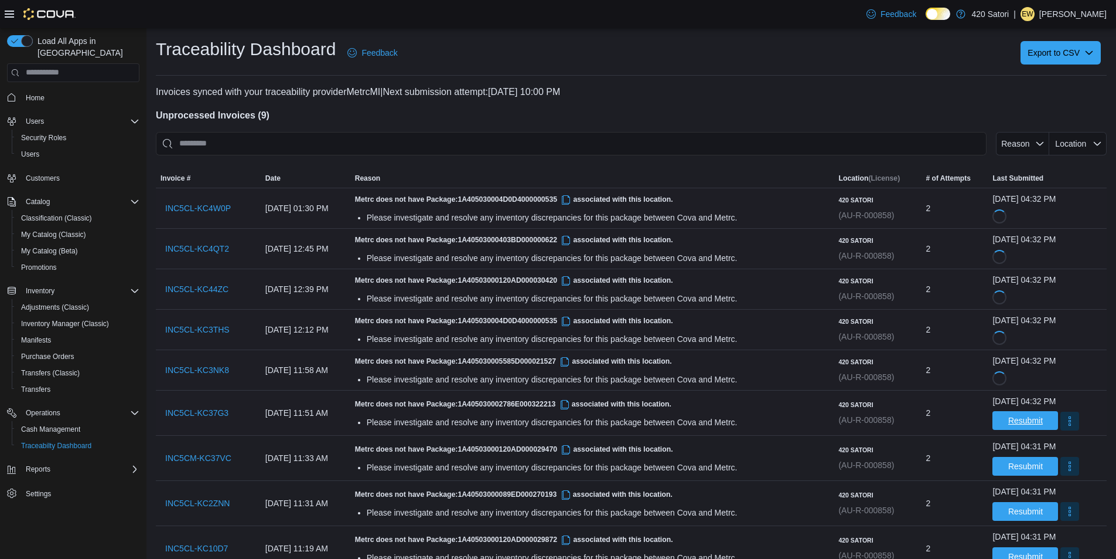
drag, startPoint x: 1013, startPoint y: 435, endPoint x: 1012, endPoint y: 427, distance: 8.3
click at [1013, 431] on tbody "Invoice # INC5CL-KC4W0P Date [DATE] 01:30 PM Reason Metrc does not have Package…" at bounding box center [631, 379] width 951 height 383
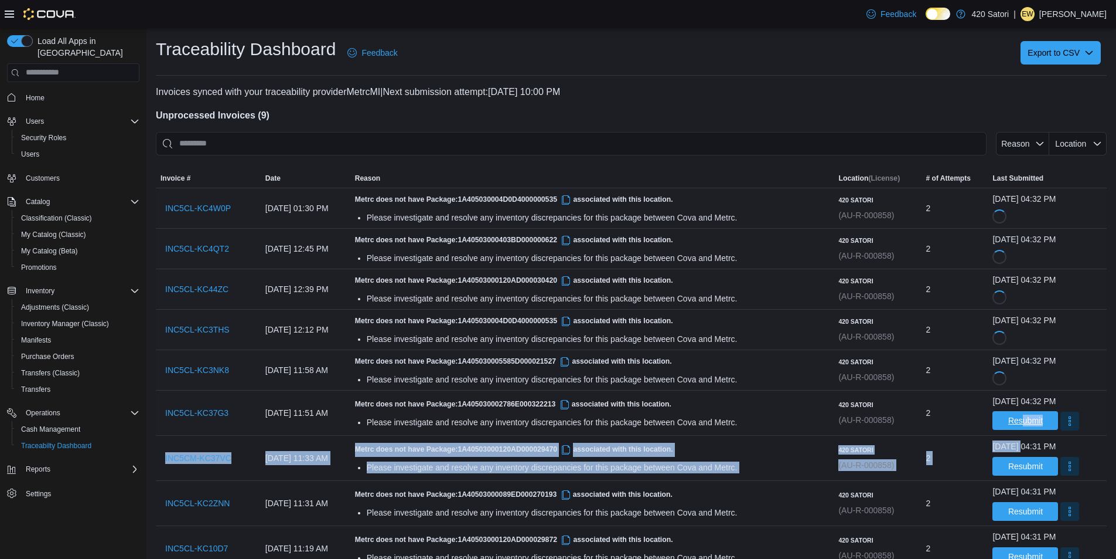
click at [1012, 423] on span "Resubmit" at bounding box center [1026, 420] width 35 height 12
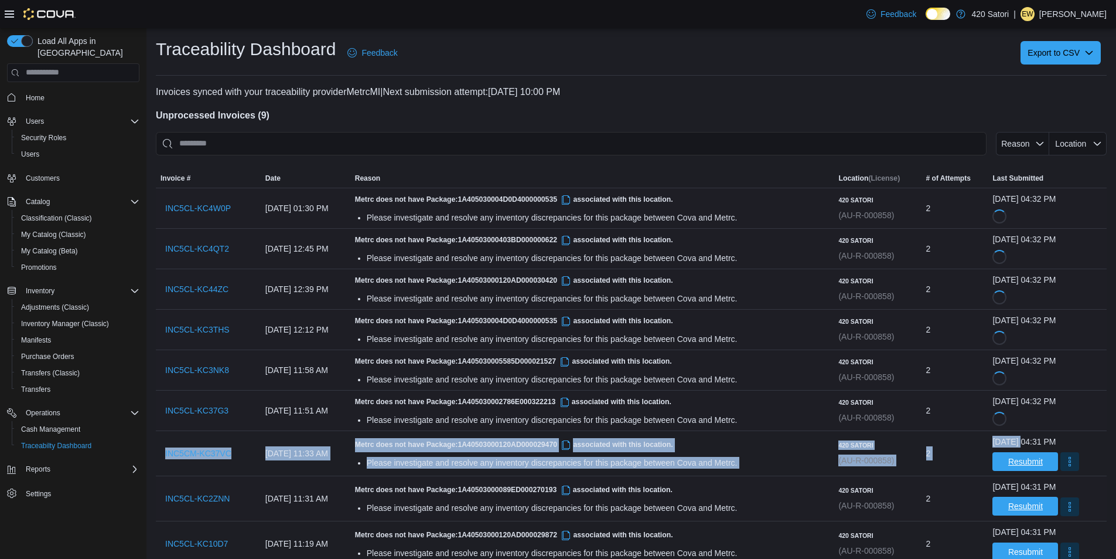
drag, startPoint x: 1011, startPoint y: 464, endPoint x: 1007, endPoint y: 494, distance: 30.7
click at [1010, 464] on span "Resubmit" at bounding box center [1026, 461] width 35 height 12
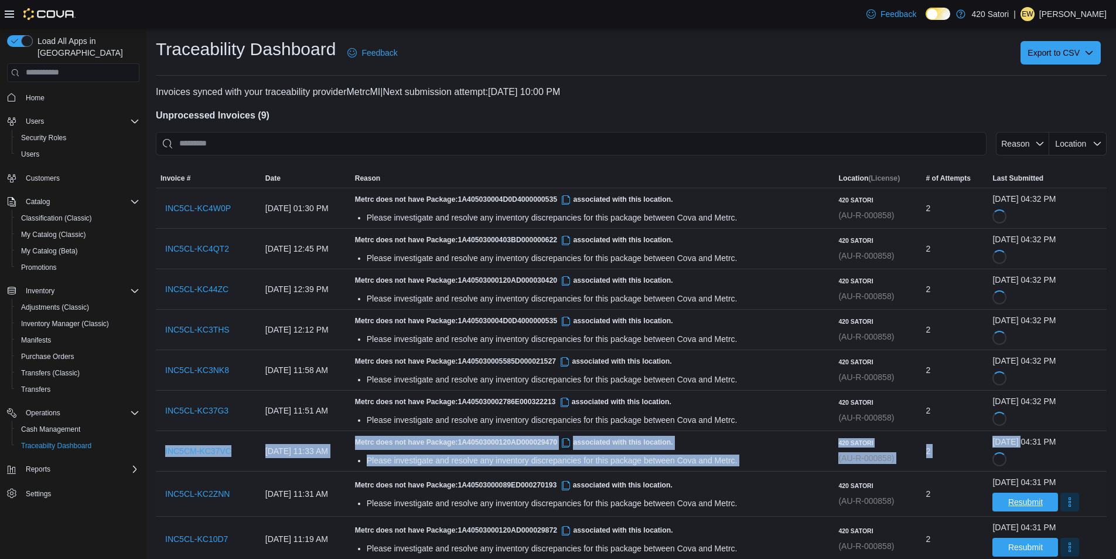
click at [1009, 502] on span "Resubmit" at bounding box center [1026, 502] width 35 height 12
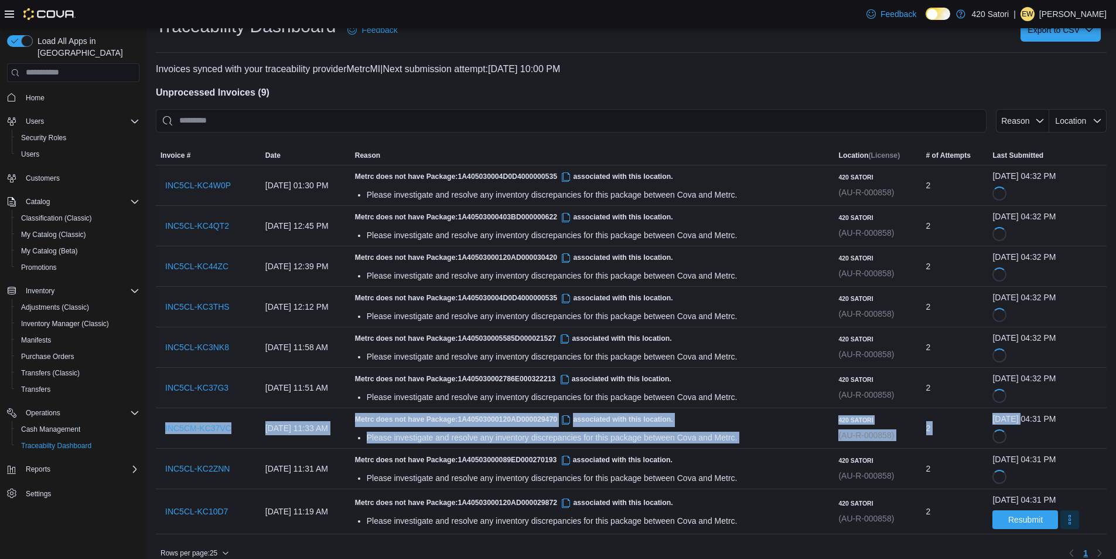
scroll to position [36, 0]
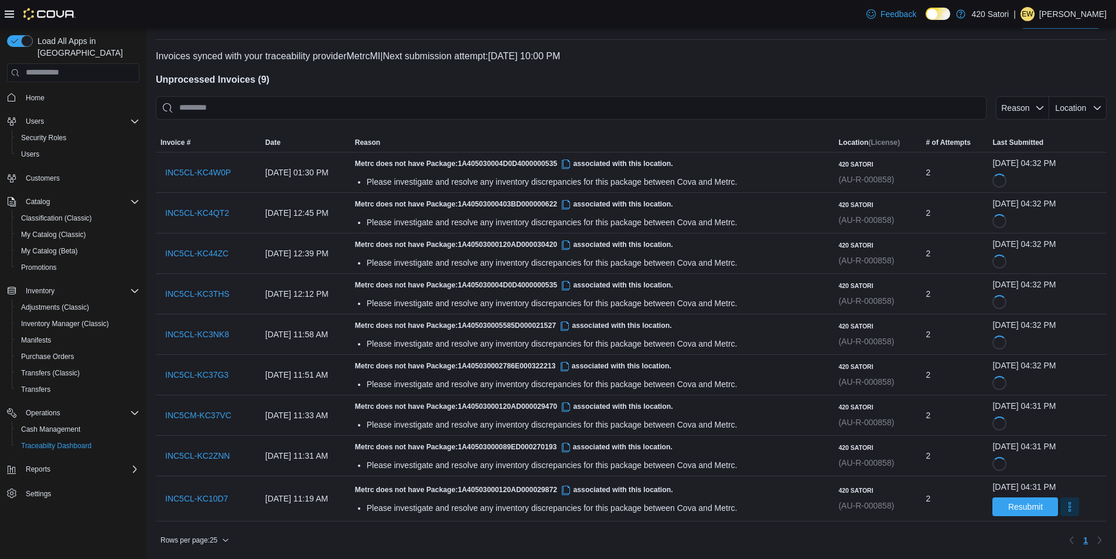
click at [1007, 493] on div "[DATE] 04:31 PM Resubmit" at bounding box center [1048, 498] width 110 height 35
click at [1013, 500] on span "Resubmit" at bounding box center [1026, 506] width 52 height 19
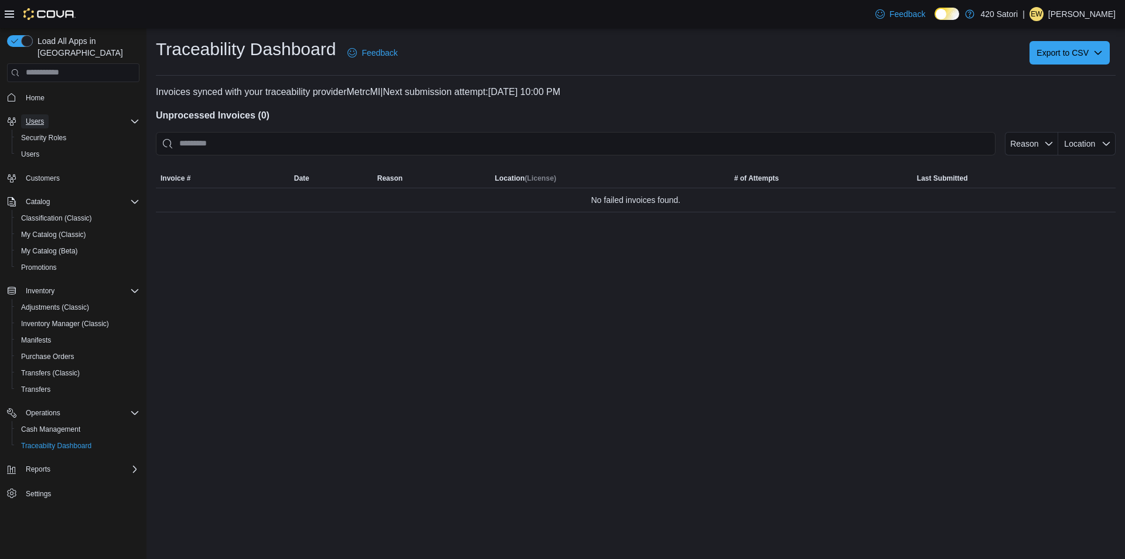
click at [42, 117] on span "Users" at bounding box center [35, 121] width 18 height 9
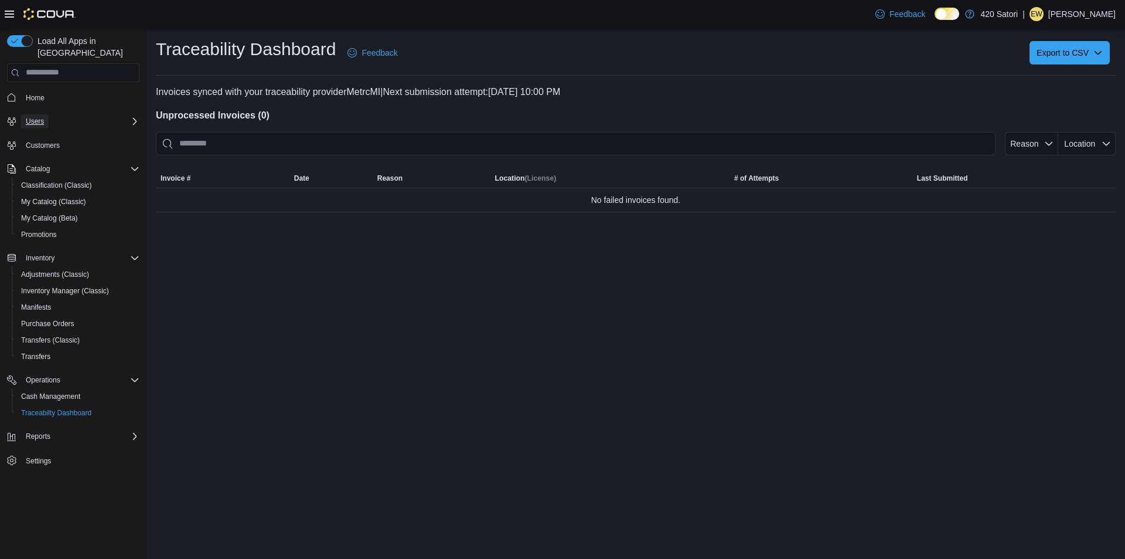
click at [36, 116] on span "Users" at bounding box center [35, 121] width 18 height 14
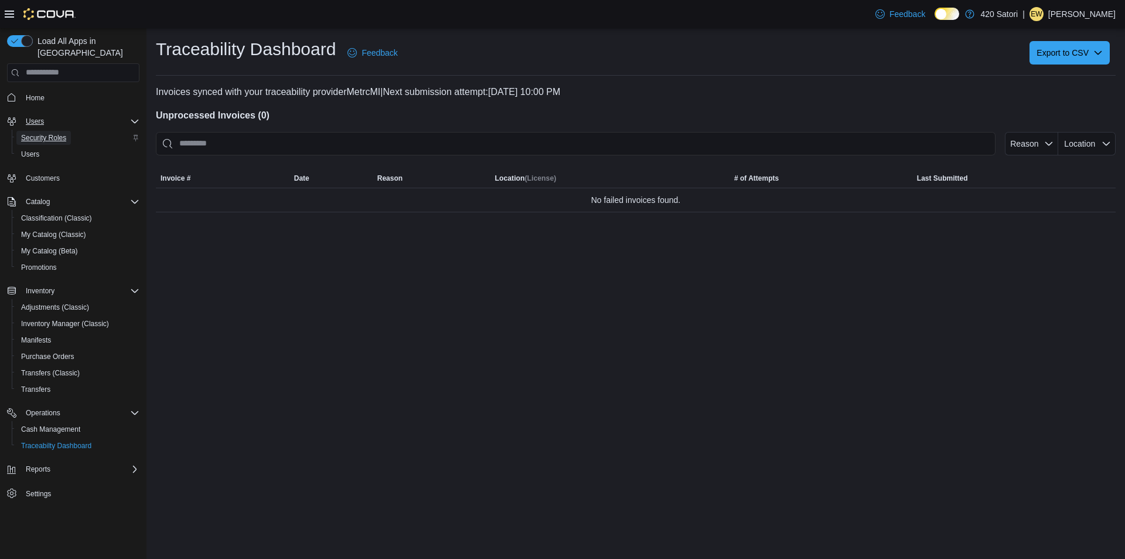
click at [45, 133] on span "Security Roles" at bounding box center [43, 137] width 45 height 9
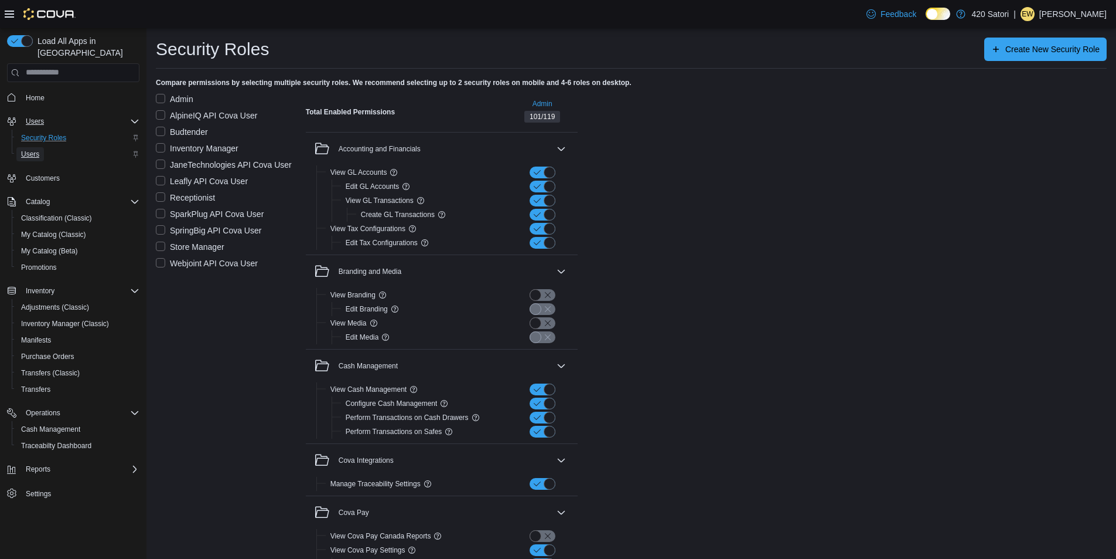
click at [36, 149] on span "Users" at bounding box center [30, 153] width 18 height 9
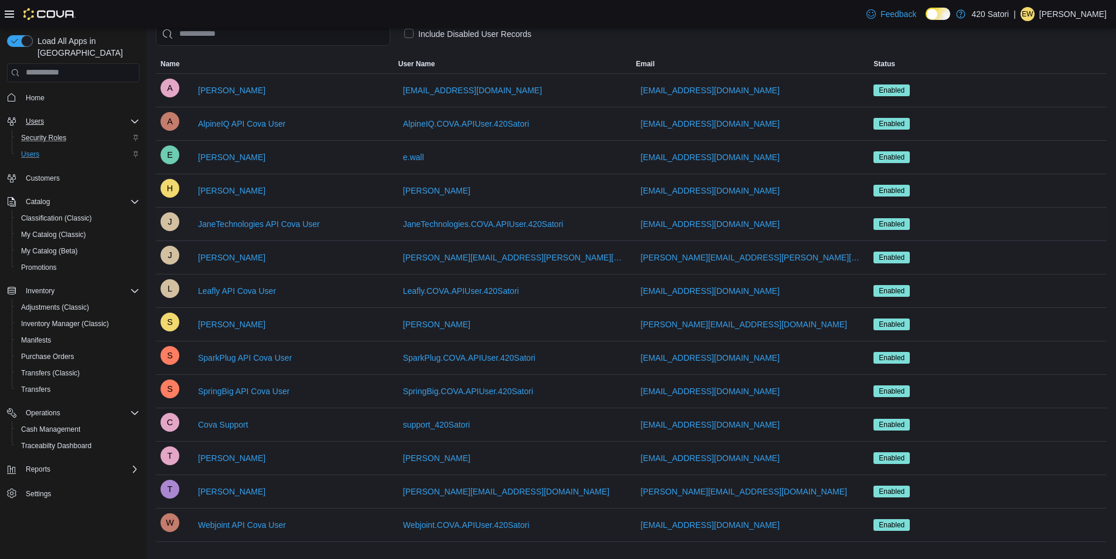
scroll to position [64, 0]
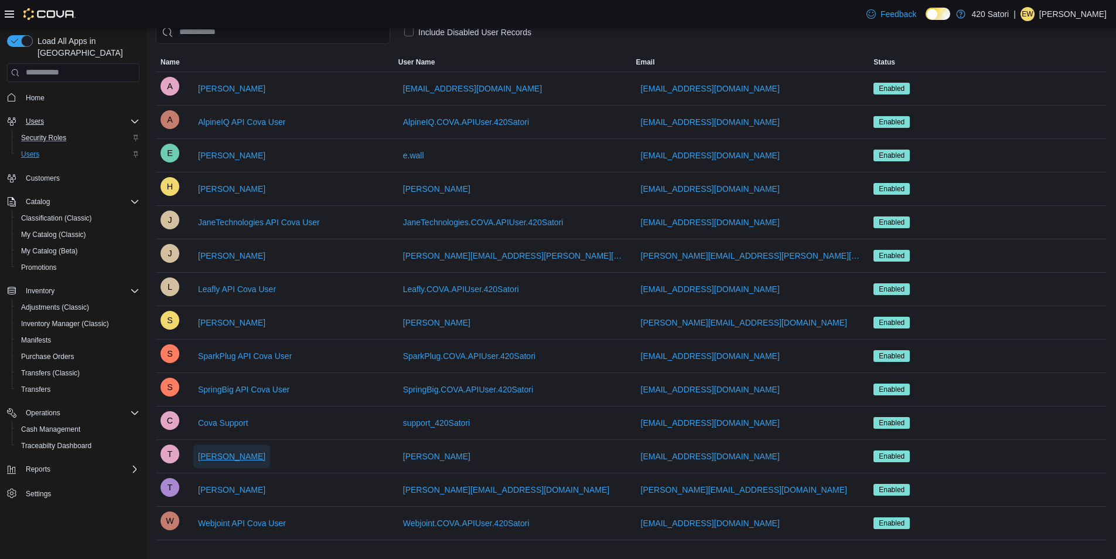
click at [232, 456] on span "[PERSON_NAME]" at bounding box center [231, 456] width 67 height 12
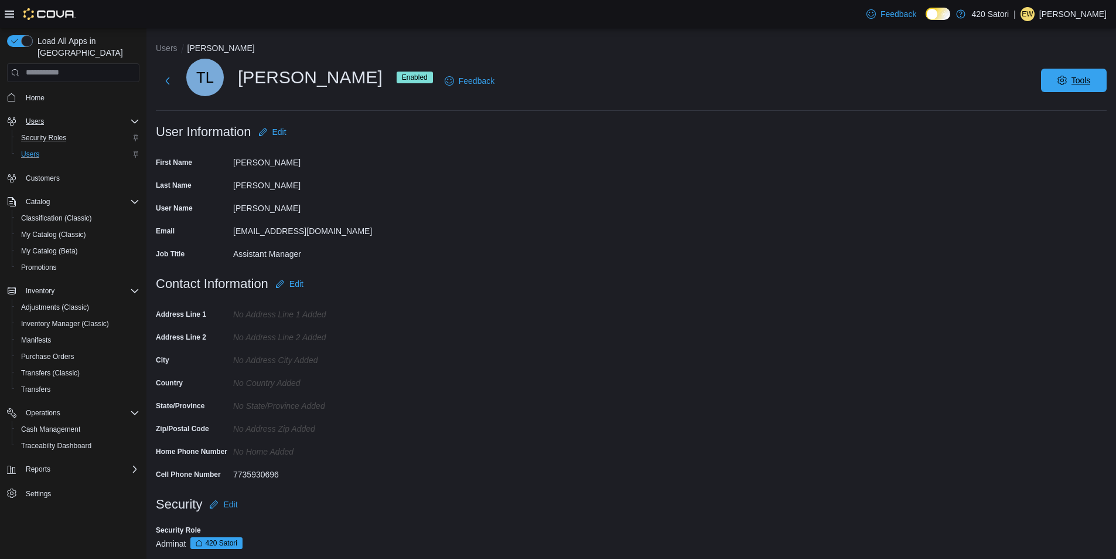
click at [1091, 81] on span "Tools" at bounding box center [1081, 80] width 19 height 12
click at [1070, 132] on span "Disable User" at bounding box center [1057, 135] width 54 height 14
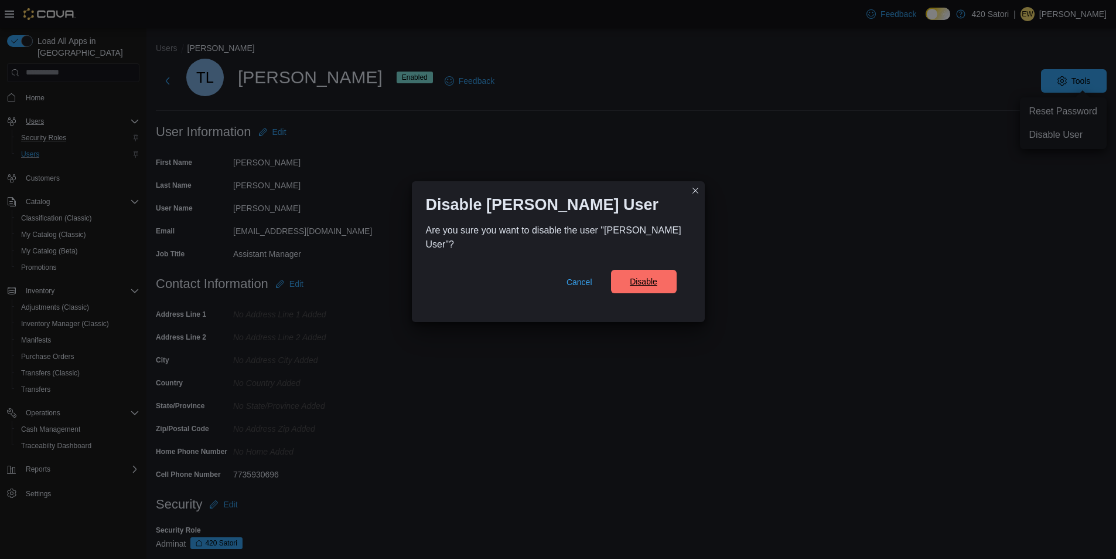
click at [643, 279] on span "Disable" at bounding box center [644, 281] width 28 height 12
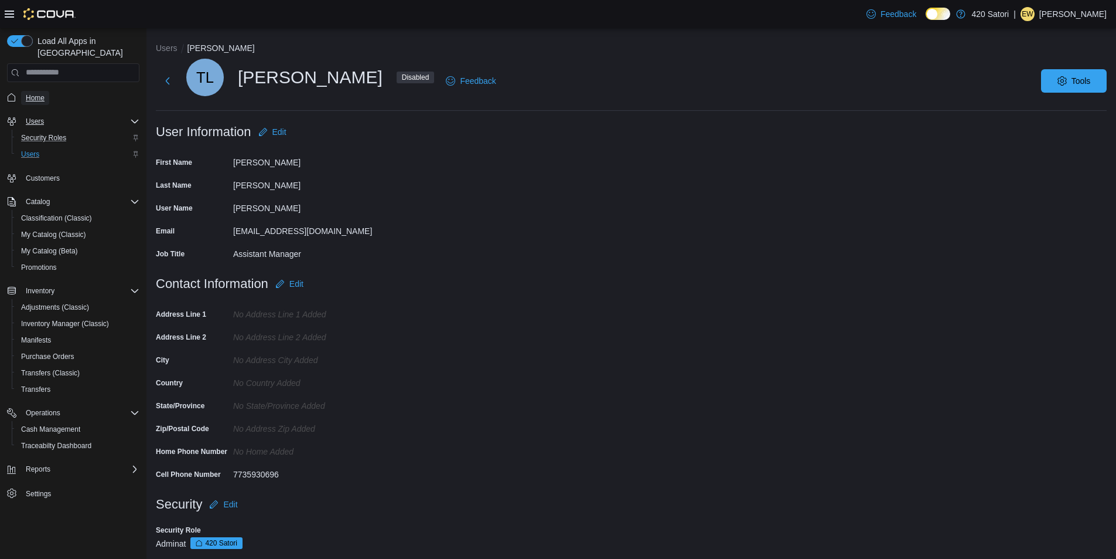
click at [25, 91] on link "Home" at bounding box center [35, 98] width 28 height 14
